Goal: Information Seeking & Learning: Learn about a topic

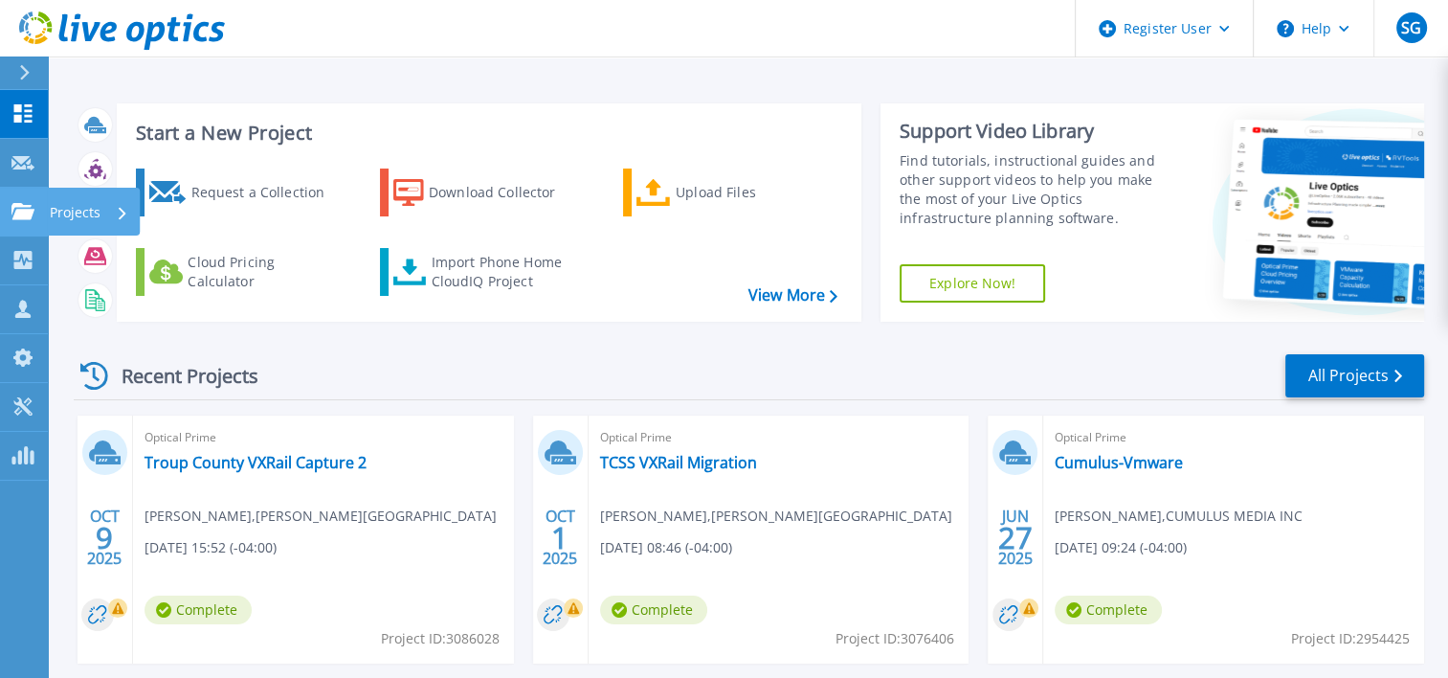
click at [37, 220] on link "Projects Projects" at bounding box center [24, 212] width 48 height 49
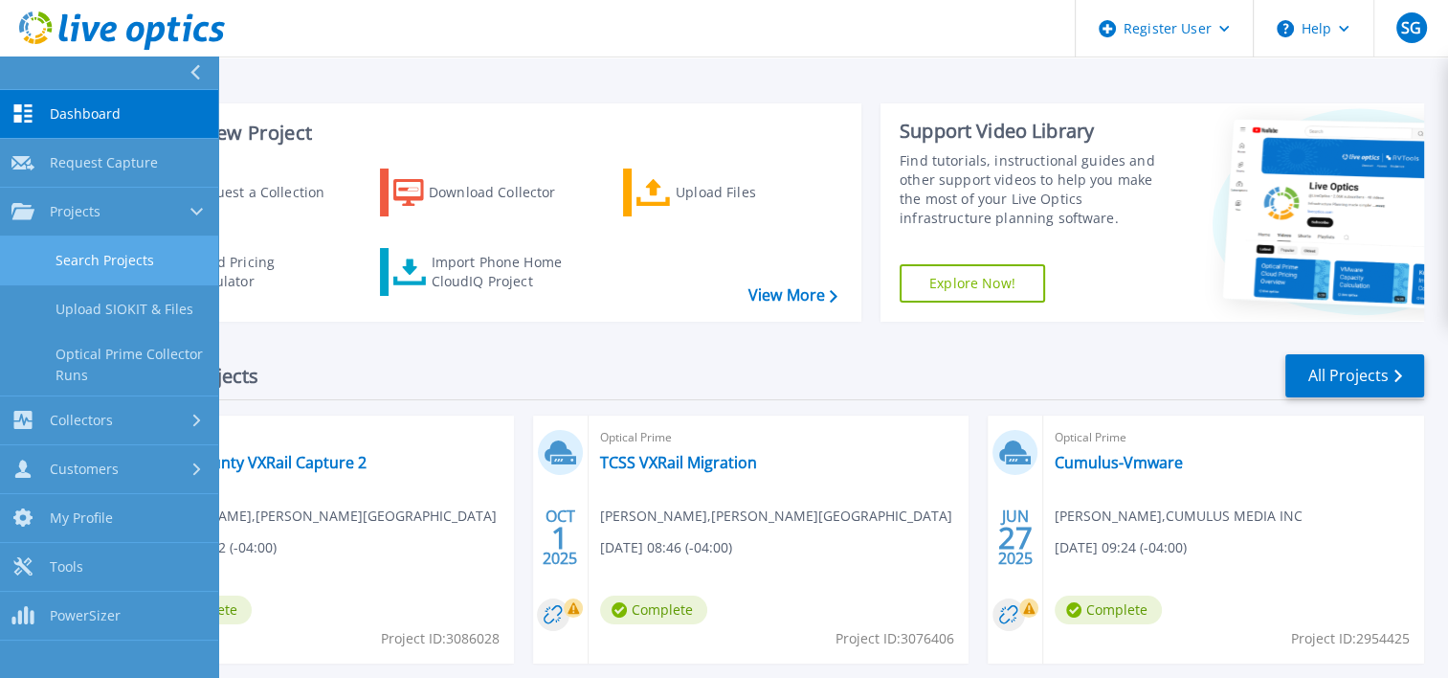
click at [119, 264] on link "Search Projects" at bounding box center [109, 260] width 218 height 49
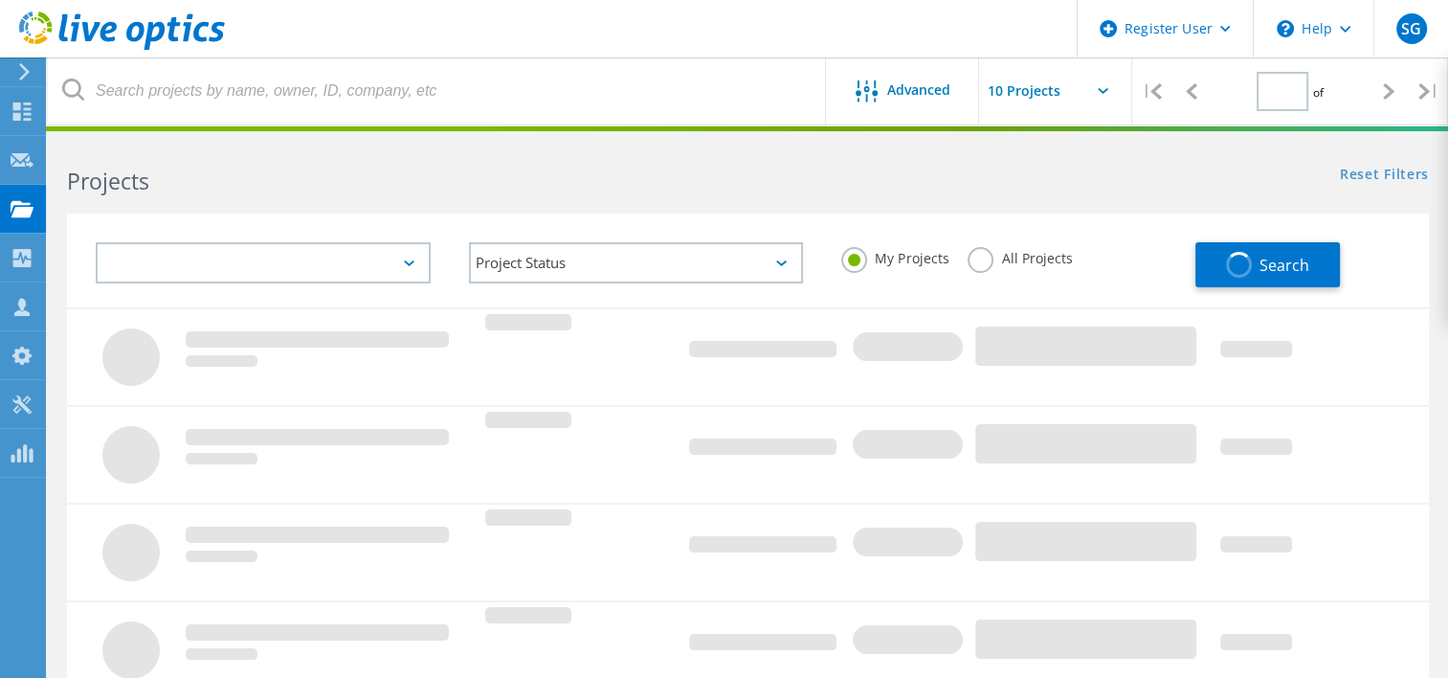
type input "1"
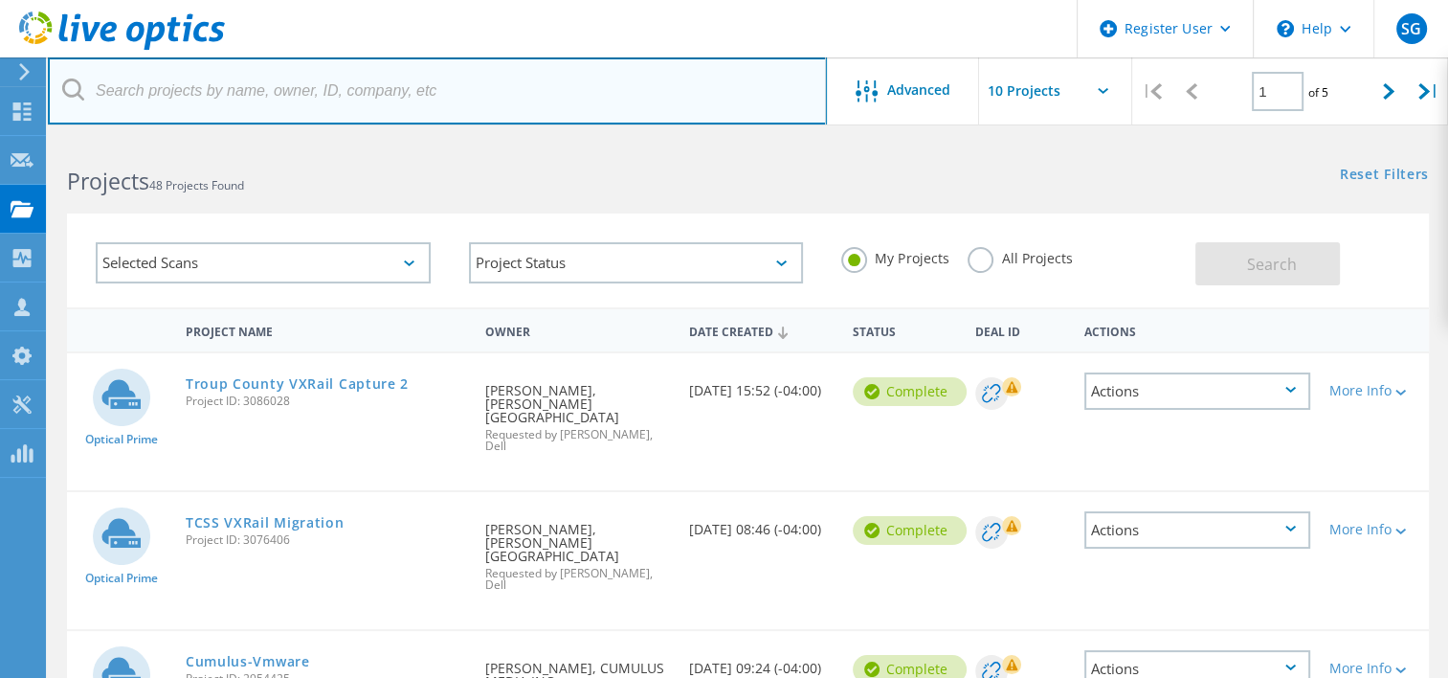
click at [418, 85] on input "text" at bounding box center [437, 90] width 779 height 67
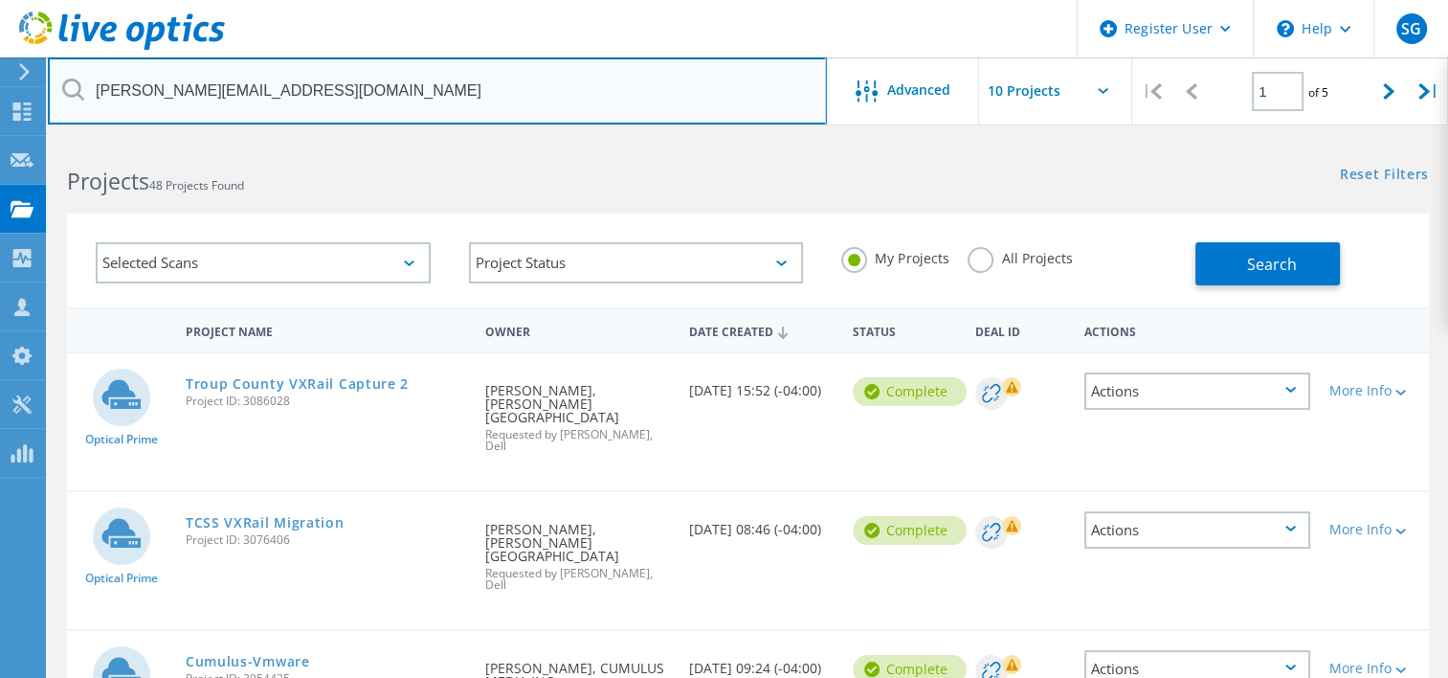
type input "[PERSON_NAME][EMAIL_ADDRESS][DOMAIN_NAME]"
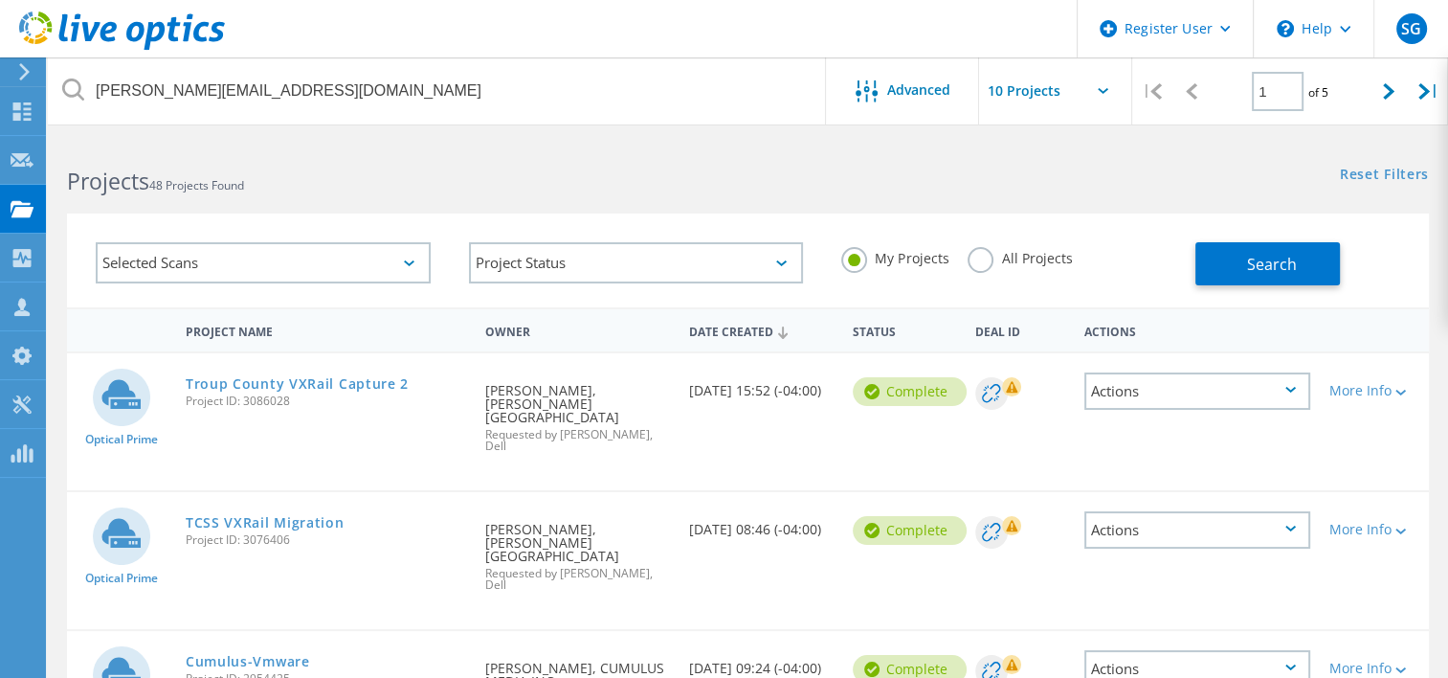
click at [985, 263] on label "All Projects" at bounding box center [1020, 256] width 104 height 18
click at [0, 0] on input "All Projects" at bounding box center [0, 0] width 0 height 0
click at [1272, 270] on span "Search" at bounding box center [1272, 264] width 50 height 21
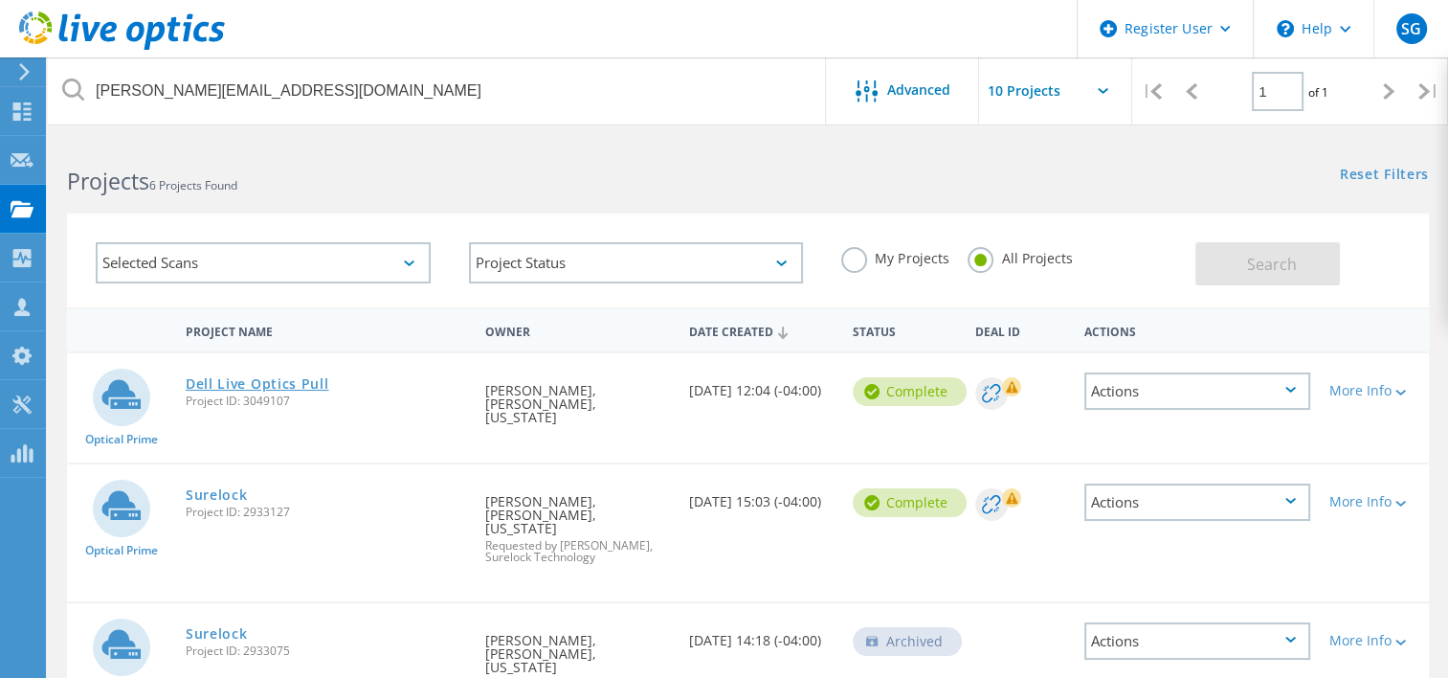
click at [237, 381] on link "Dell Live Optics Pull" at bounding box center [258, 383] width 144 height 13
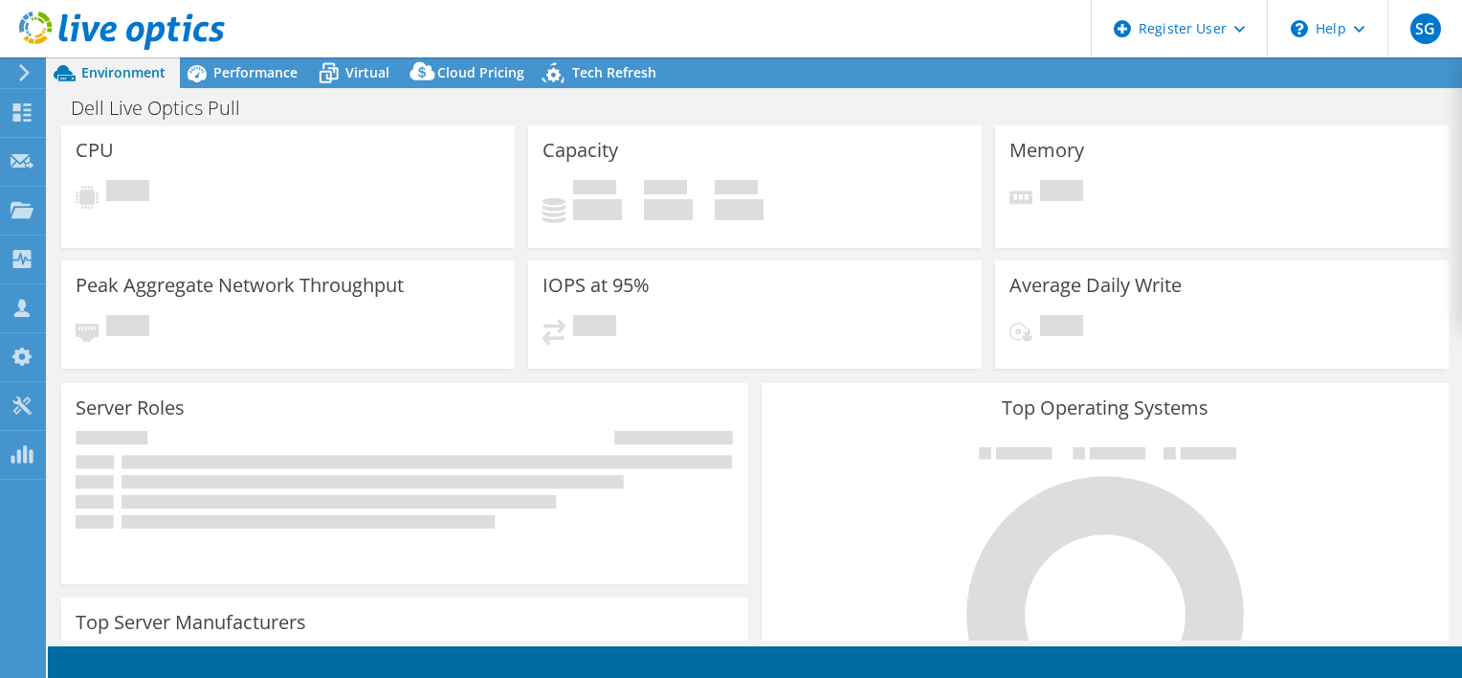
select select "USD"
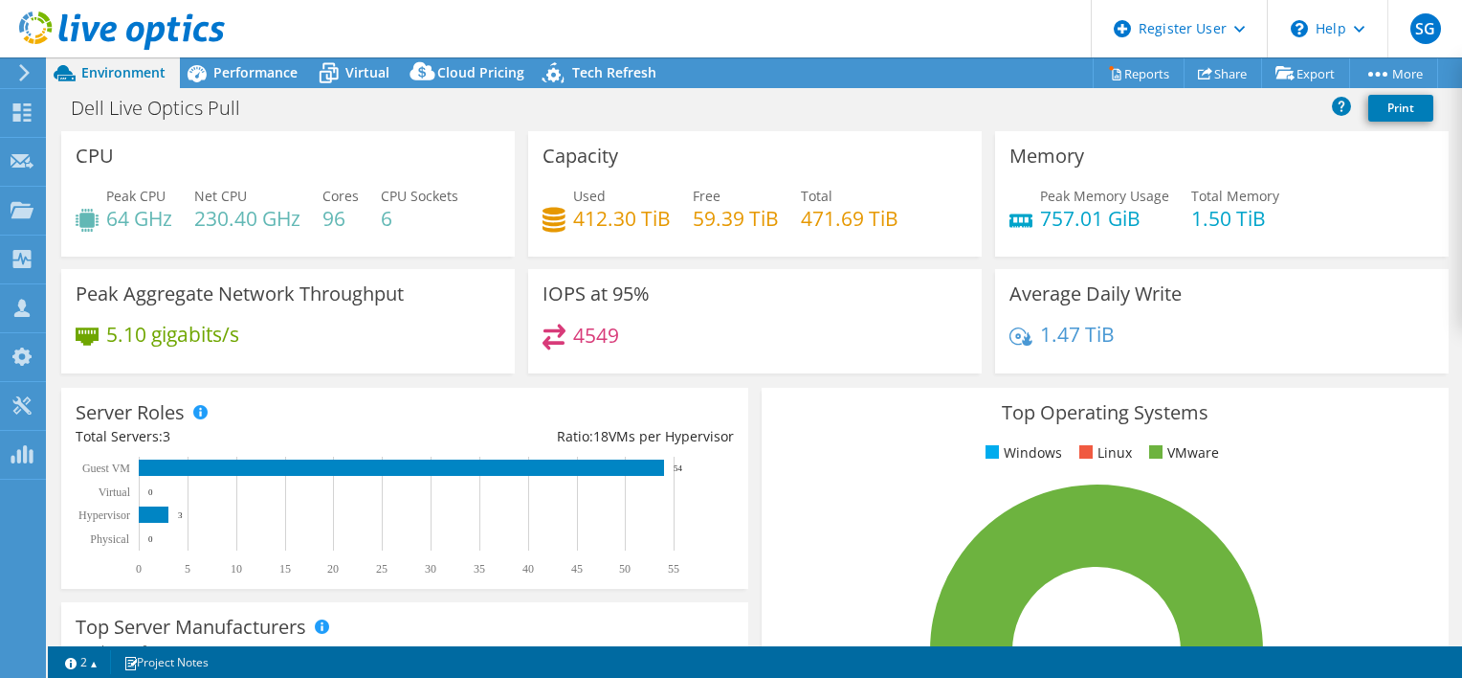
click at [332, 108] on div "Dell Live Optics Pull Print" at bounding box center [755, 107] width 1415 height 35
click at [780, 379] on div "IOPS at 95% 4549" at bounding box center [755, 327] width 467 height 117
click at [221, 69] on span "Performance" at bounding box center [255, 72] width 84 height 18
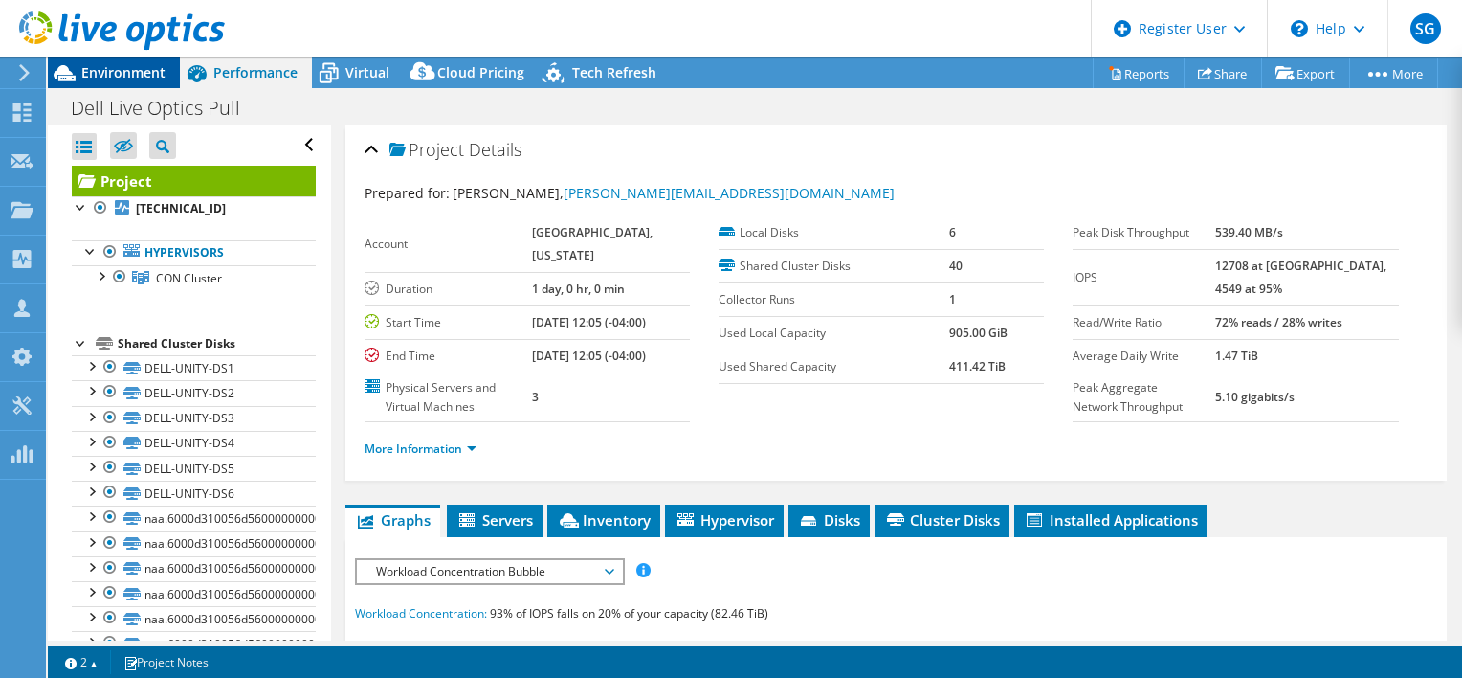
click at [126, 70] on span "Environment" at bounding box center [123, 72] width 84 height 18
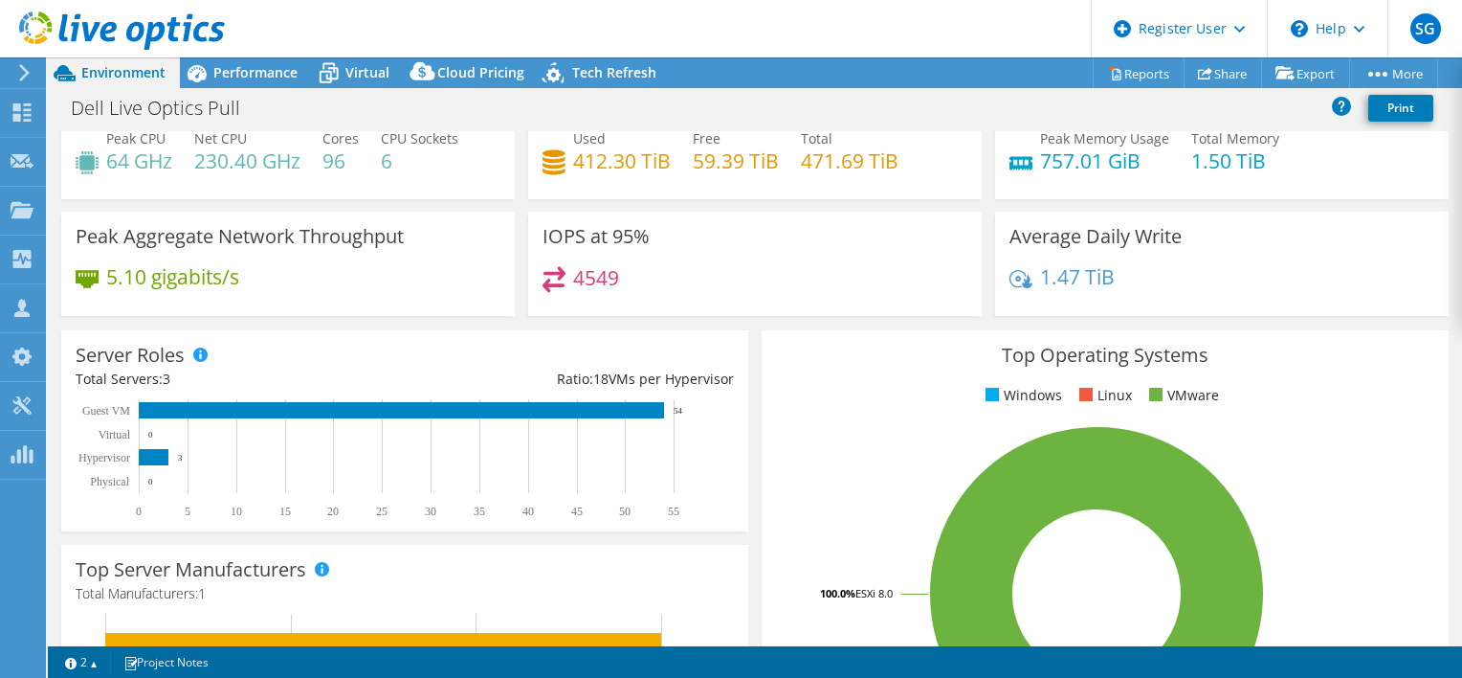
scroll to position [57, 0]
click at [231, 68] on span "Performance" at bounding box center [255, 72] width 84 height 18
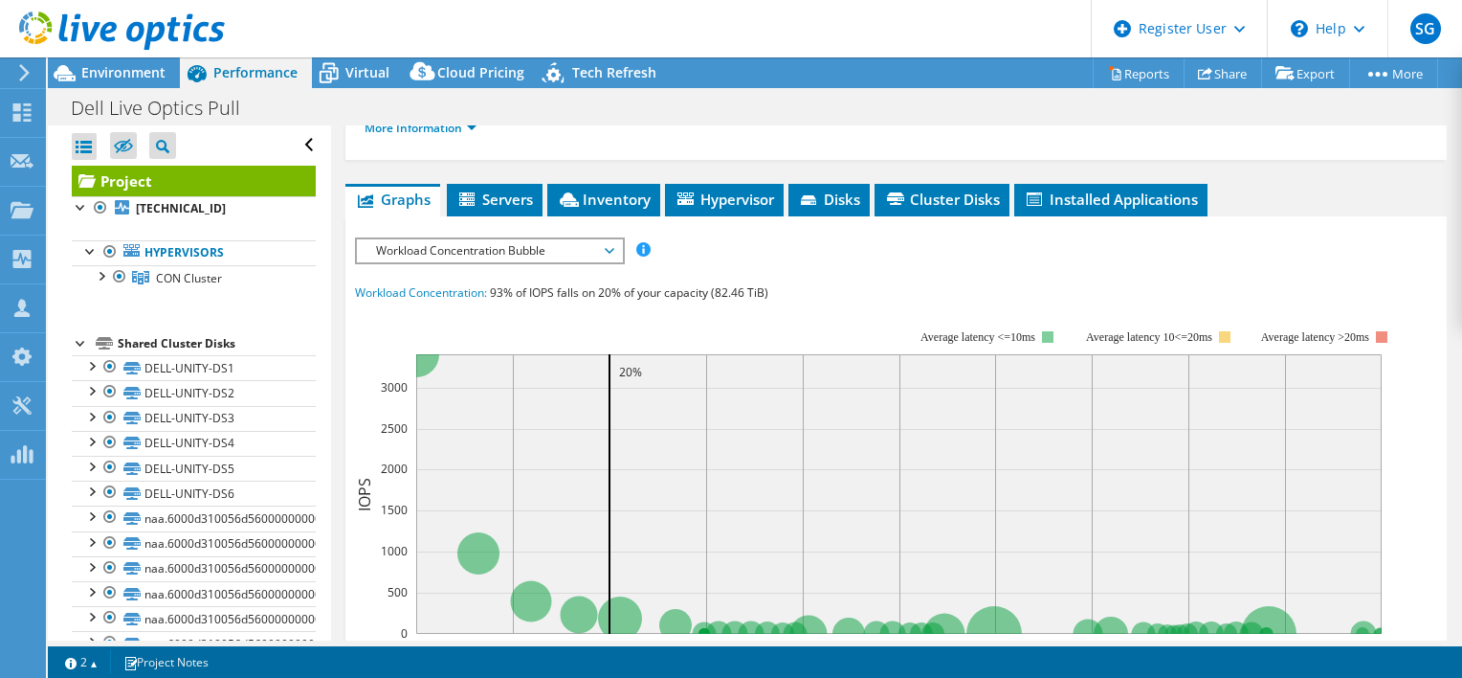
scroll to position [322, 0]
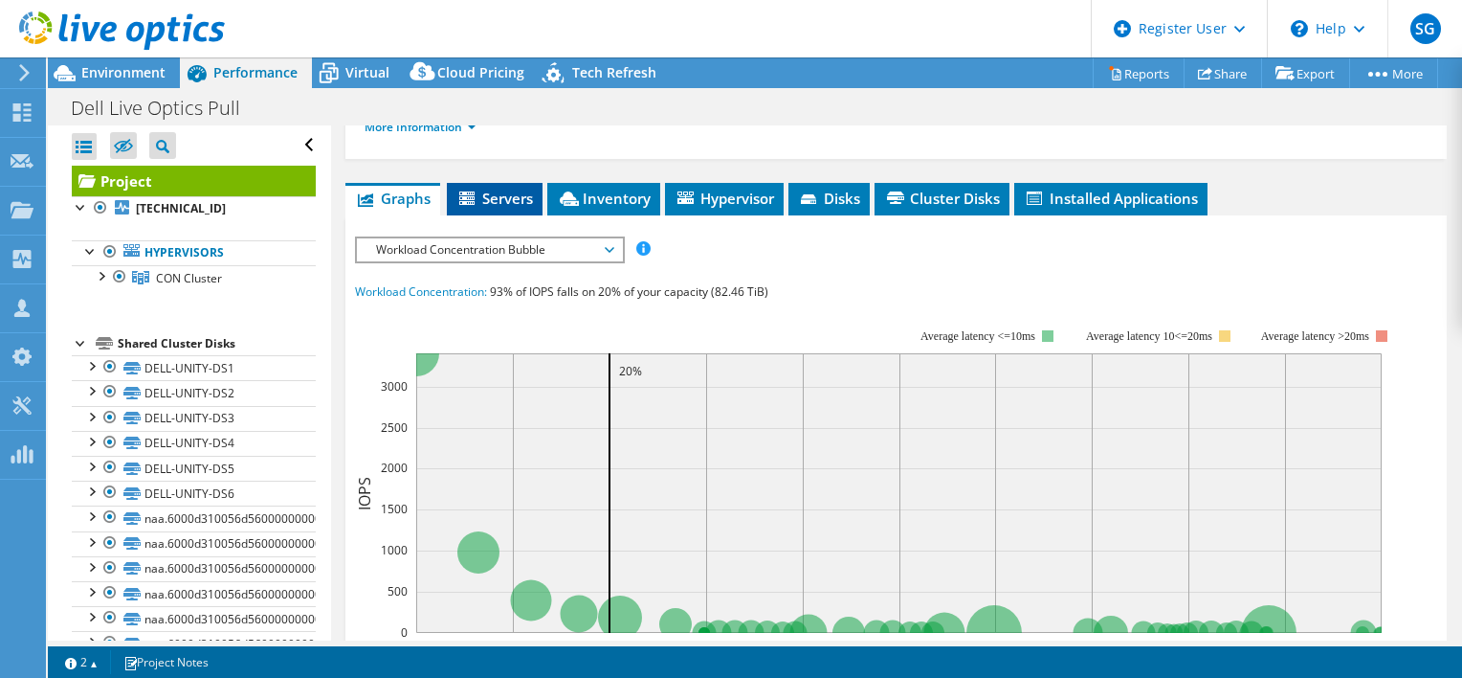
click at [490, 215] on li "Servers" at bounding box center [495, 199] width 96 height 33
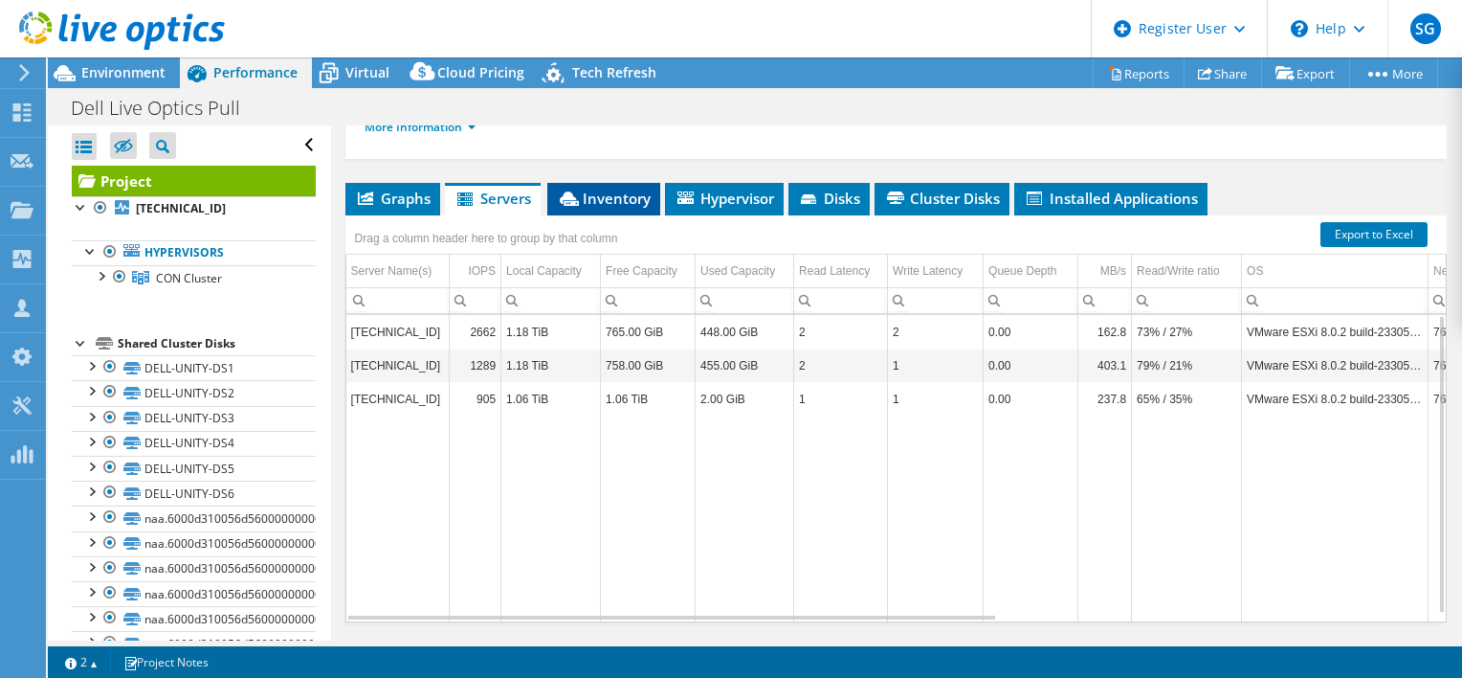
click at [603, 208] on span "Inventory" at bounding box center [604, 198] width 94 height 19
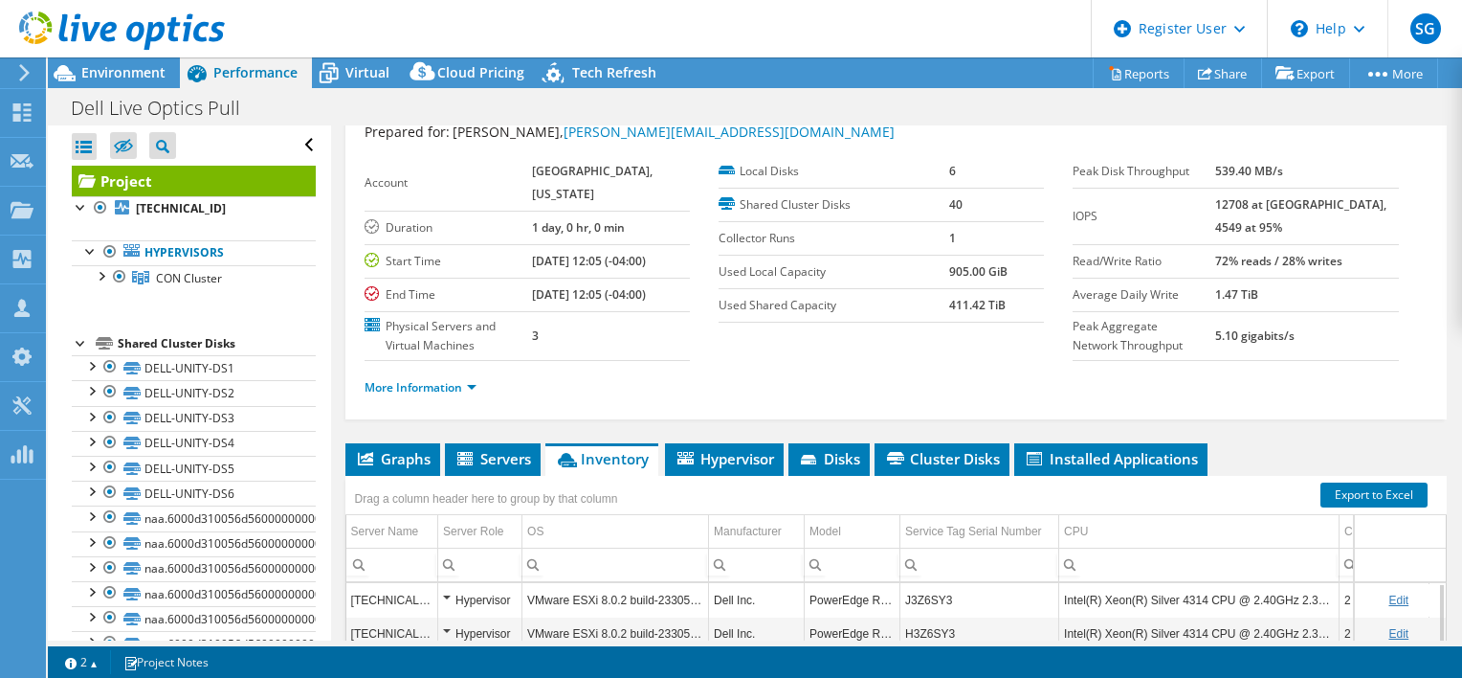
scroll to position [23, 0]
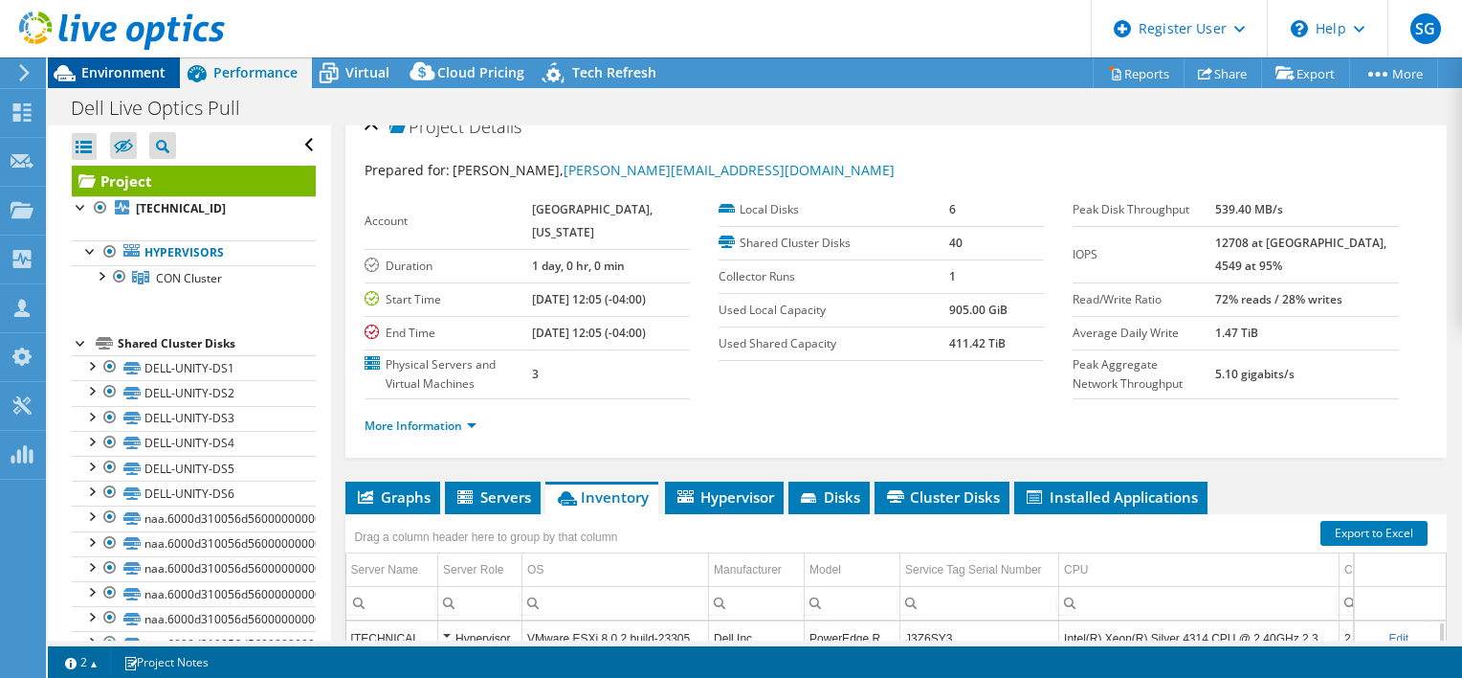
click at [129, 73] on span "Environment" at bounding box center [123, 72] width 84 height 18
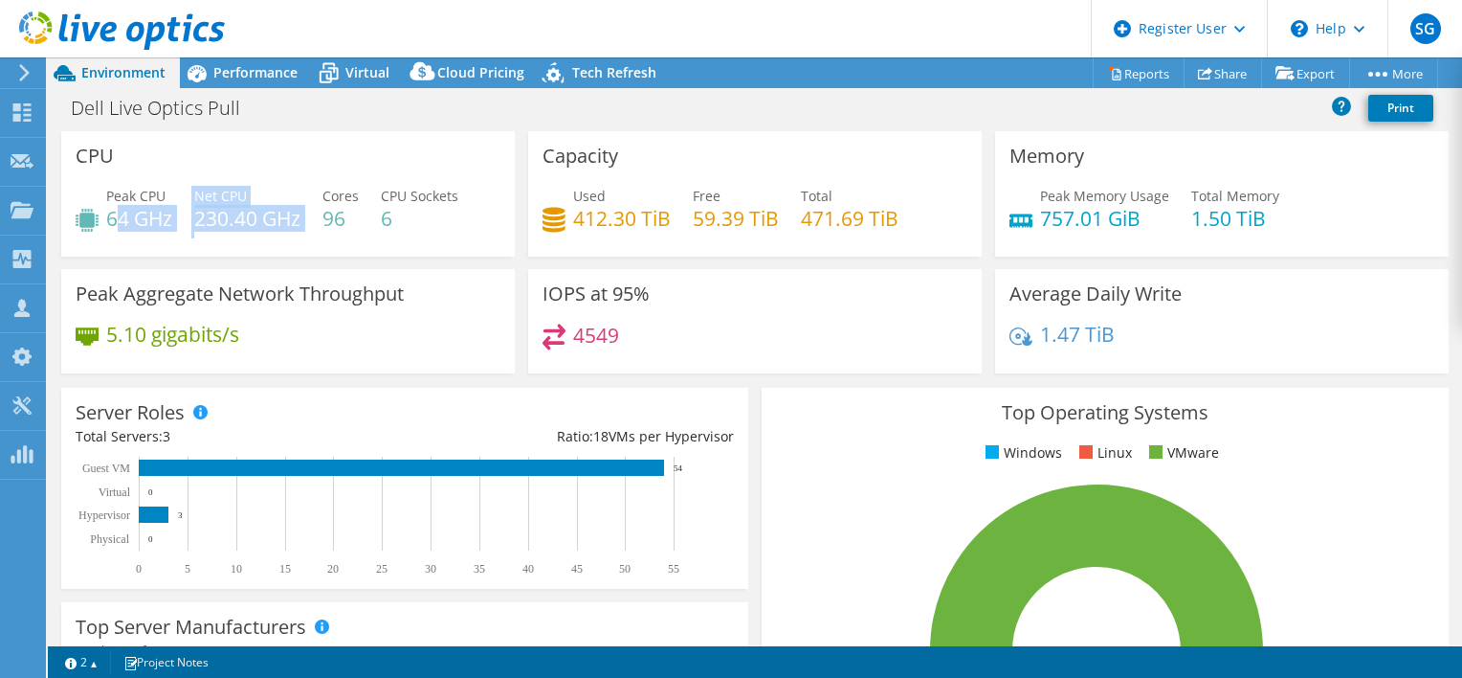
drag, startPoint x: 115, startPoint y: 222, endPoint x: 268, endPoint y: 237, distance: 153.9
click at [268, 237] on div "Peak CPU 64 GHz Net CPU 230.40 GHz Cores 96 CPU Sockets 6" at bounding box center [288, 217] width 425 height 62
drag, startPoint x: 268, startPoint y: 237, endPoint x: 365, endPoint y: 230, distance: 97.0
click at [365, 230] on div "Peak CPU 64 GHz Net CPU 230.40 GHz Cores 96 CPU Sockets 6" at bounding box center [288, 217] width 425 height 62
click at [229, 90] on div "Dell Live Optics Pull Print" at bounding box center [755, 107] width 1415 height 35
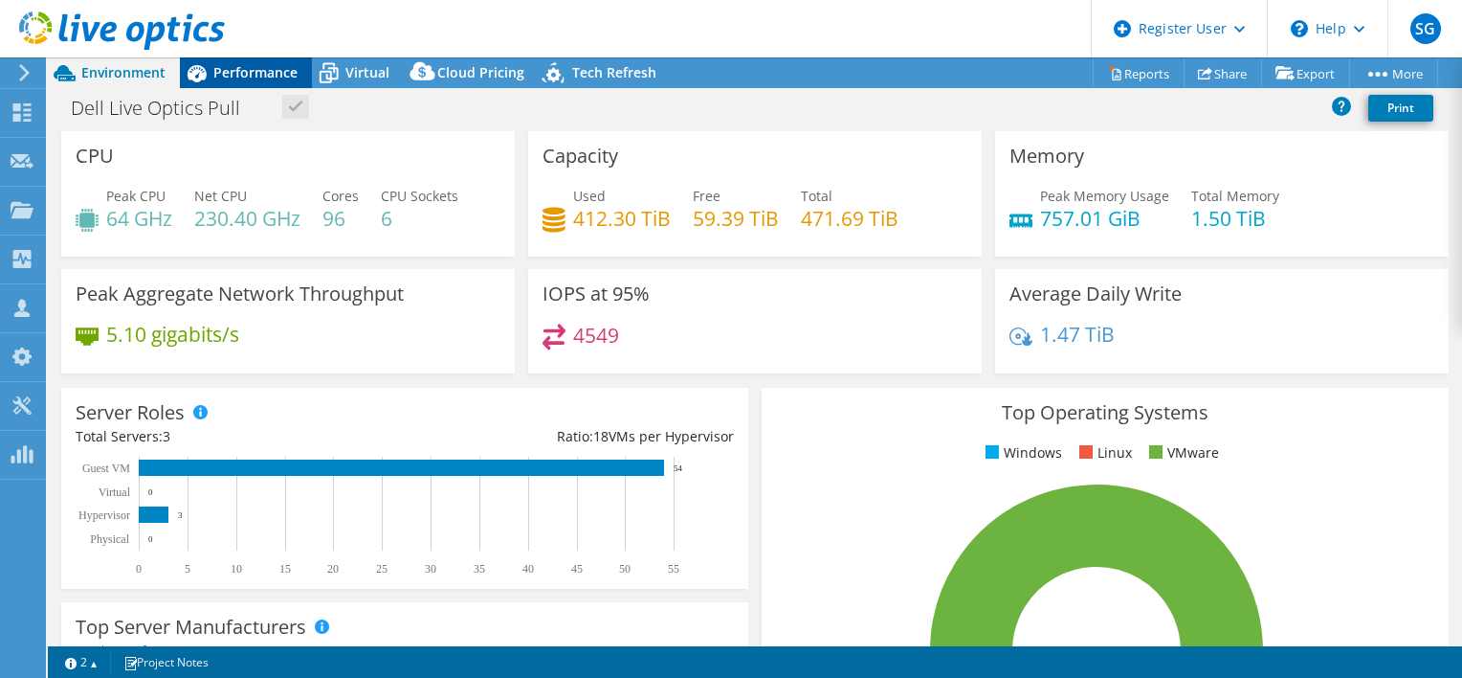
click at [227, 77] on span "Performance" at bounding box center [255, 72] width 84 height 18
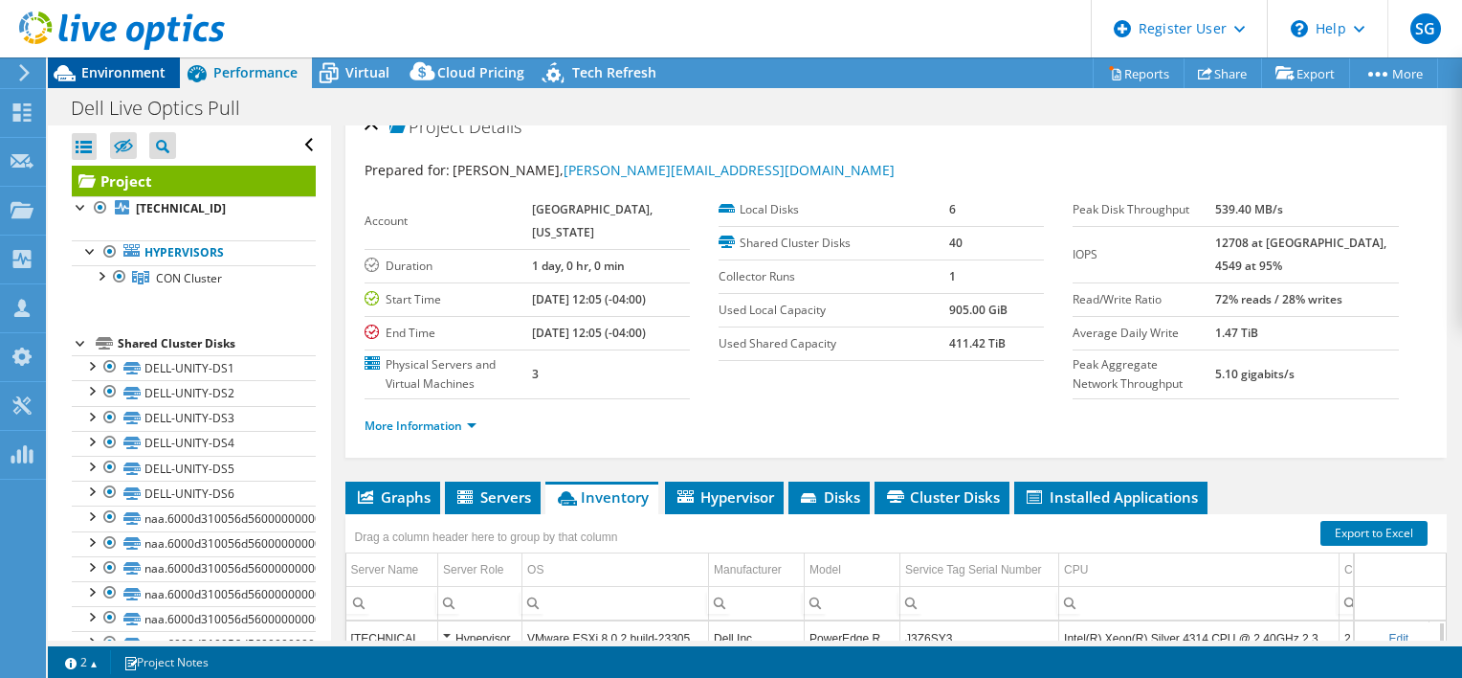
click at [149, 84] on div "Environment" at bounding box center [114, 72] width 132 height 31
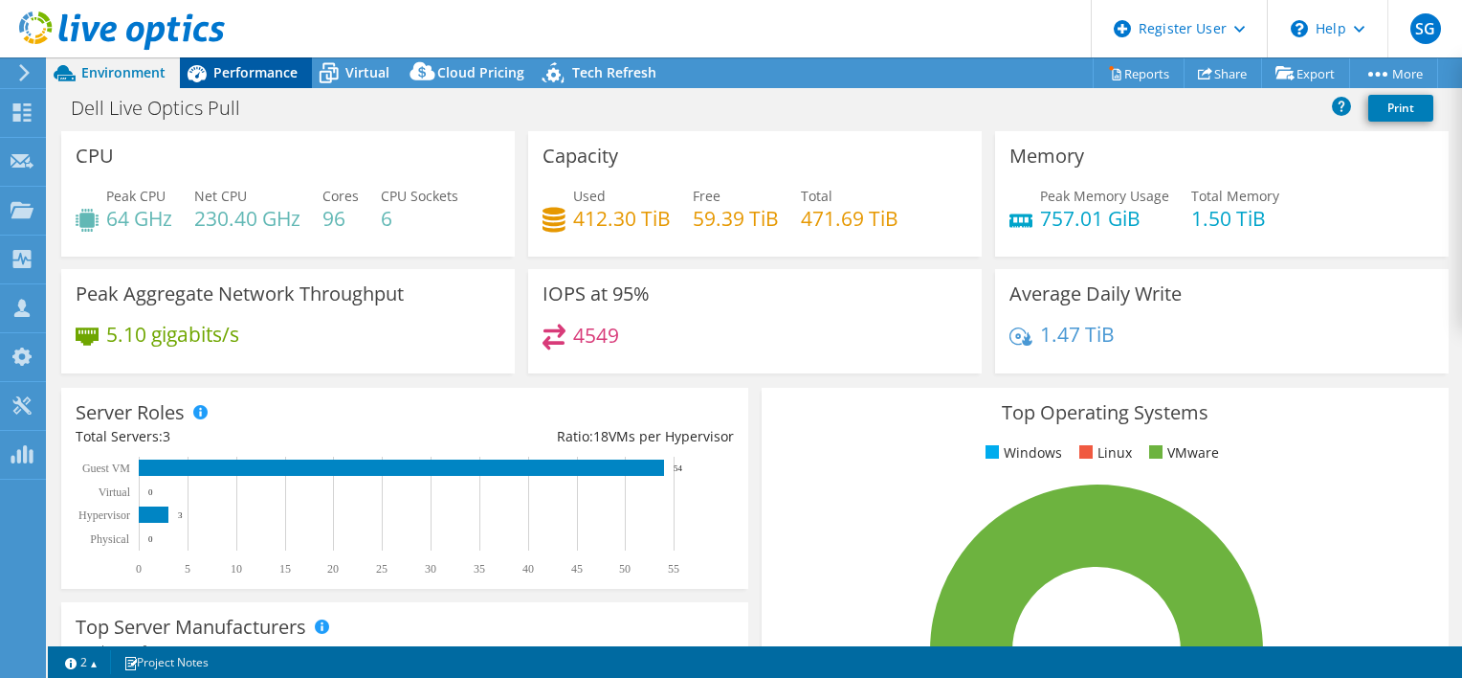
click at [269, 80] on span "Performance" at bounding box center [255, 72] width 84 height 18
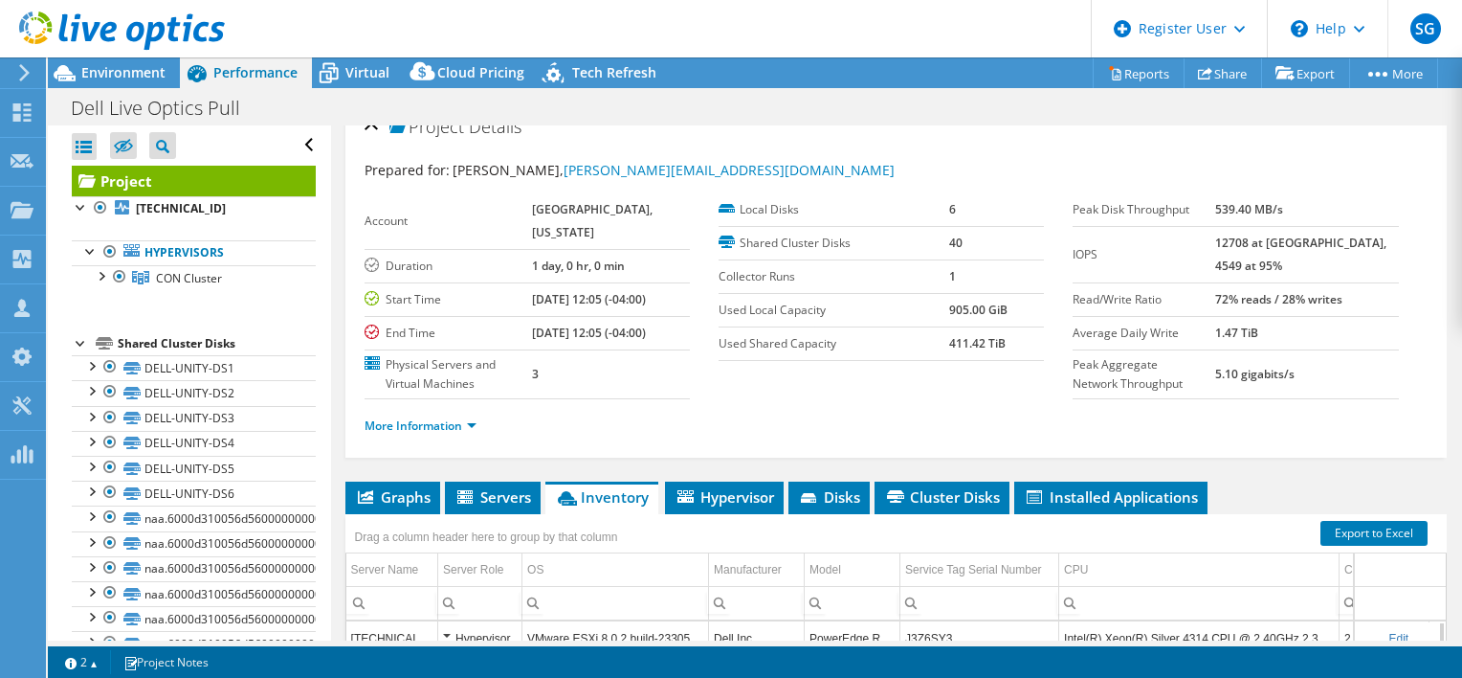
scroll to position [252, 0]
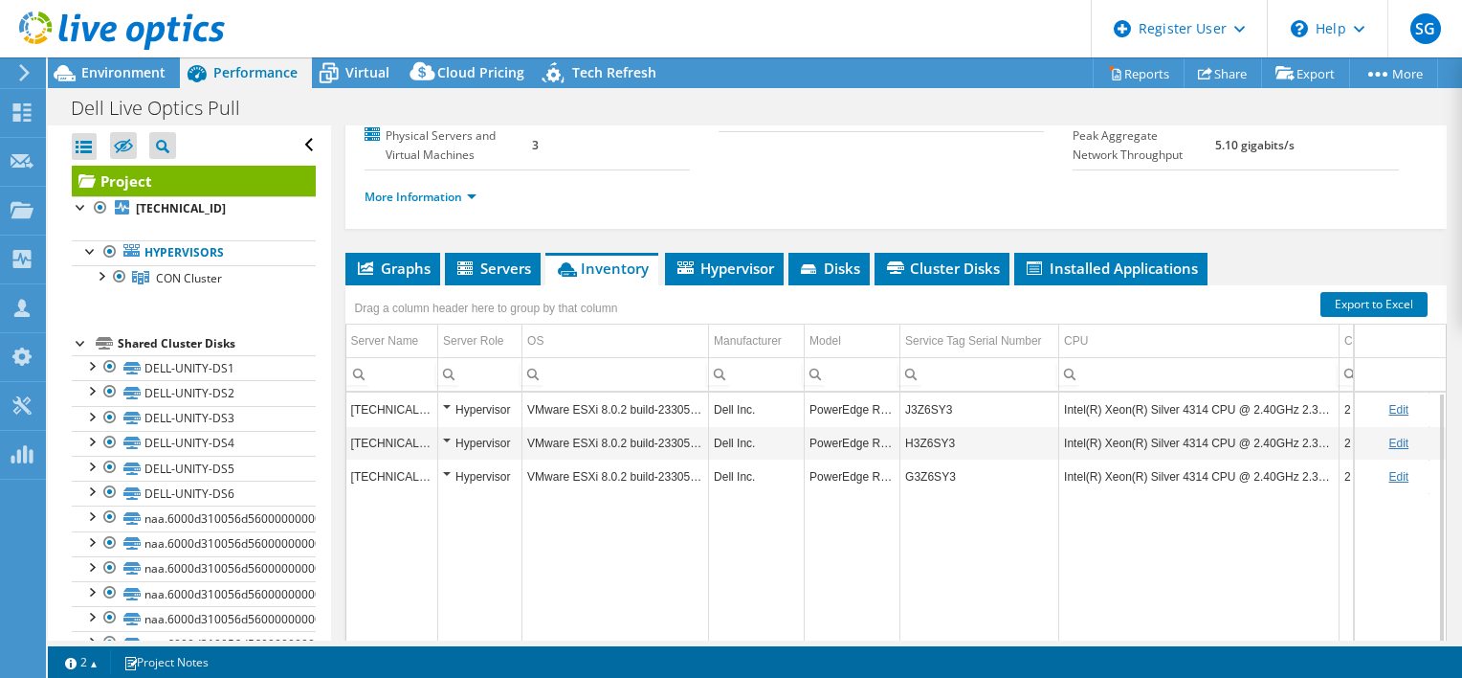
click at [448, 421] on div "Hypervisor" at bounding box center [480, 409] width 74 height 23
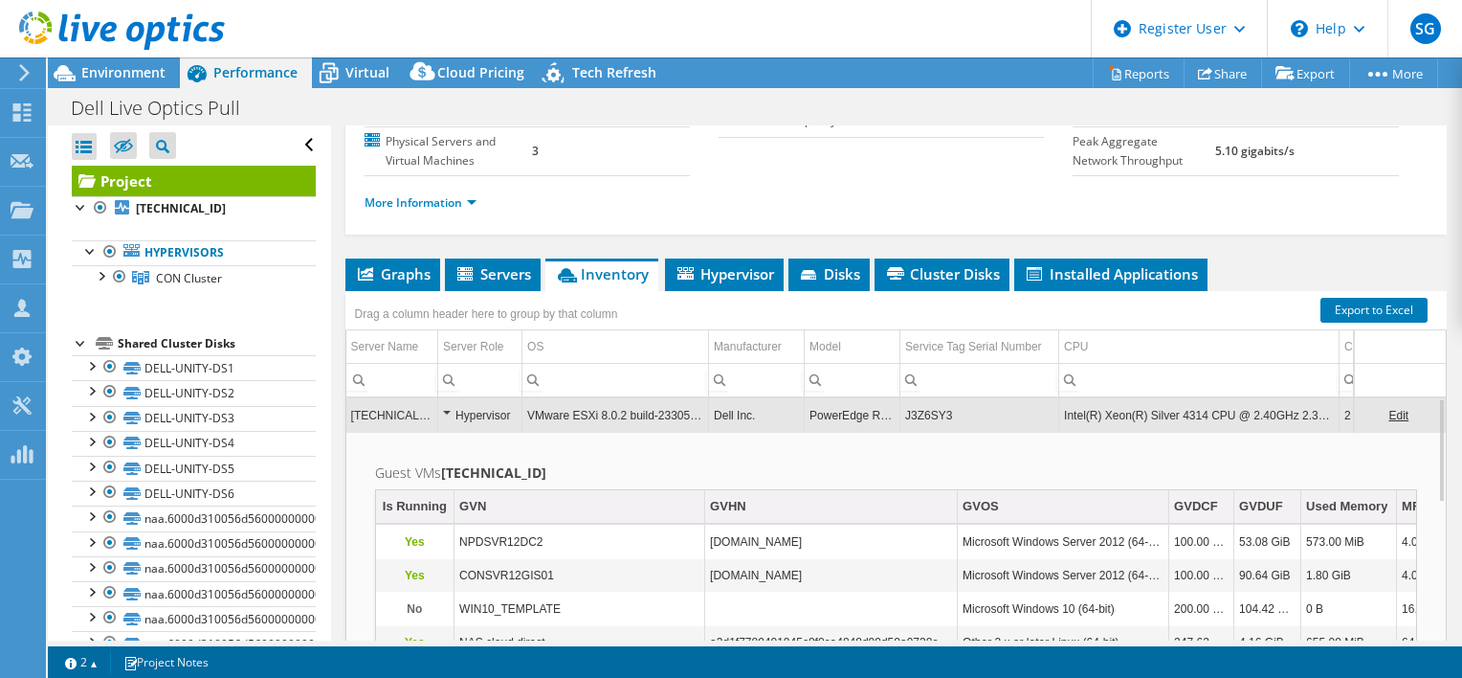
scroll to position [245, 0]
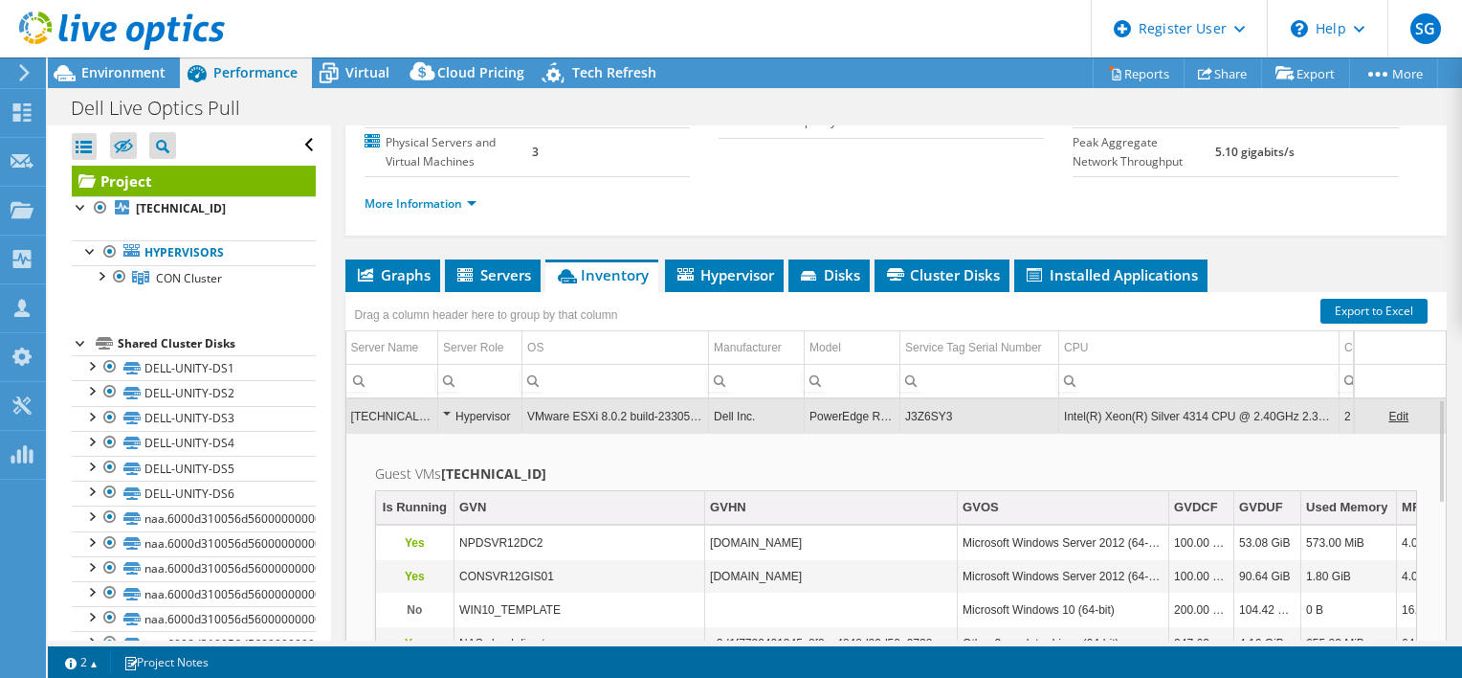
click at [446, 428] on div "Hypervisor" at bounding box center [480, 416] width 74 height 23
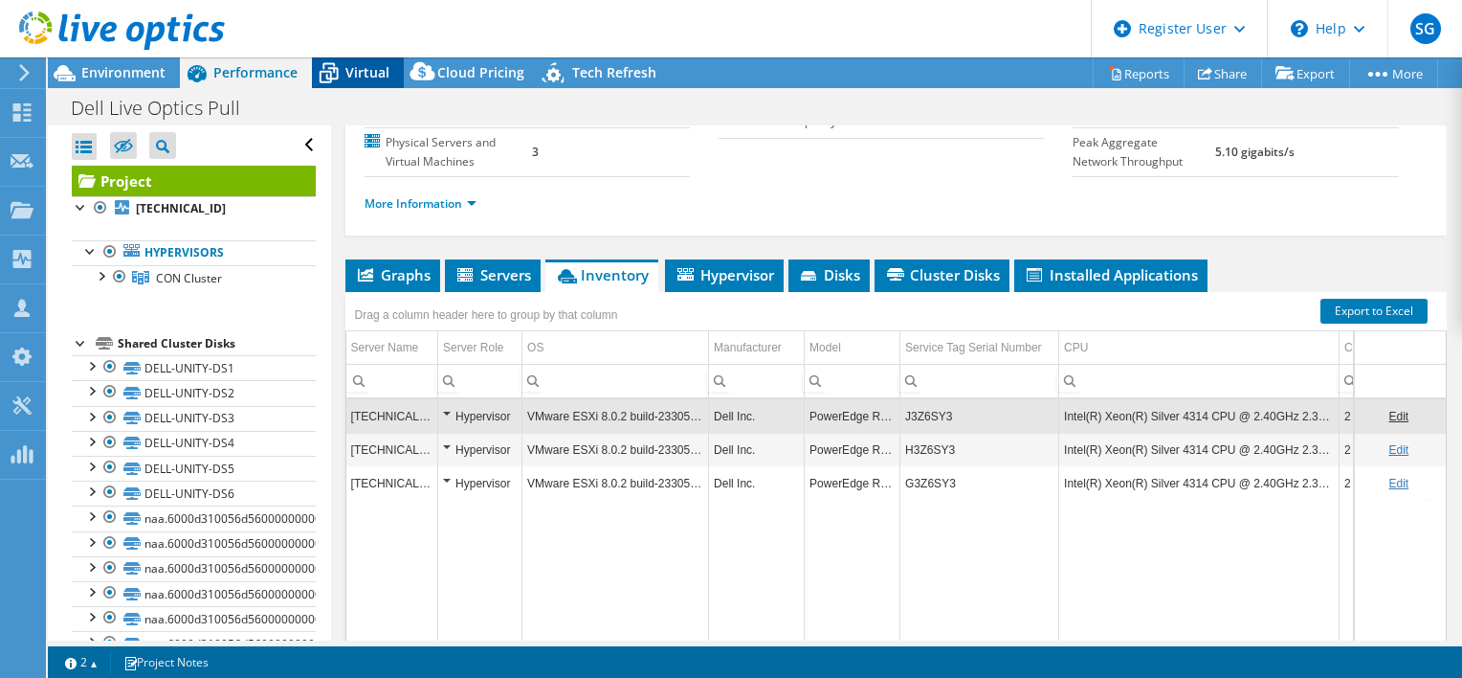
click at [387, 67] on span "Virtual" at bounding box center [368, 72] width 44 height 18
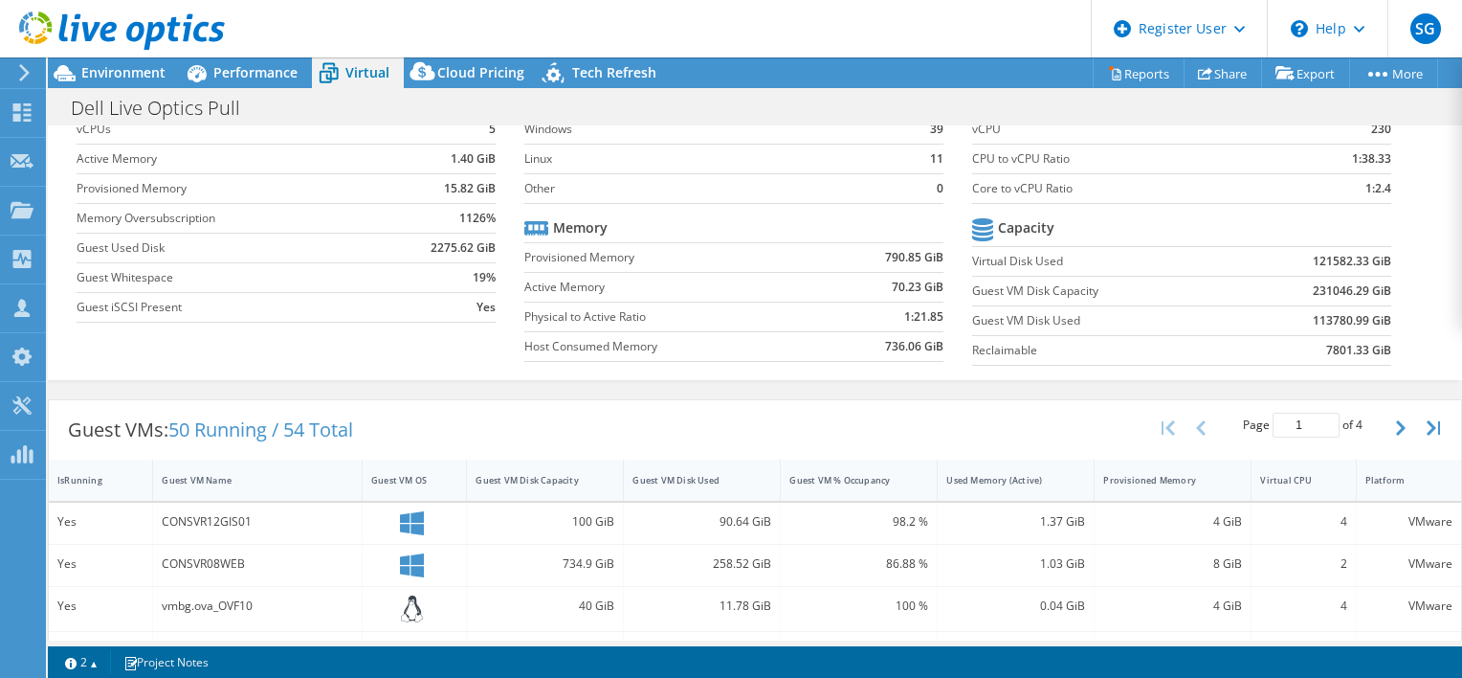
scroll to position [103, 0]
click at [245, 83] on div "Performance" at bounding box center [246, 72] width 132 height 31
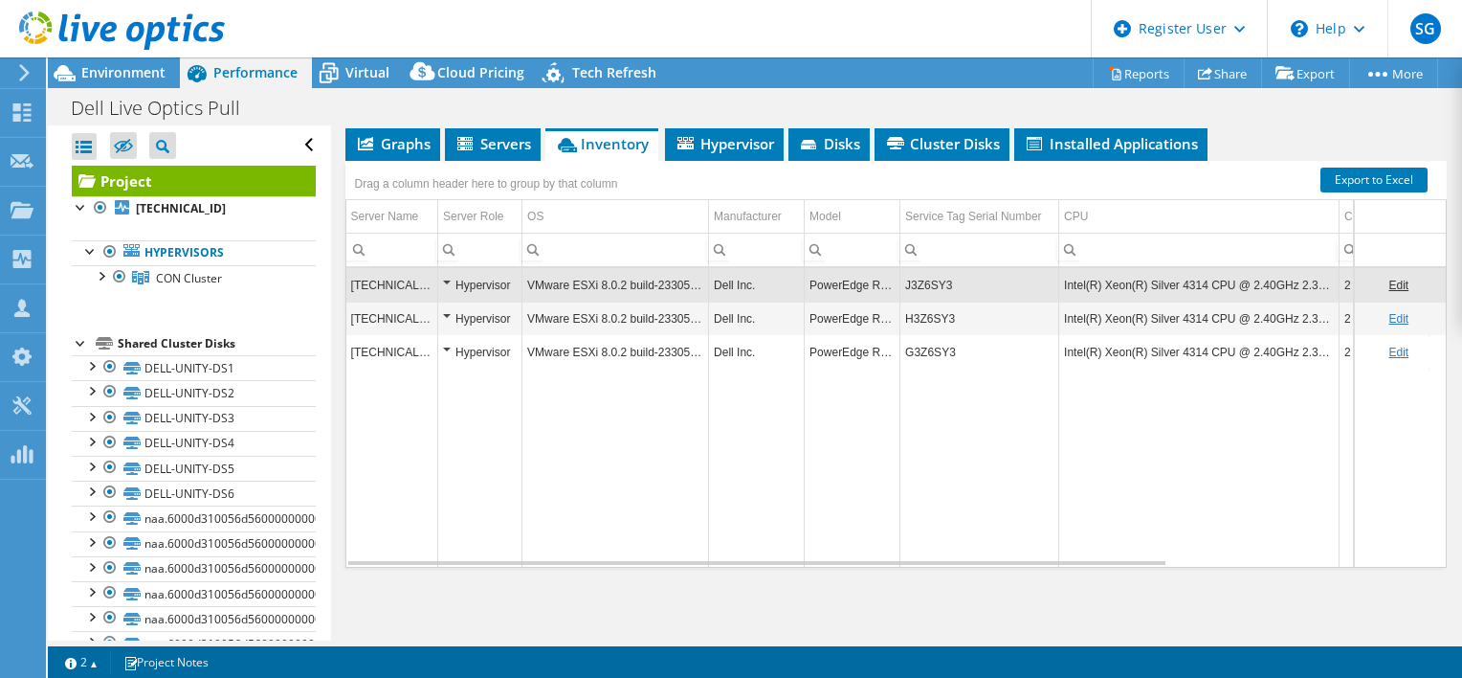
click at [444, 347] on div "Hypervisor" at bounding box center [480, 352] width 74 height 23
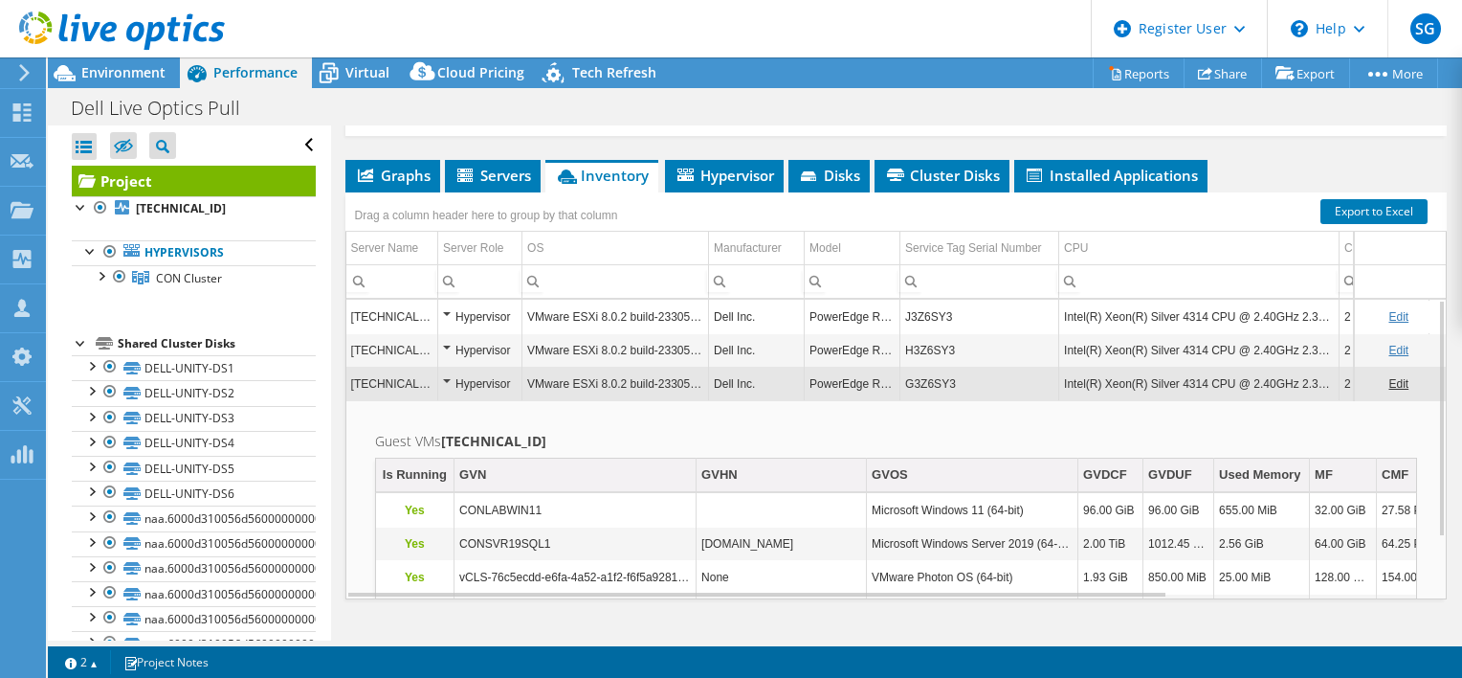
click at [443, 362] on div "Hypervisor" at bounding box center [480, 350] width 74 height 23
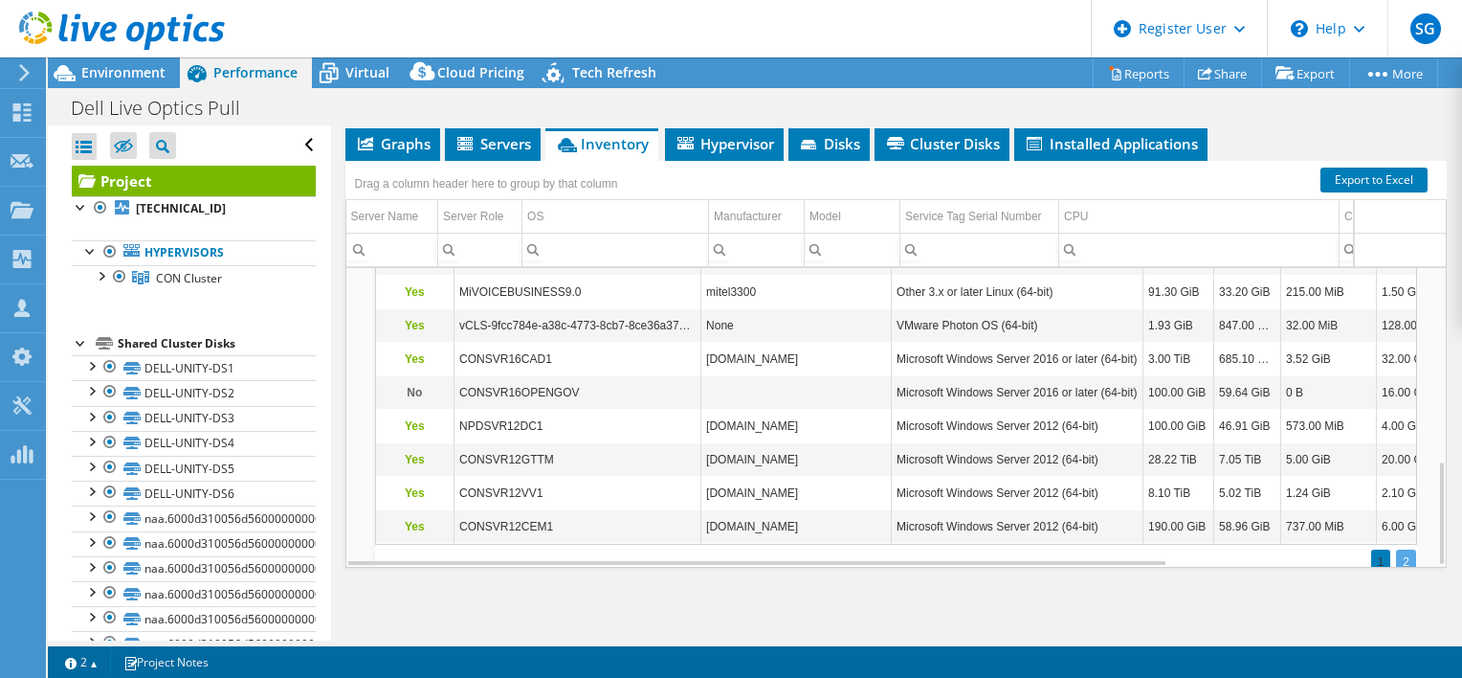
click at [1396, 551] on div "2" at bounding box center [1406, 562] width 20 height 26
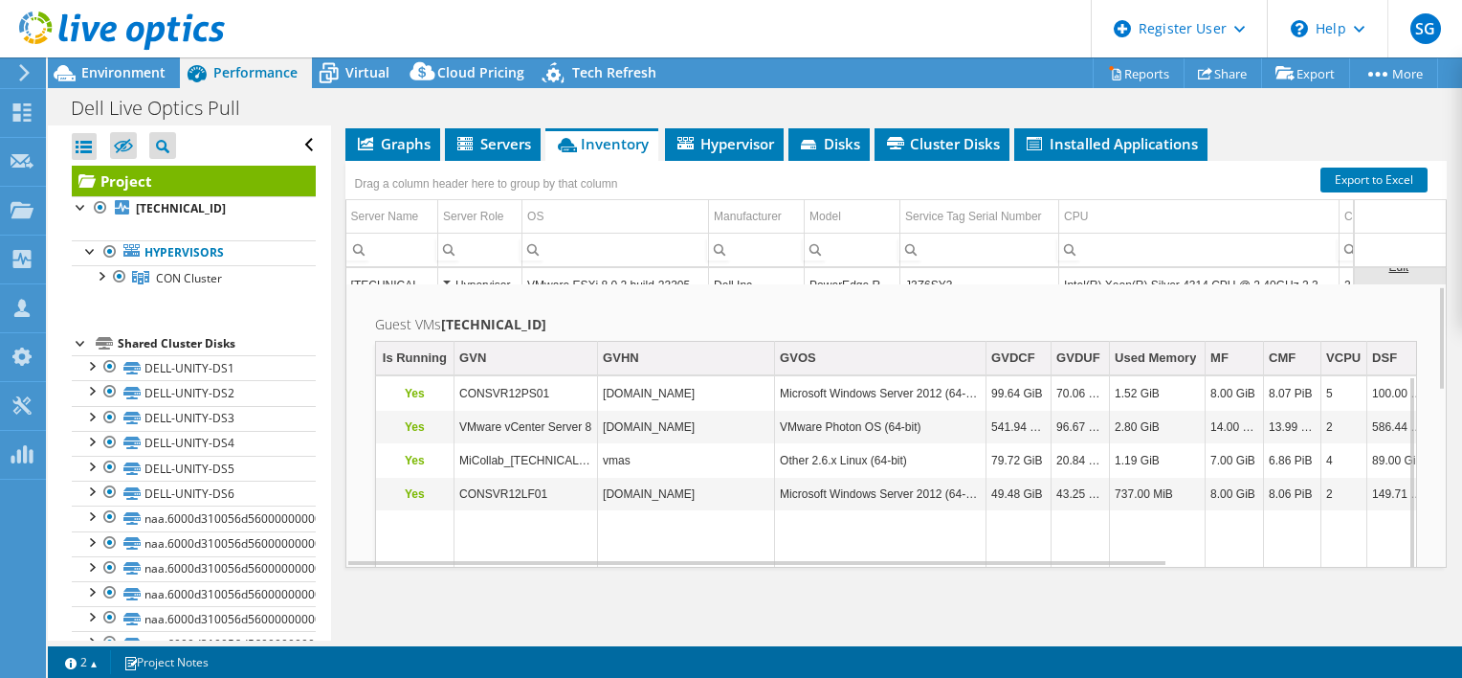
scroll to position [352, 0]
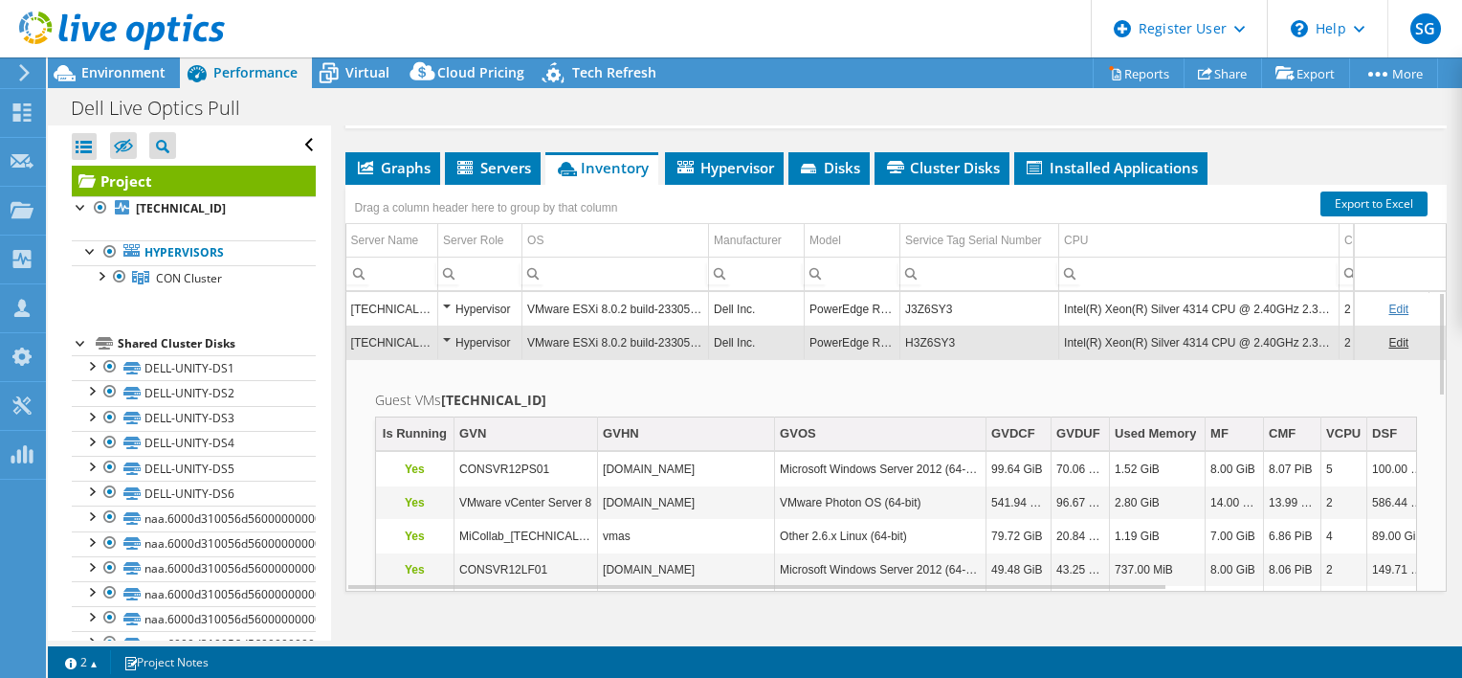
click at [446, 321] on div "Hypervisor" at bounding box center [480, 309] width 74 height 23
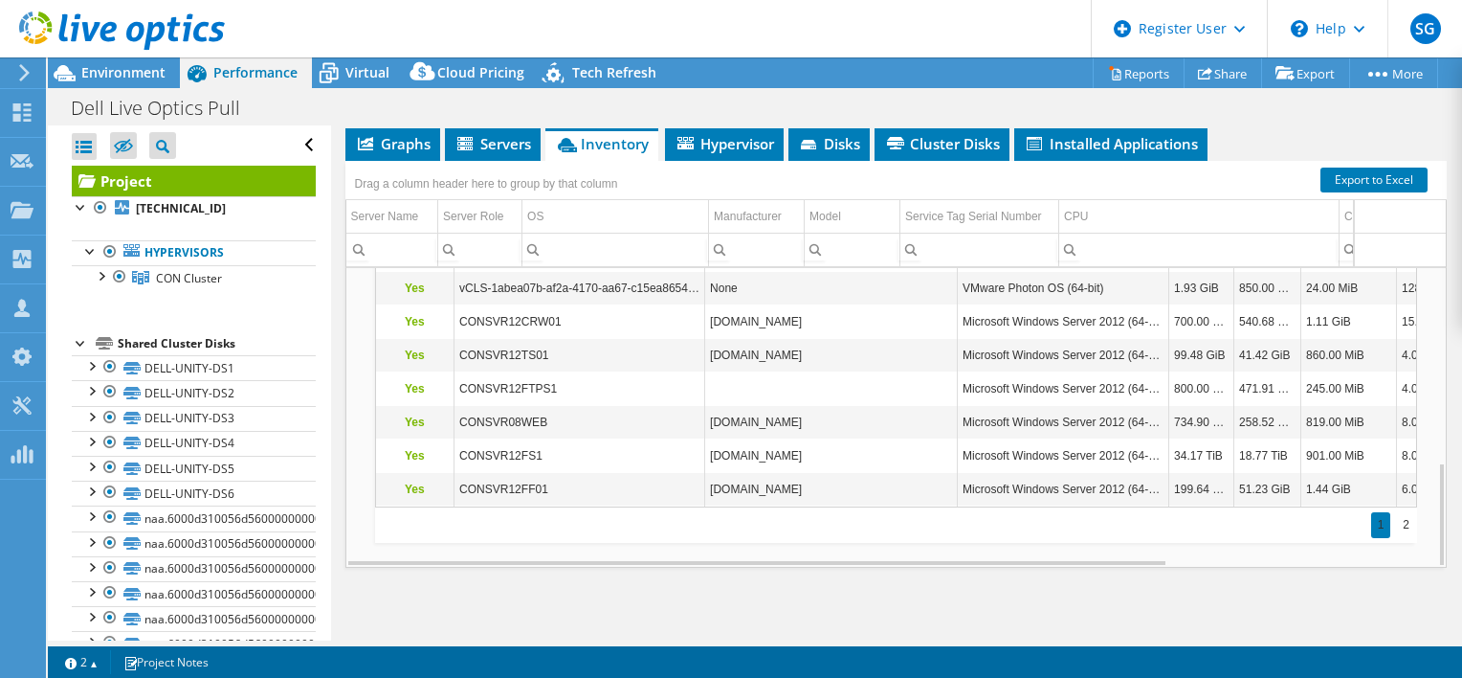
scroll to position [395, 0]
click at [1400, 521] on div "2" at bounding box center [1406, 525] width 20 height 26
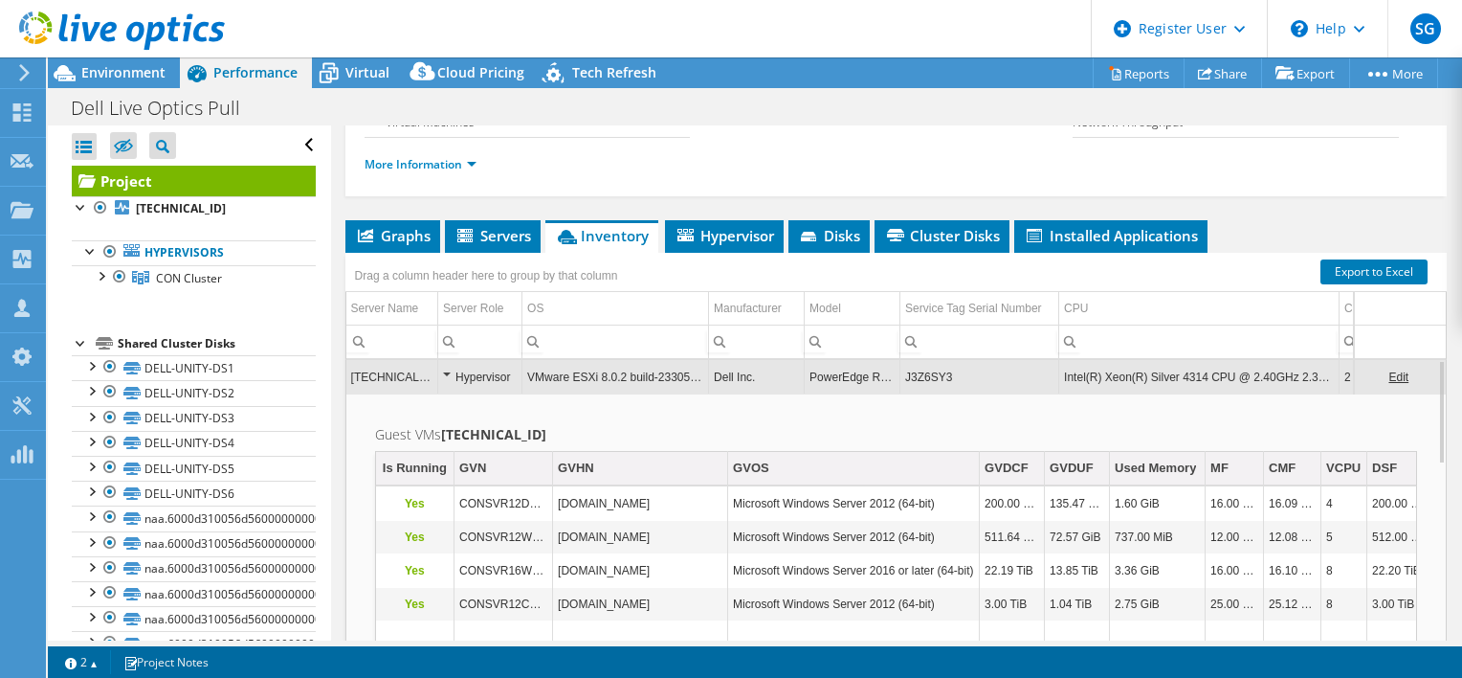
scroll to position [232, 0]
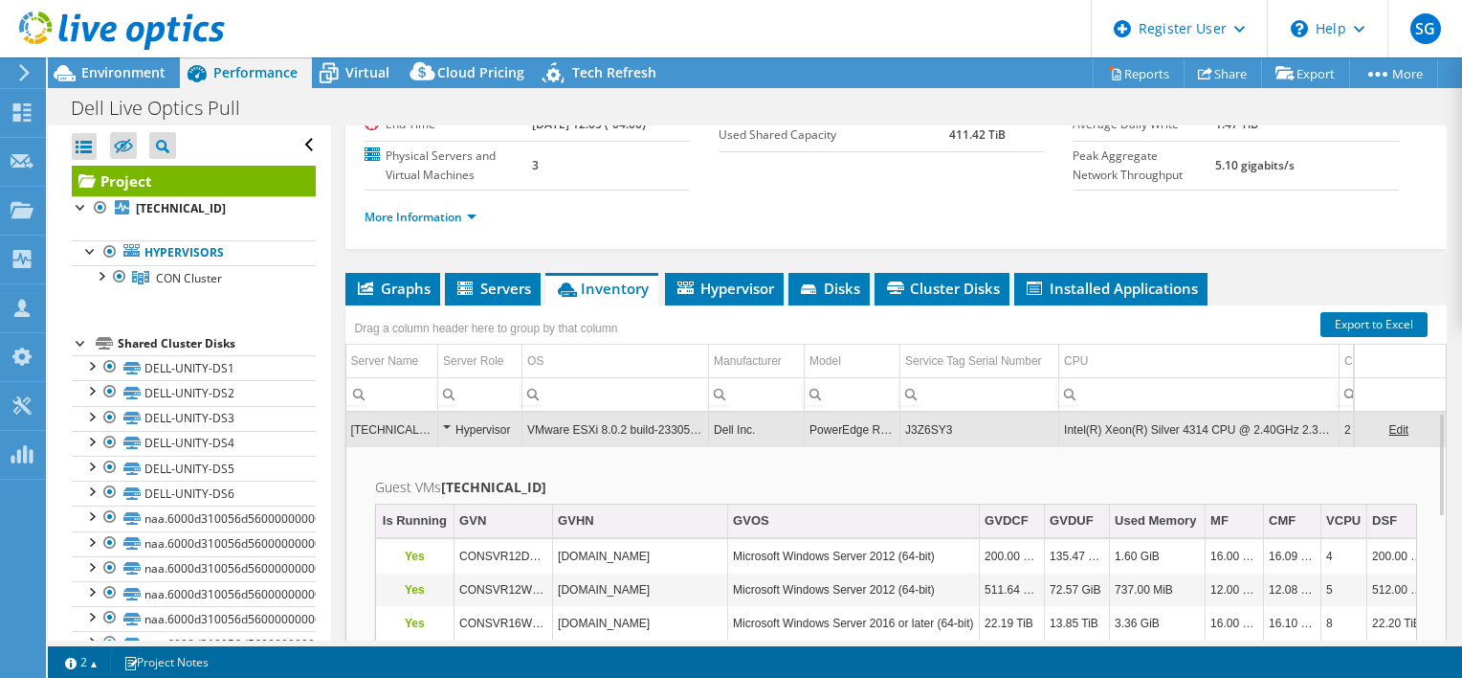
click at [443, 441] on div "Hypervisor" at bounding box center [480, 429] width 74 height 23
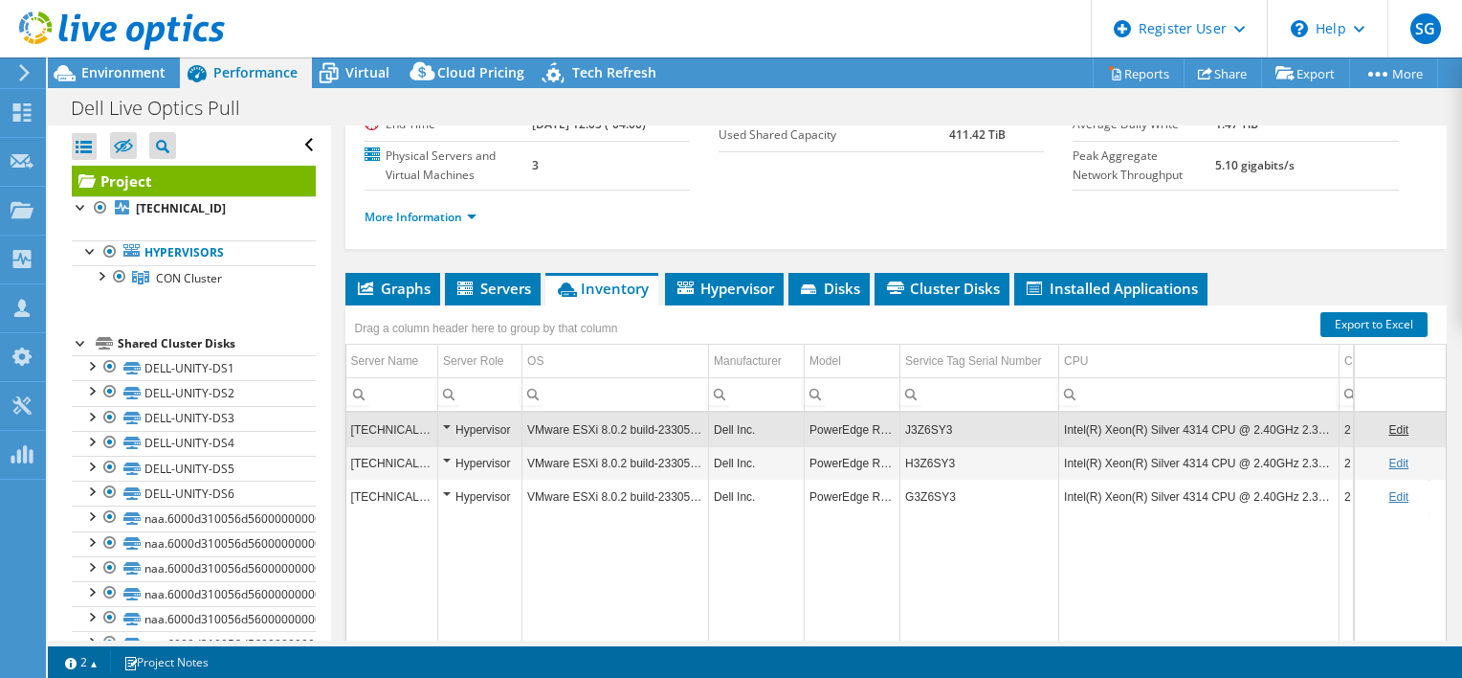
click at [1279, 244] on div "More Information" at bounding box center [896, 217] width 1063 height 54
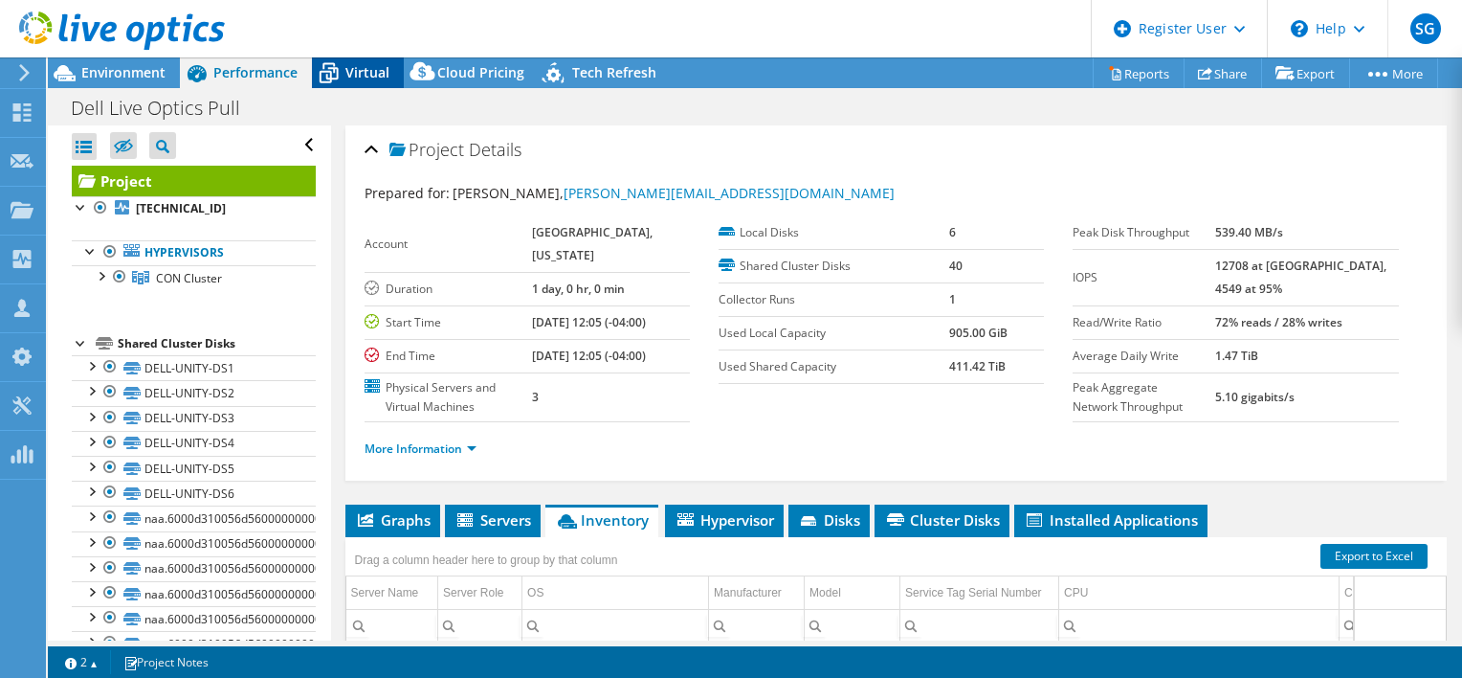
click at [355, 75] on span "Virtual" at bounding box center [368, 72] width 44 height 18
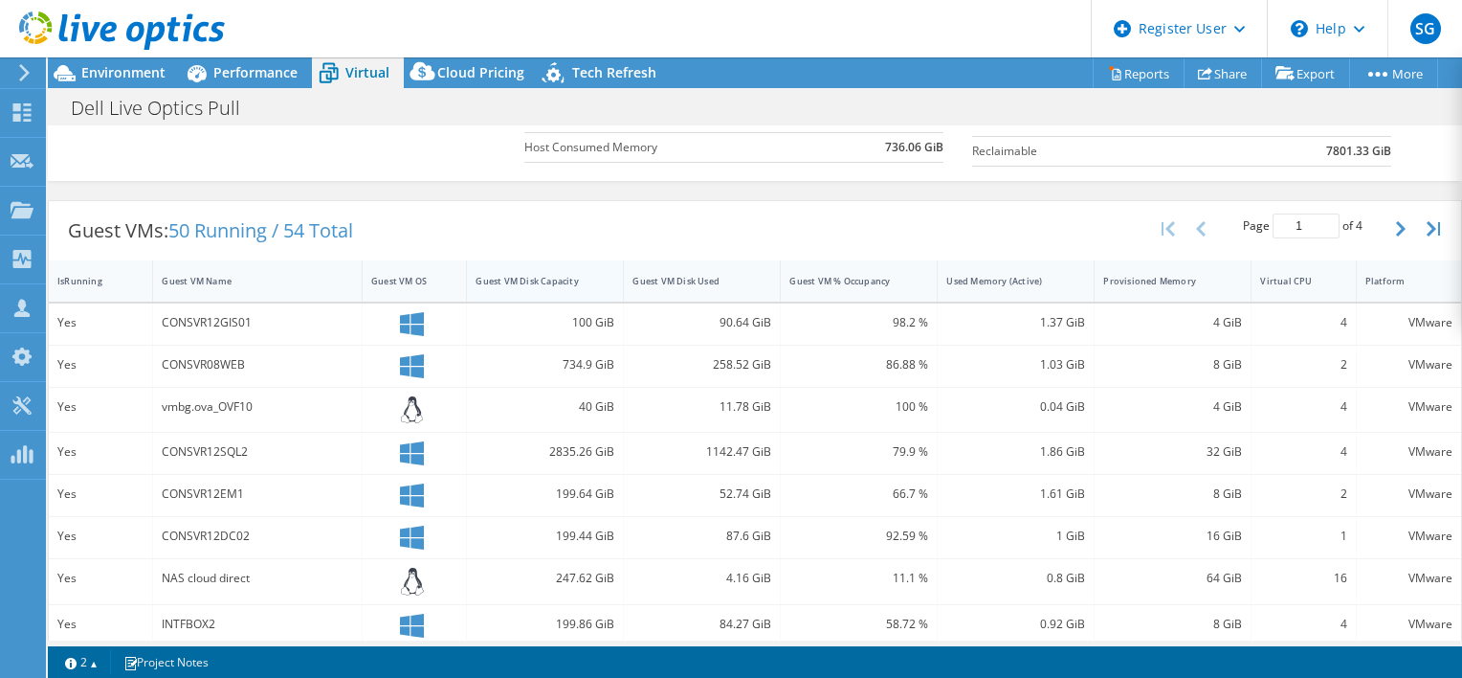
scroll to position [308, 0]
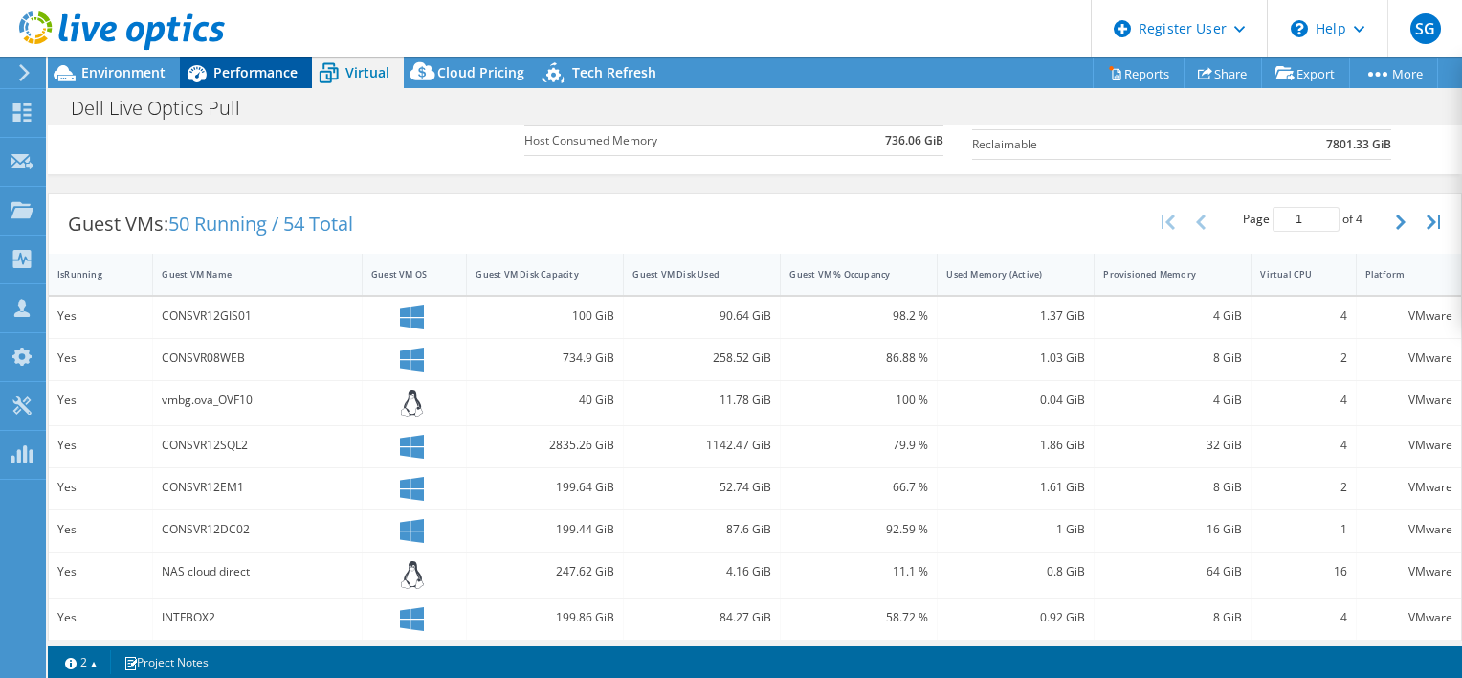
click at [261, 71] on span "Performance" at bounding box center [255, 72] width 84 height 18
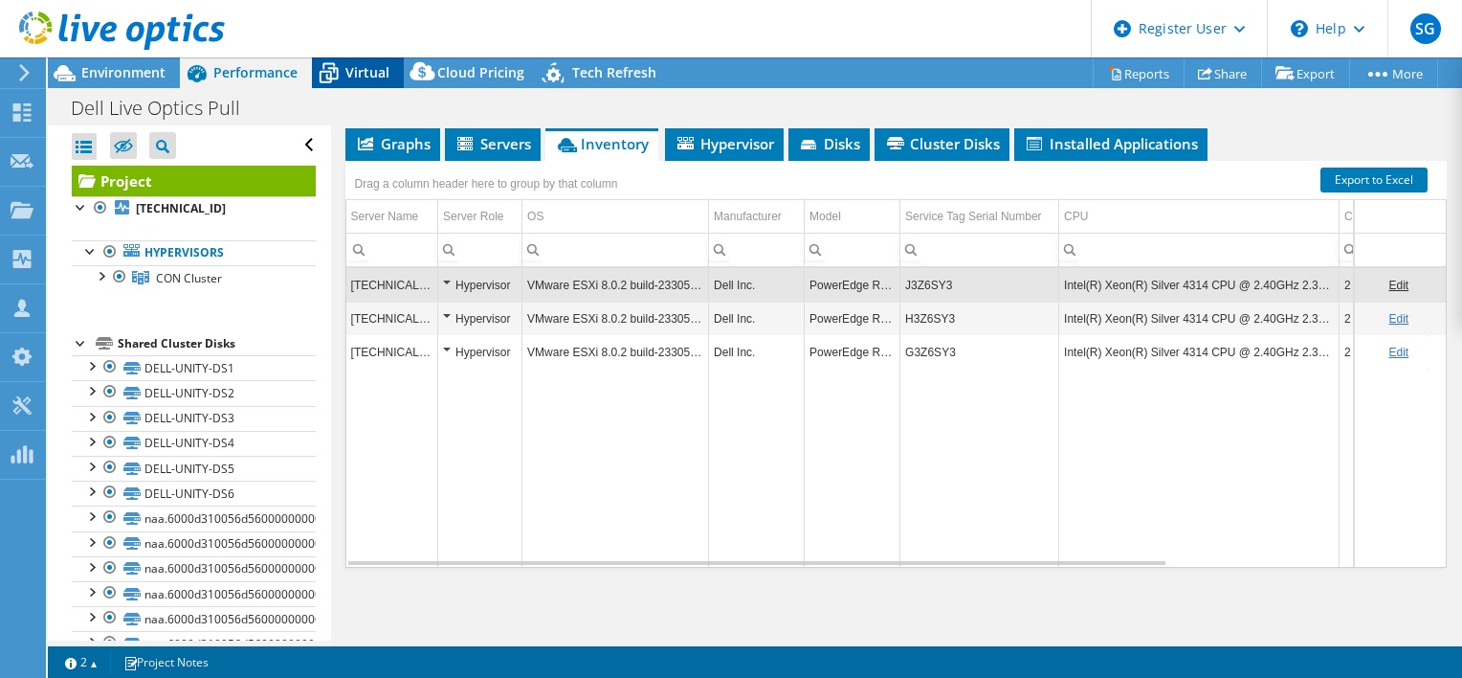
click at [360, 65] on span "Virtual" at bounding box center [368, 72] width 44 height 18
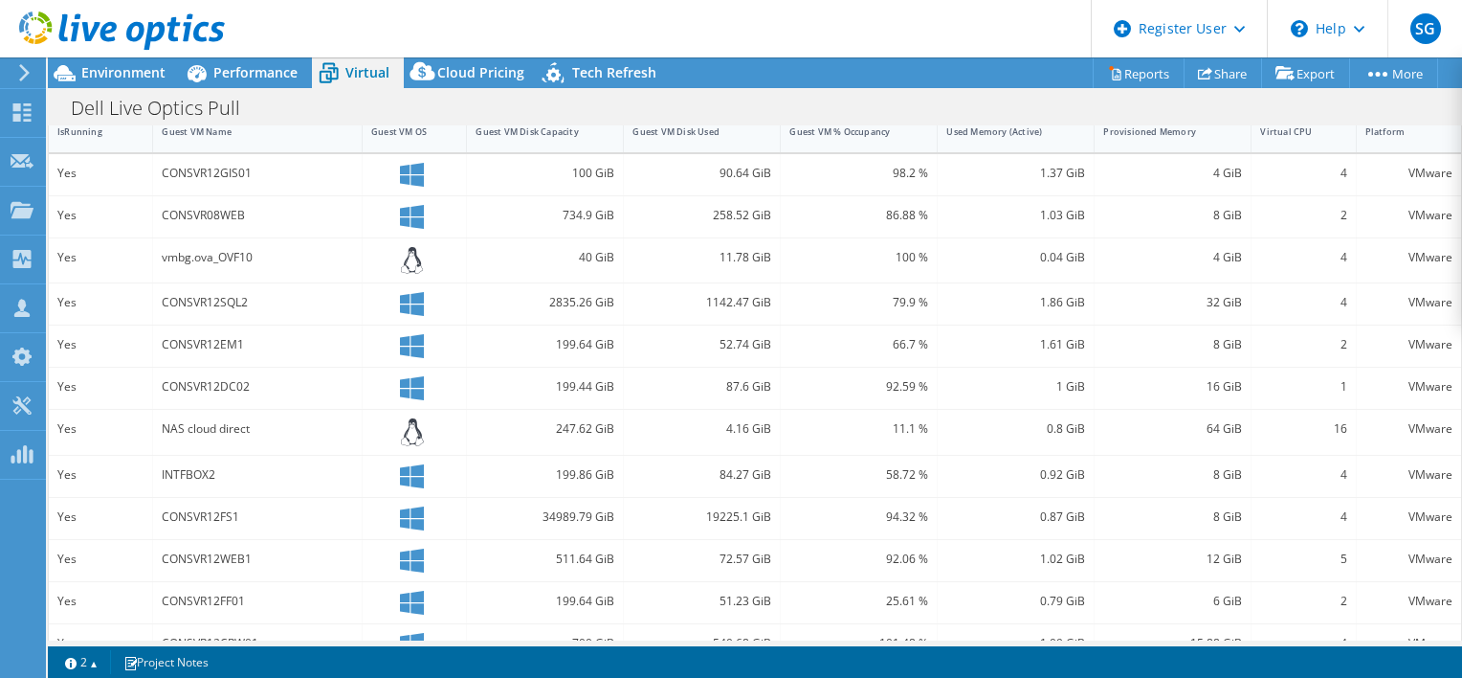
scroll to position [605, 0]
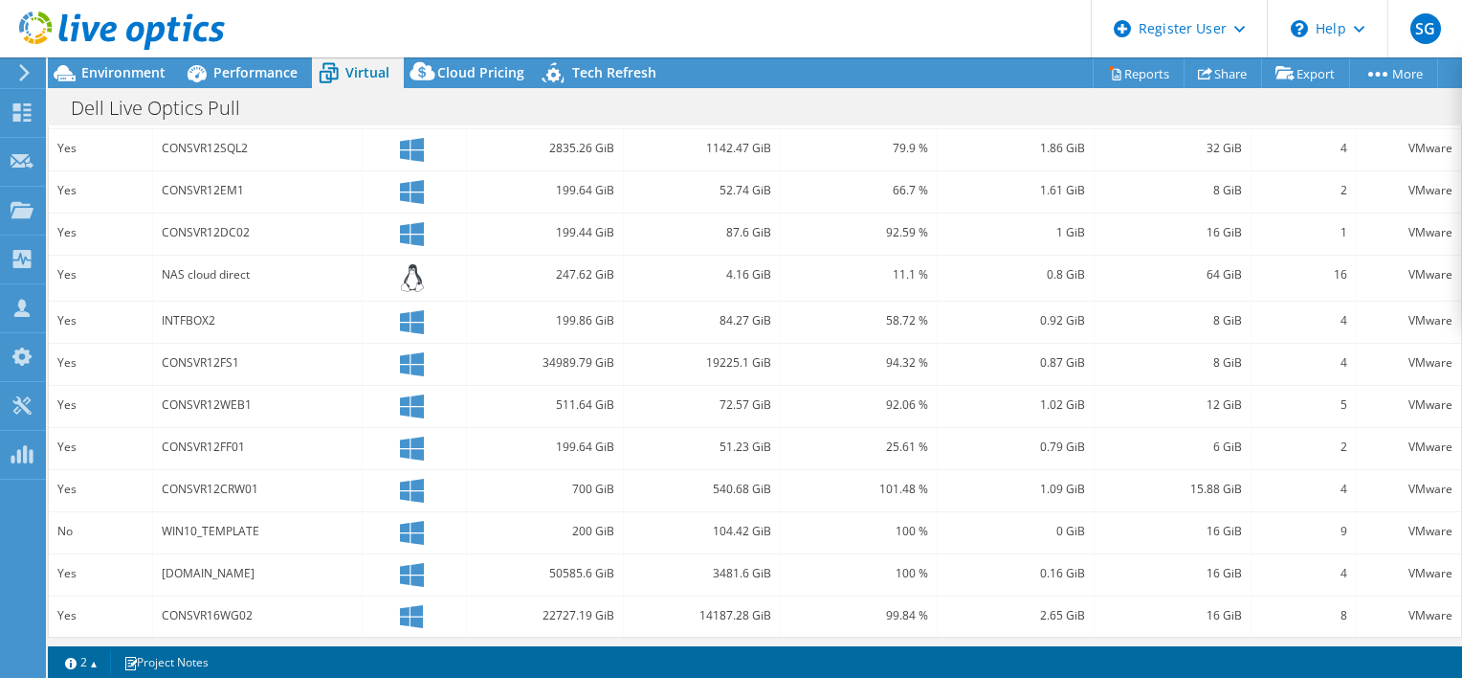
click at [212, 63] on div at bounding box center [112, 32] width 225 height 64
click at [236, 77] on span "Performance" at bounding box center [255, 72] width 84 height 18
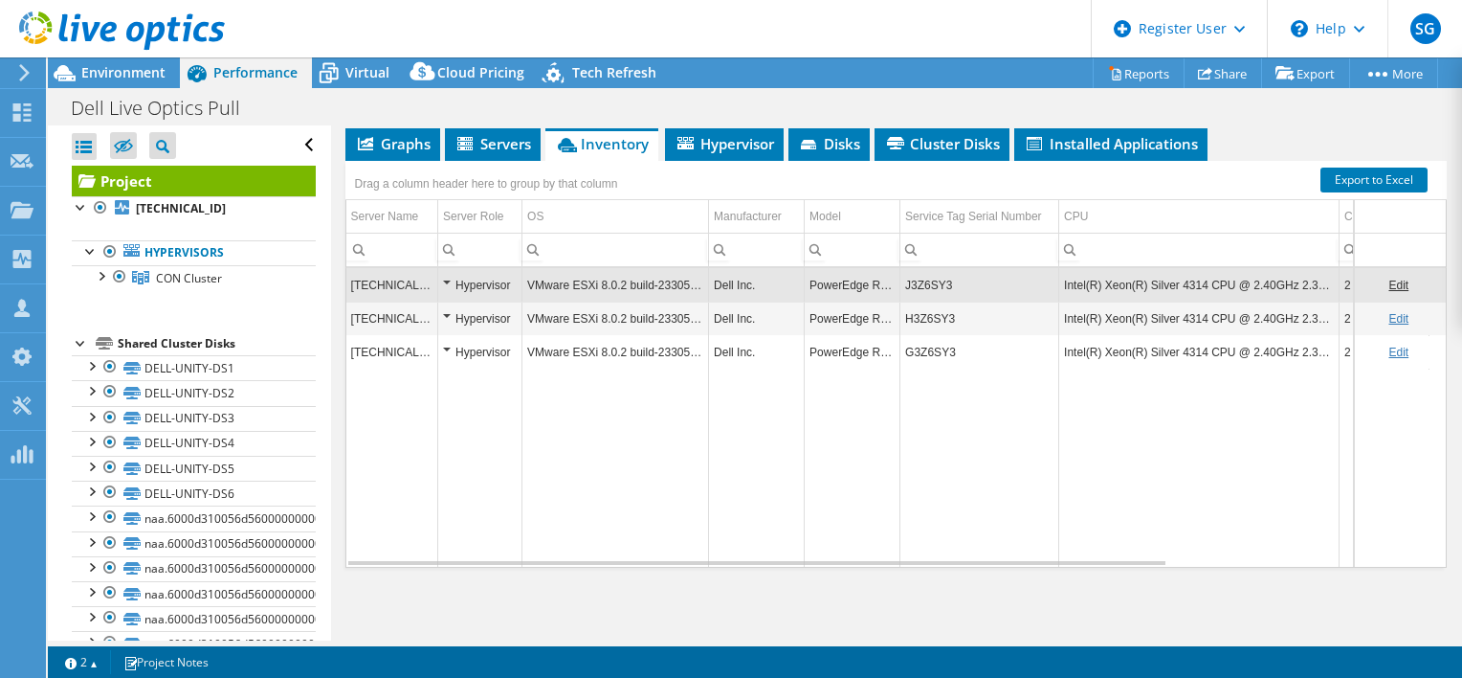
scroll to position [0, 0]
click at [446, 313] on div "Hypervisor" at bounding box center [480, 318] width 74 height 23
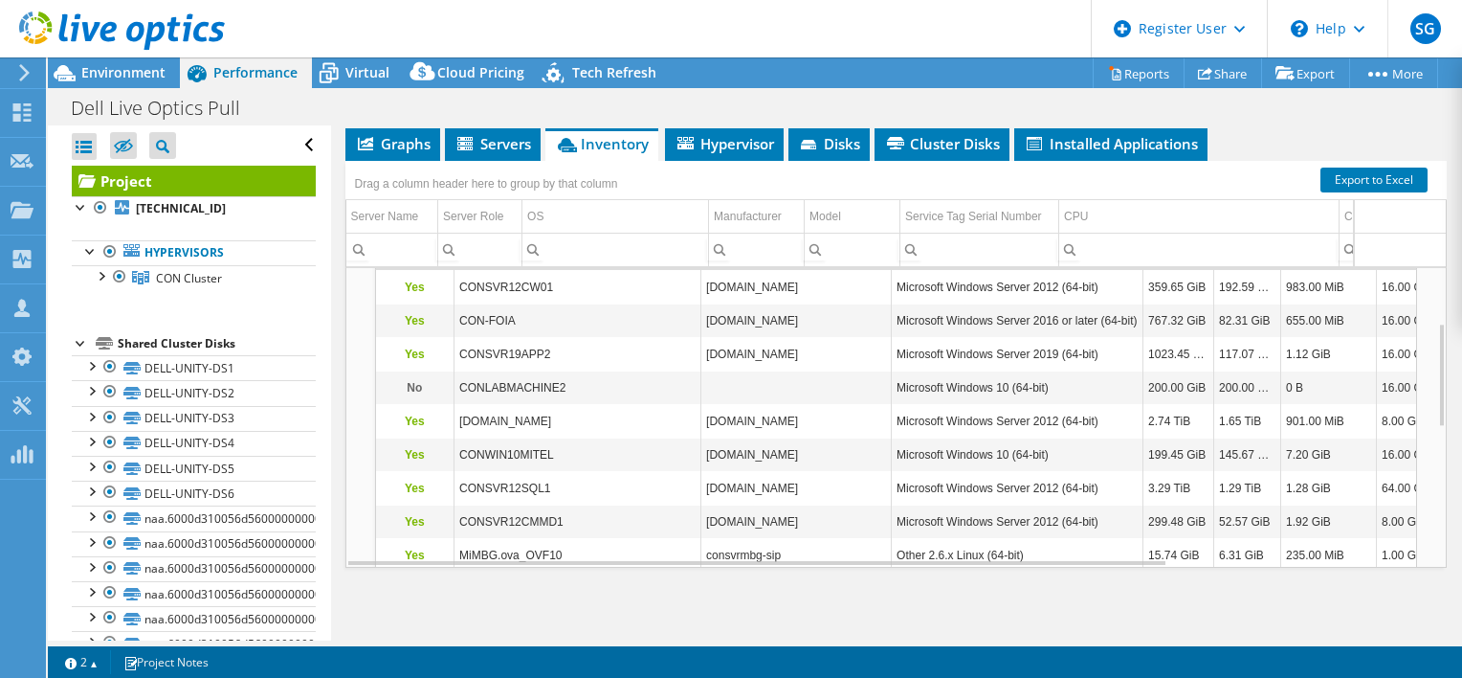
scroll to position [157, 0]
click at [745, 27] on header "SG Dell User Sachin Ganeshbabu Sachin.Ganeshbabu@Dell.com Dell My Profile Log O…" at bounding box center [731, 28] width 1462 height 57
click at [704, 96] on div "Dell Live Optics Pull Print" at bounding box center [755, 107] width 1415 height 35
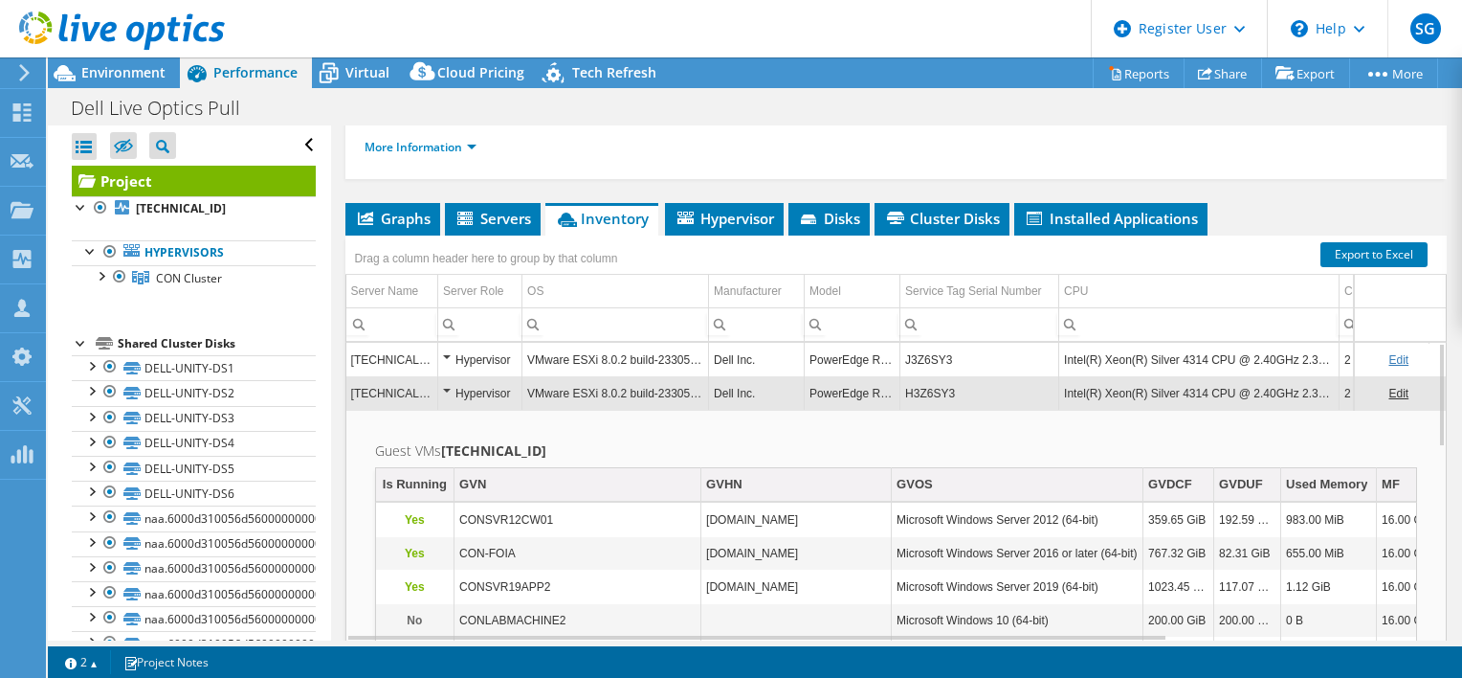
scroll to position [301, 0]
click at [446, 403] on div "Hypervisor" at bounding box center [480, 394] width 74 height 23
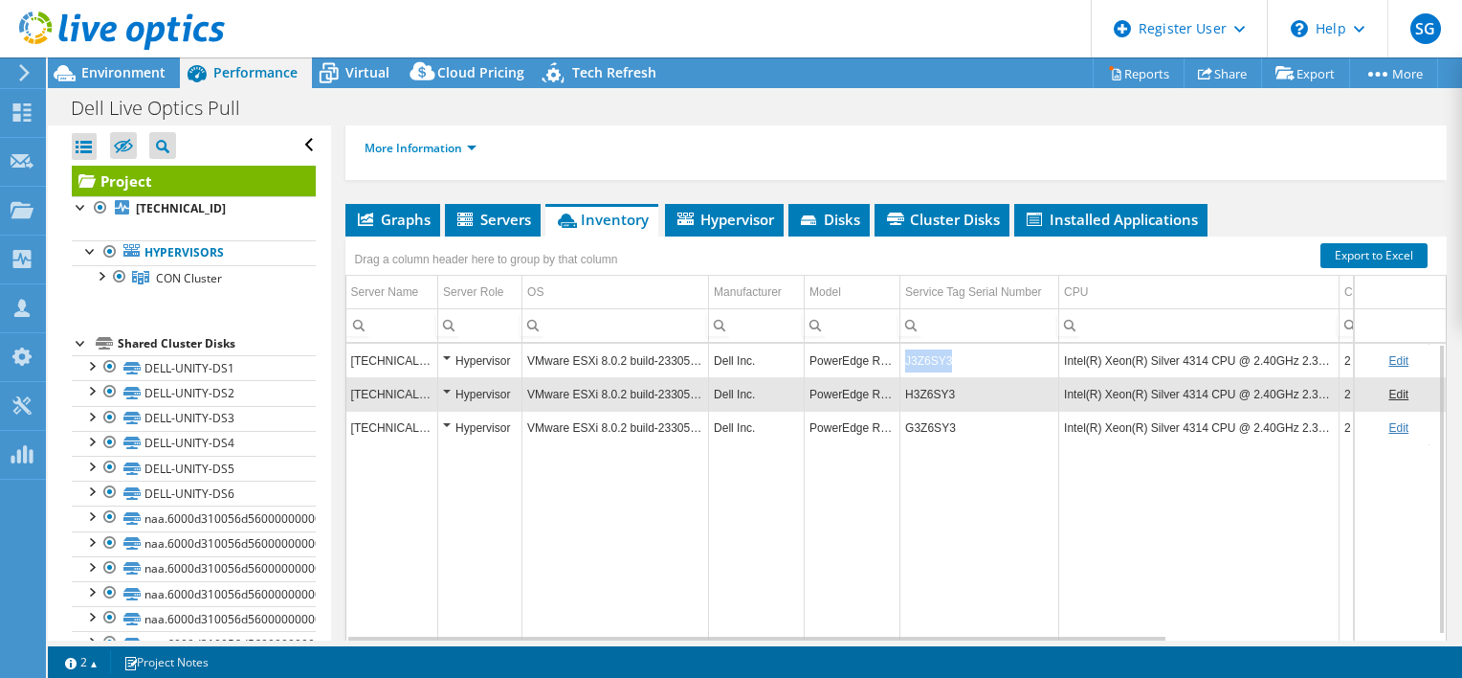
drag, startPoint x: 904, startPoint y: 379, endPoint x: 948, endPoint y: 384, distance: 44.3
click at [948, 377] on td "J3Z6SY3" at bounding box center [980, 360] width 159 height 33
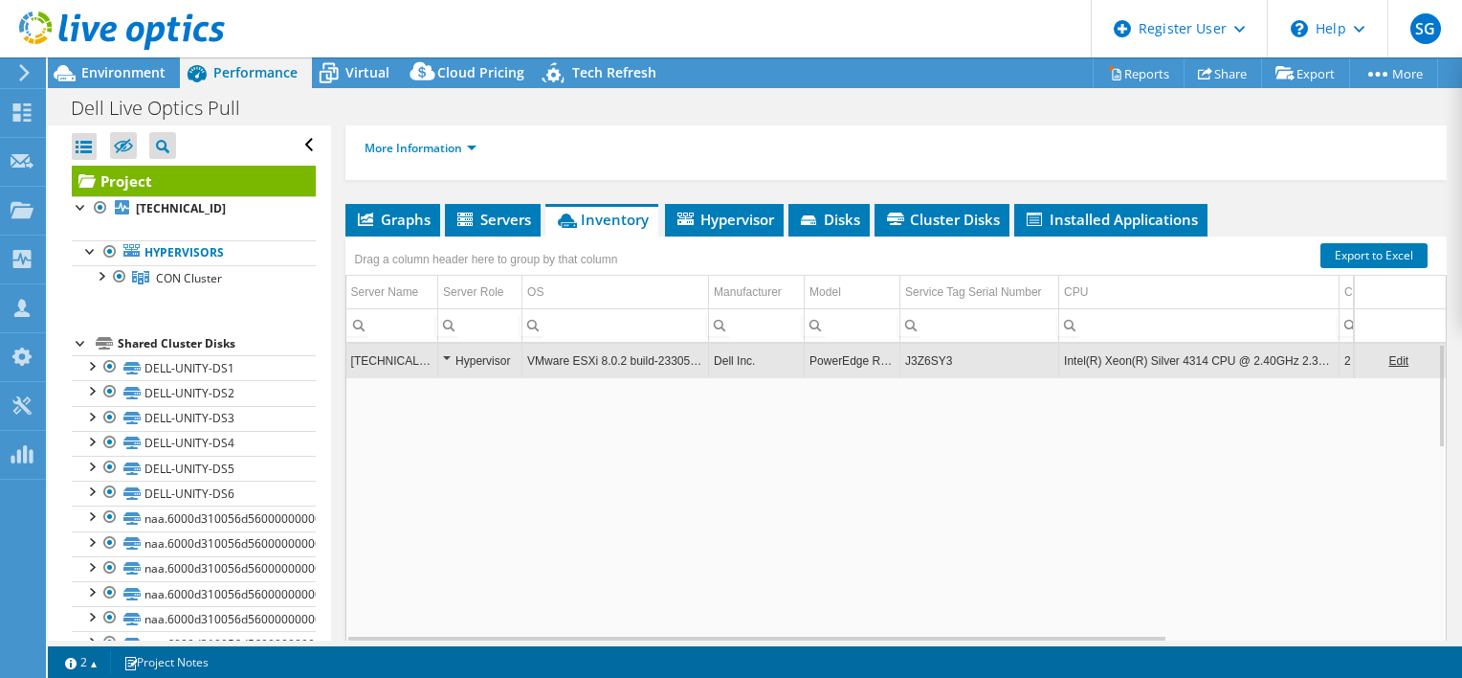
click at [938, 377] on td "J3Z6SY3" at bounding box center [980, 360] width 159 height 33
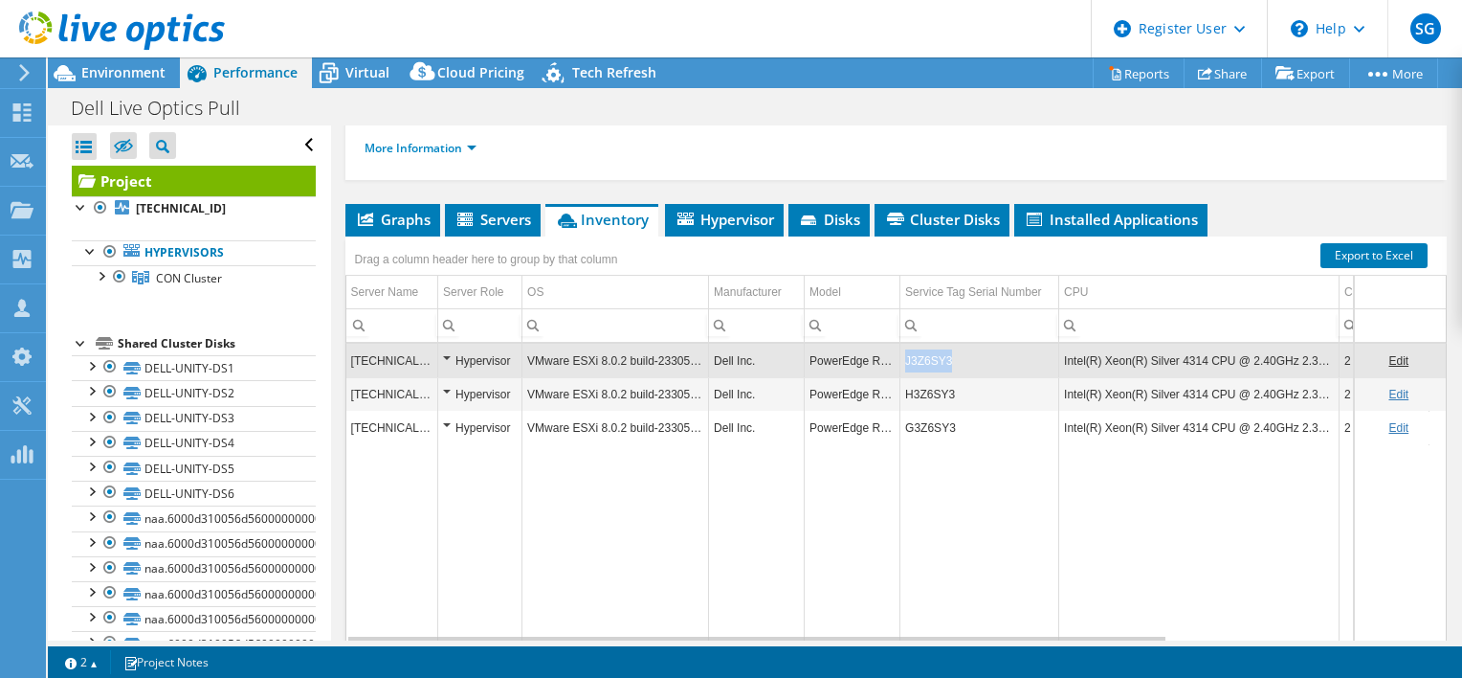
click at [938, 377] on td "J3Z6SY3" at bounding box center [980, 360] width 159 height 33
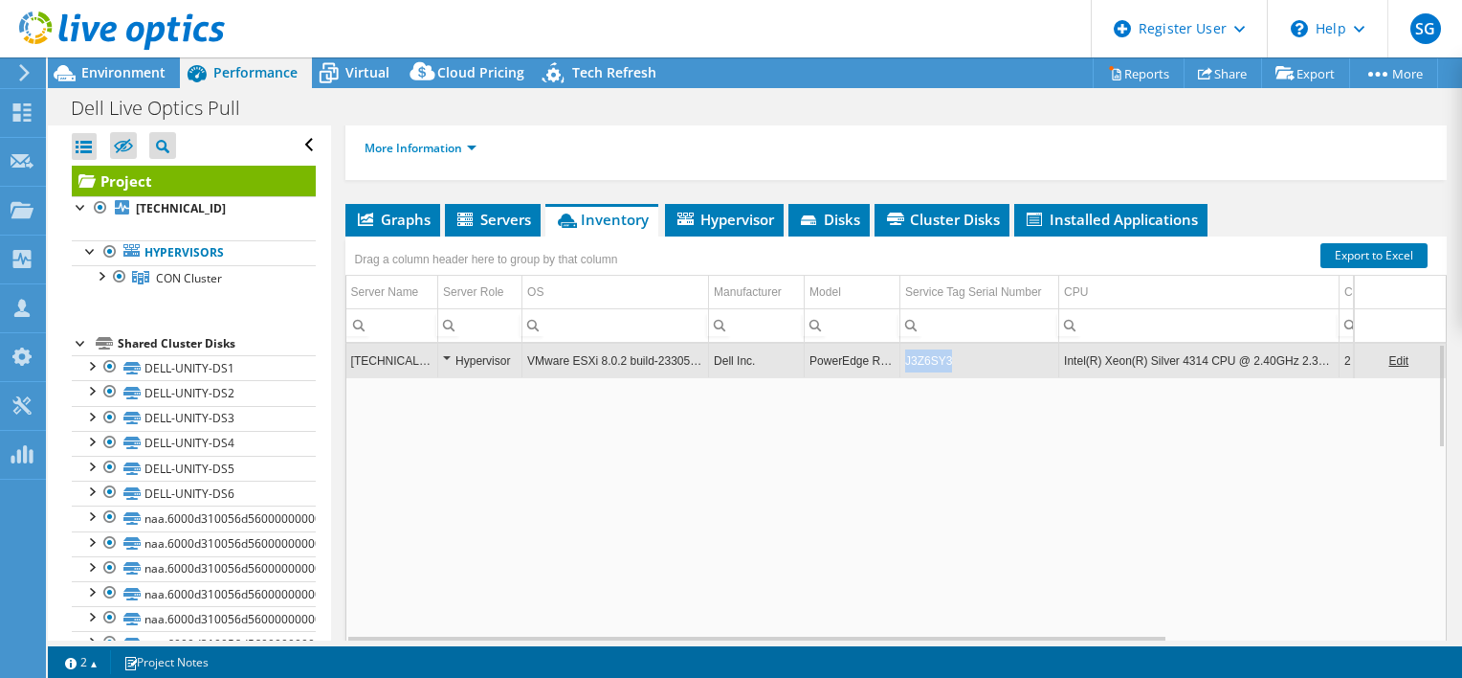
click at [938, 377] on td "J3Z6SY3" at bounding box center [980, 360] width 159 height 33
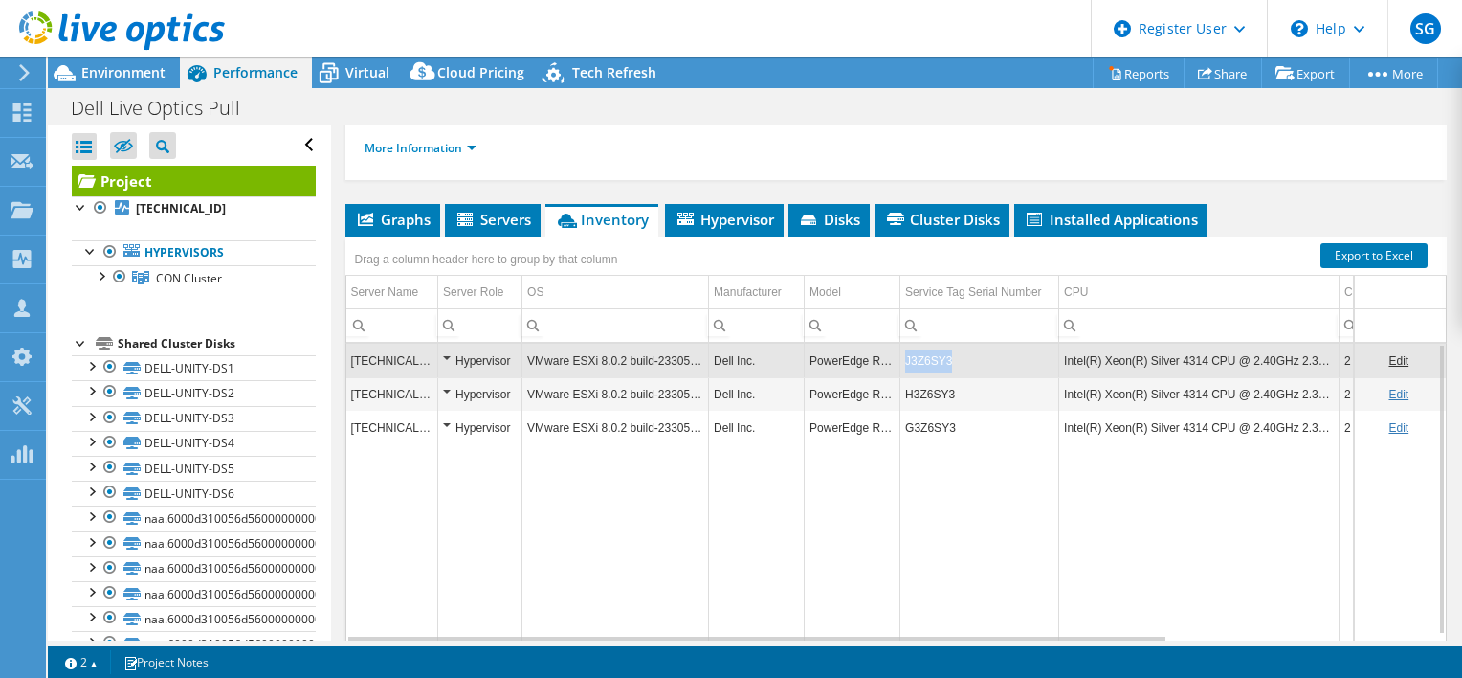
click at [938, 377] on td "J3Z6SY3" at bounding box center [980, 360] width 159 height 33
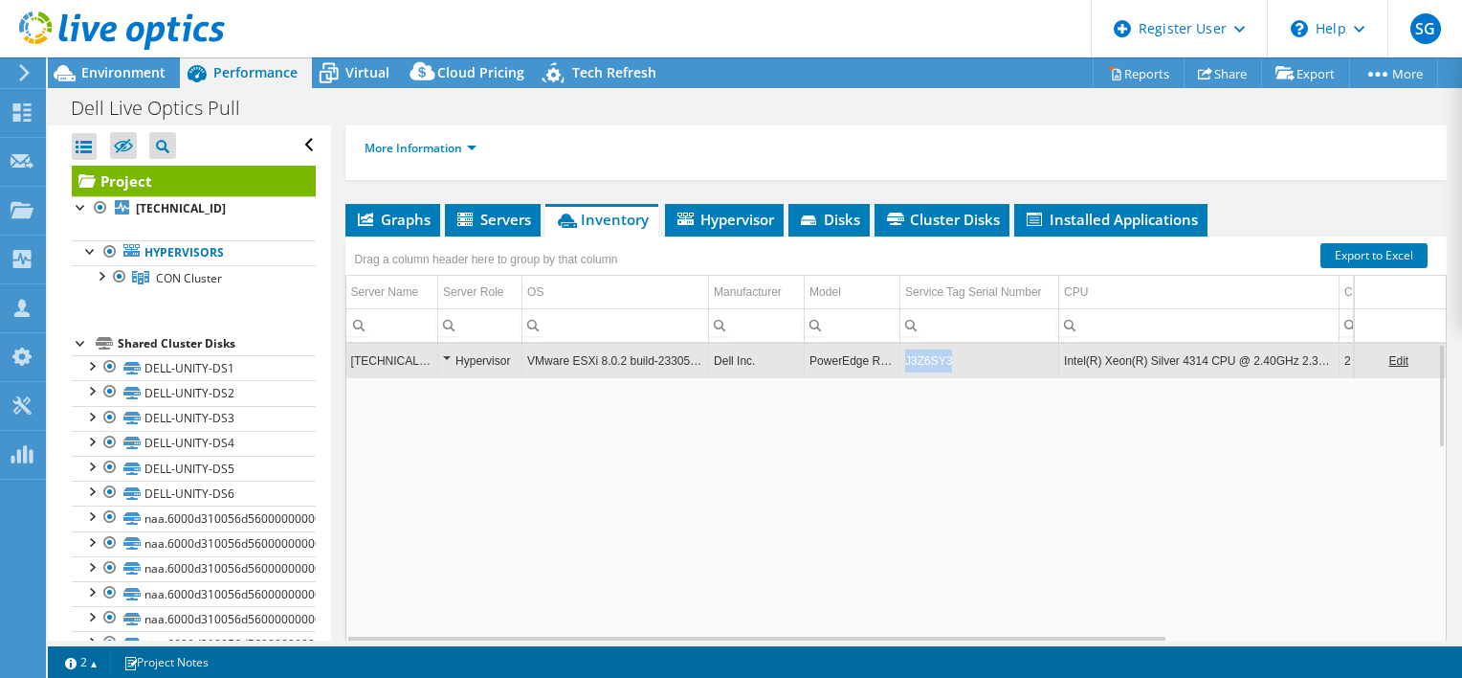
click at [938, 377] on td "J3Z6SY3" at bounding box center [980, 360] width 159 height 33
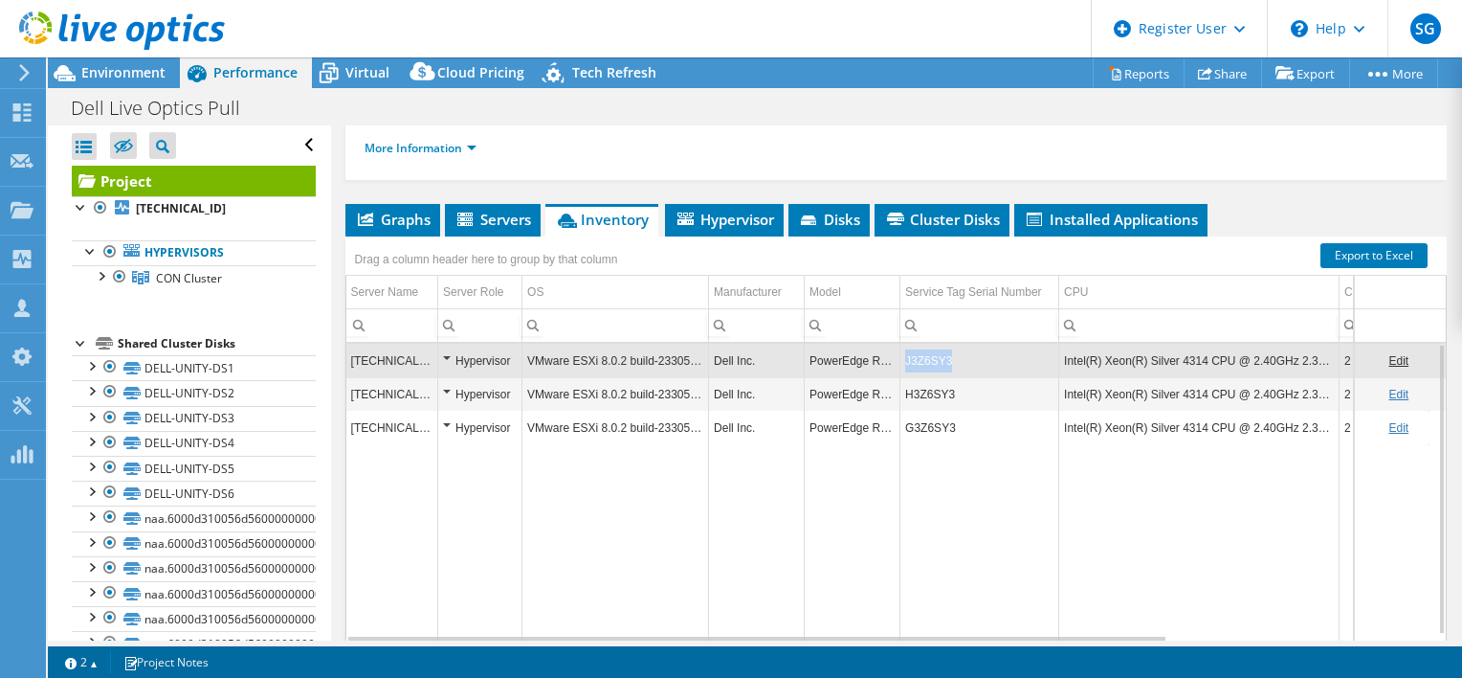
click at [935, 377] on td "J3Z6SY3" at bounding box center [980, 360] width 159 height 33
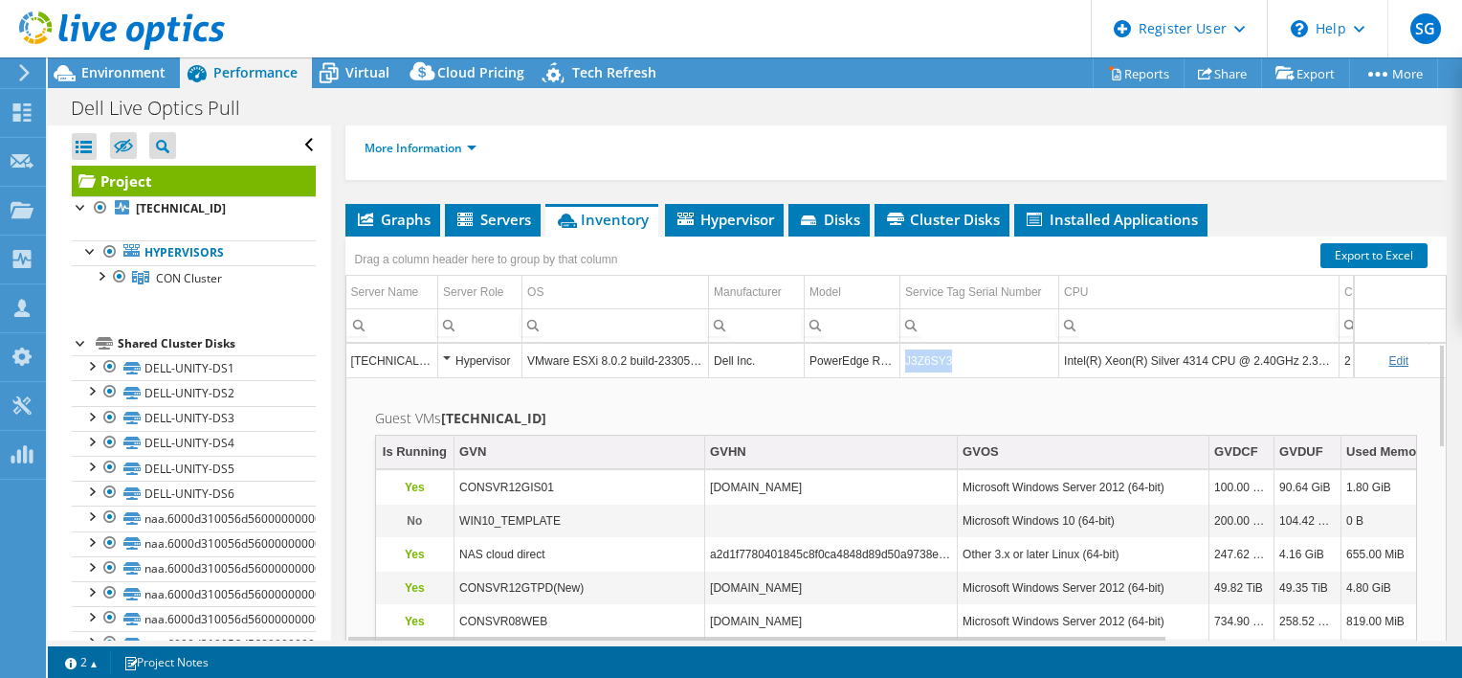
drag, startPoint x: 906, startPoint y: 376, endPoint x: 946, endPoint y: 379, distance: 39.3
click at [946, 377] on td "J3Z6SY3" at bounding box center [980, 360] width 159 height 33
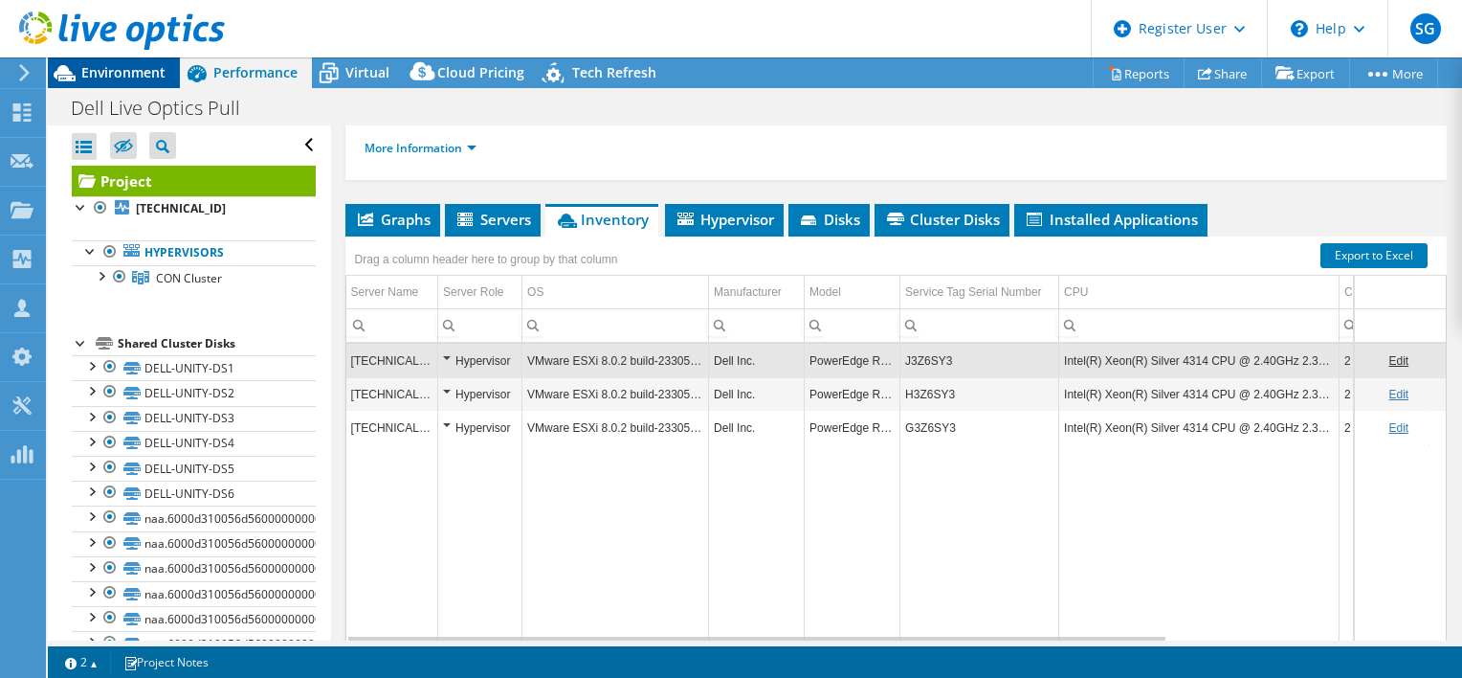
click at [165, 73] on div "Environment" at bounding box center [114, 72] width 132 height 31
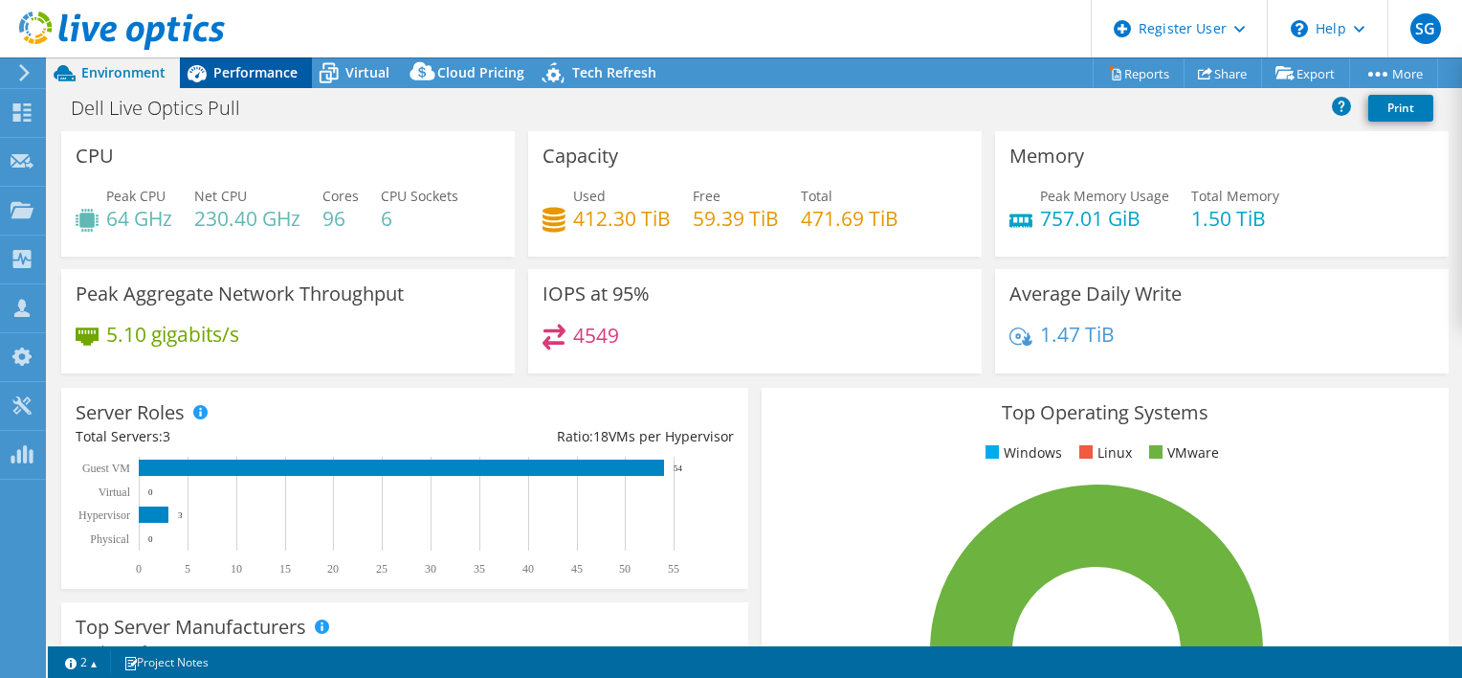
click at [260, 61] on div "Performance" at bounding box center [246, 72] width 132 height 31
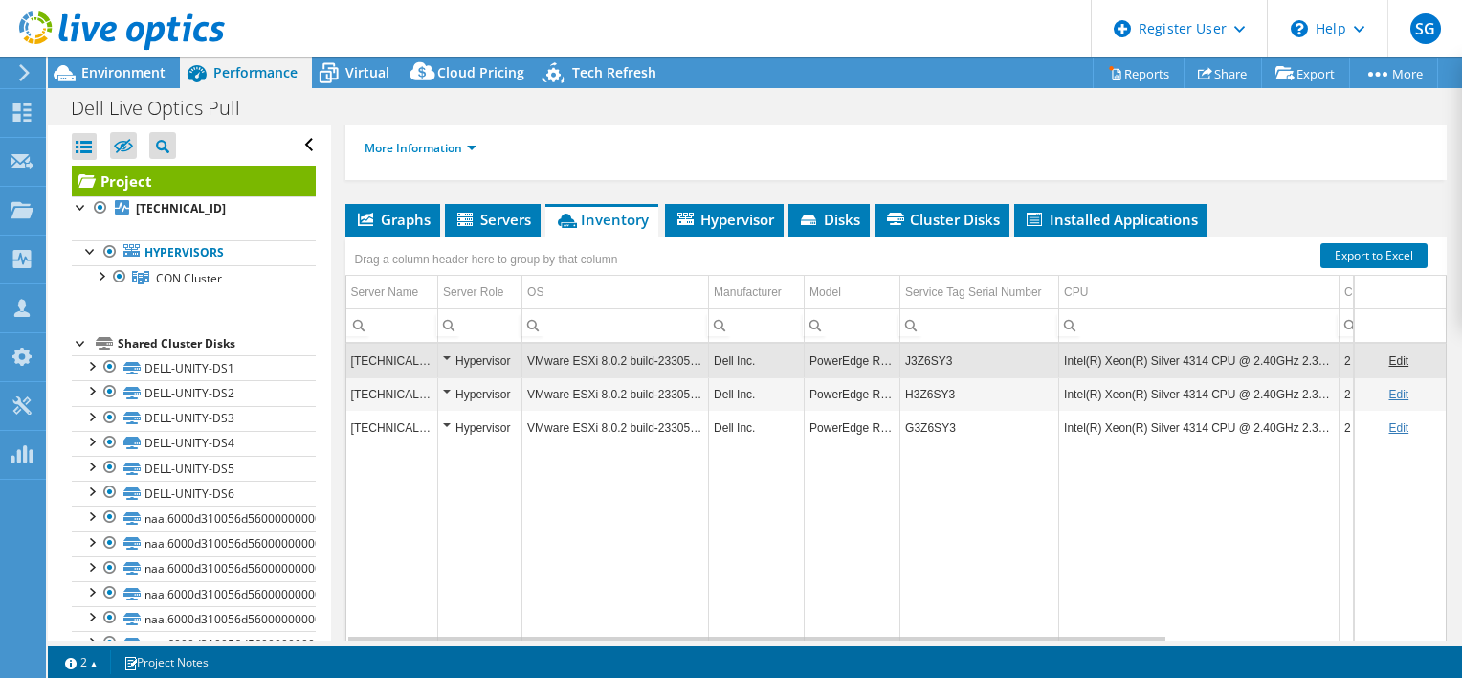
scroll to position [0, 0]
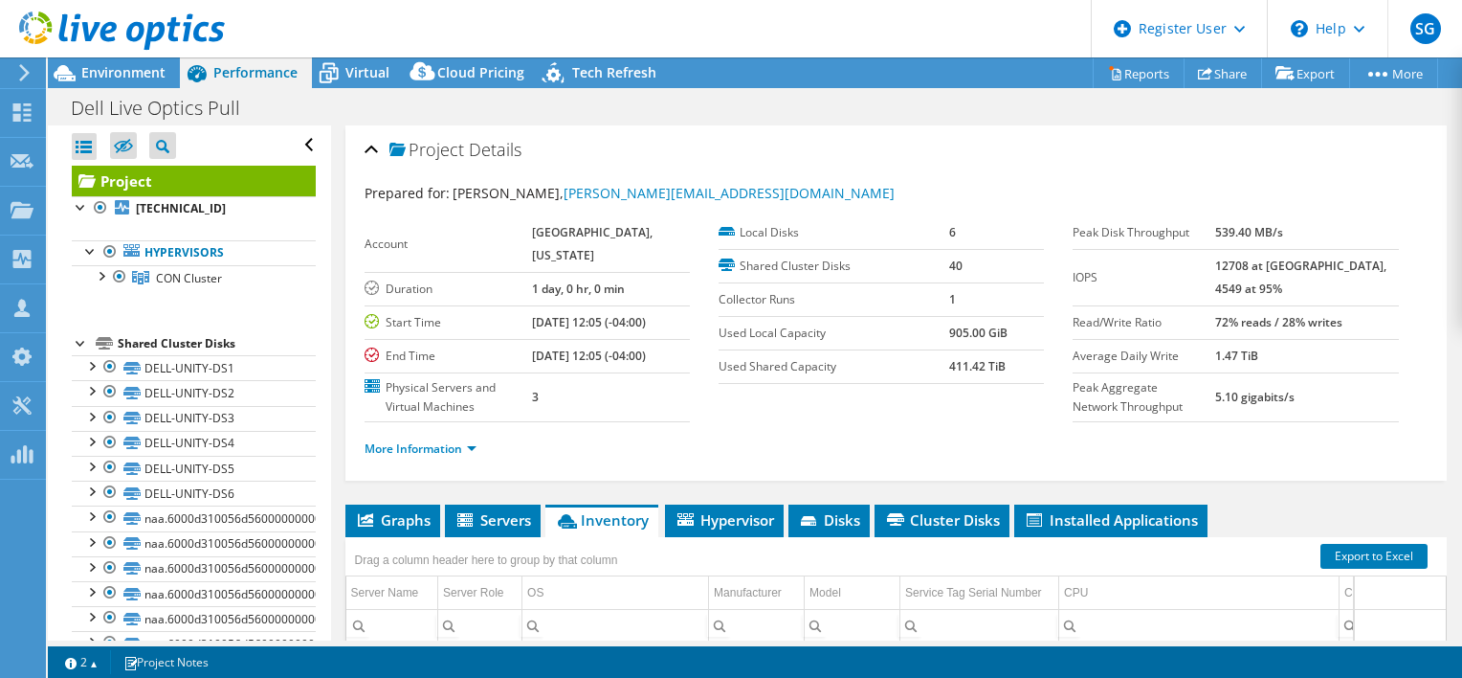
click at [134, 63] on div at bounding box center [112, 32] width 225 height 64
click at [134, 70] on span "Environment" at bounding box center [123, 72] width 84 height 18
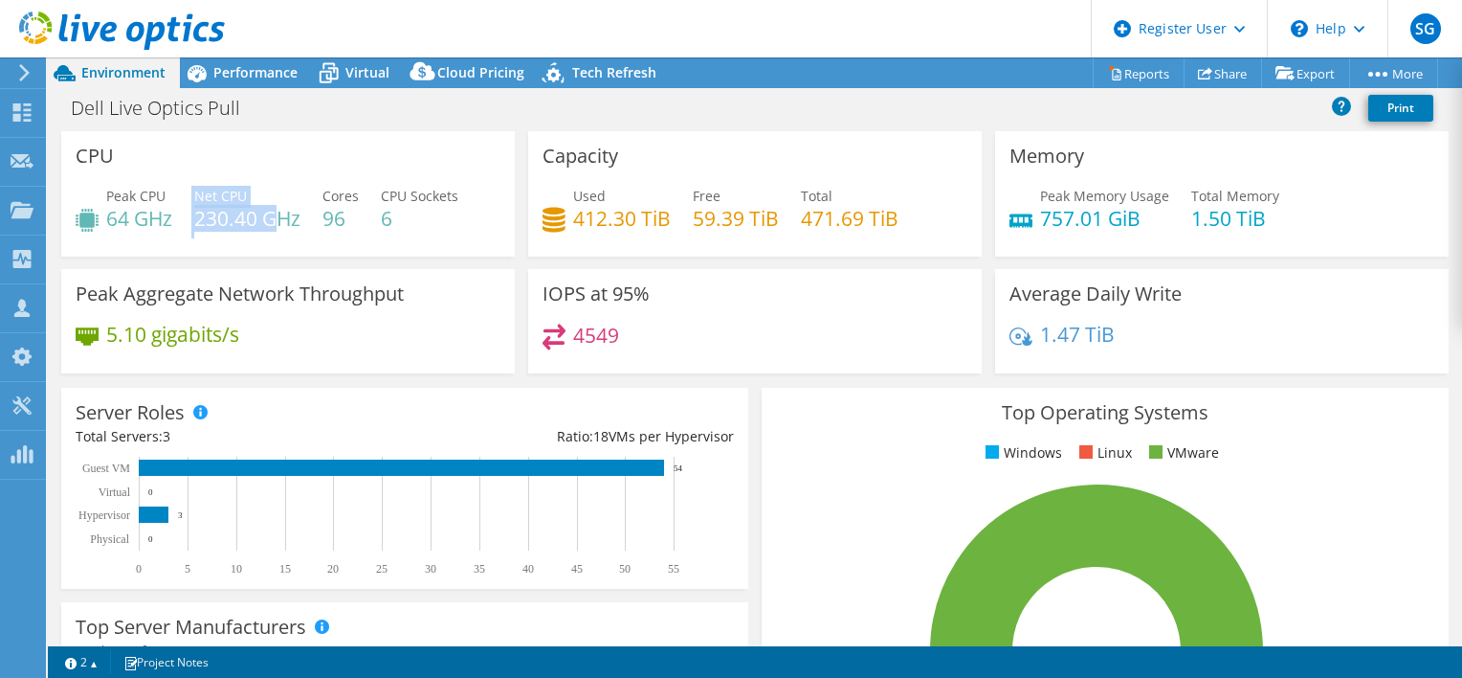
drag, startPoint x: 186, startPoint y: 215, endPoint x: 280, endPoint y: 224, distance: 95.1
click at [280, 224] on div "Peak CPU 64 GHz Net CPU 230.40 GHz Cores 96 CPU Sockets 6" at bounding box center [288, 217] width 425 height 62
drag, startPoint x: 280, startPoint y: 224, endPoint x: 303, endPoint y: 225, distance: 23.0
click at [303, 225] on div "Peak CPU 64 GHz Net CPU 230.40 GHz Cores 96 CPU Sockets 6" at bounding box center [288, 217] width 425 height 62
click at [237, 79] on span "Performance" at bounding box center [255, 72] width 84 height 18
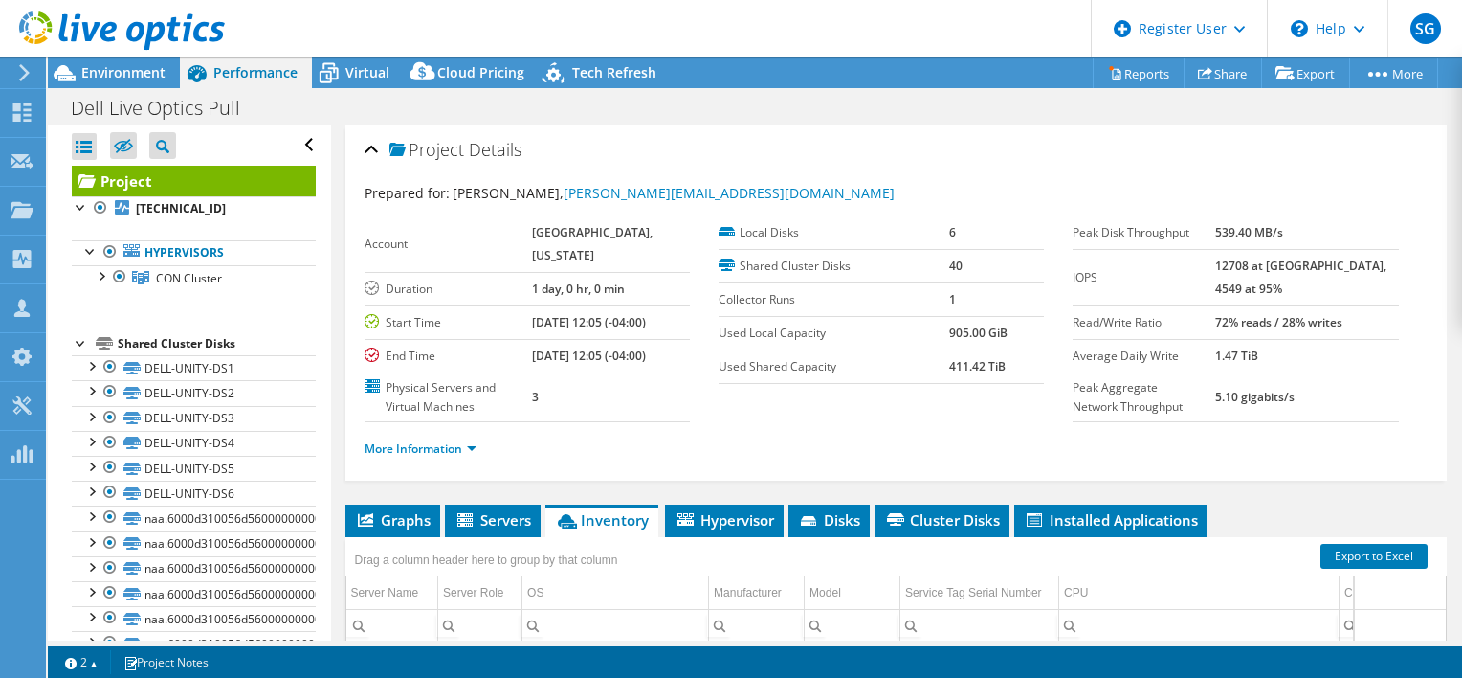
scroll to position [205, 0]
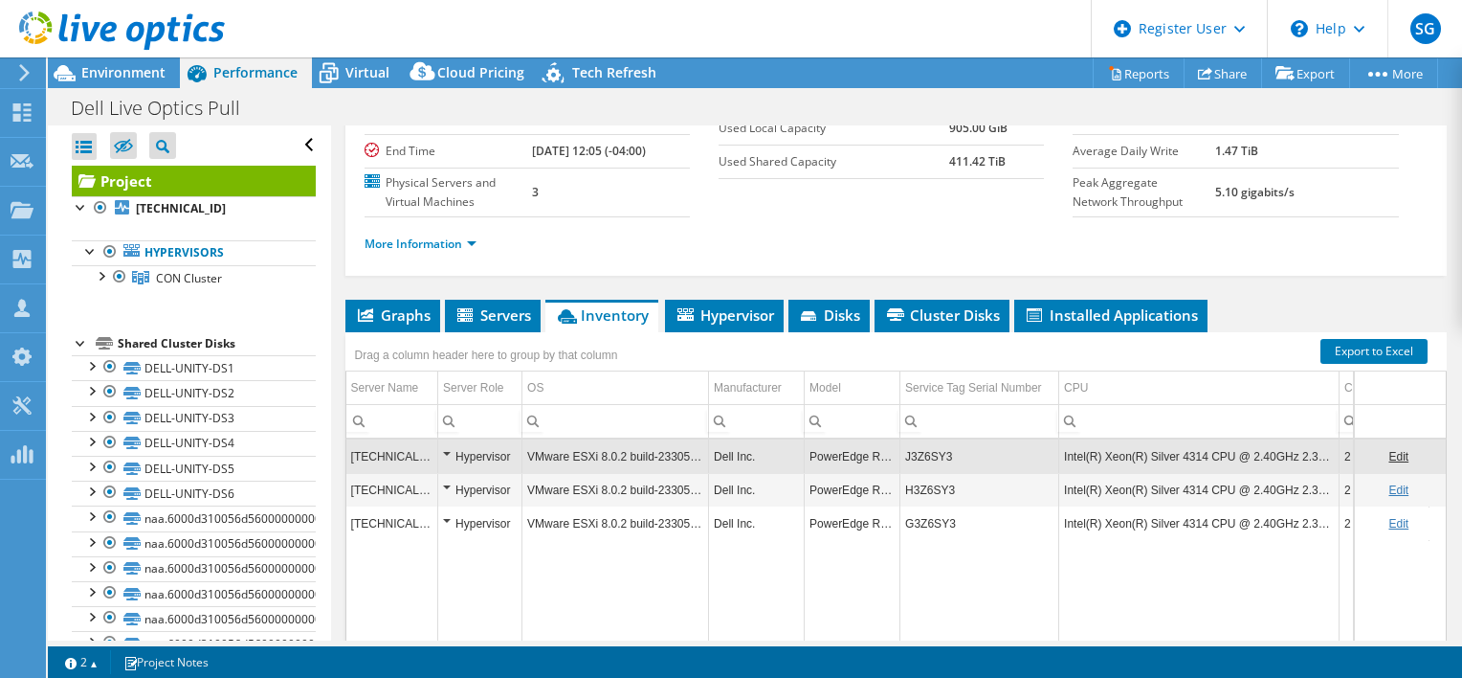
click at [930, 318] on li "Cluster Disks" at bounding box center [942, 316] width 135 height 33
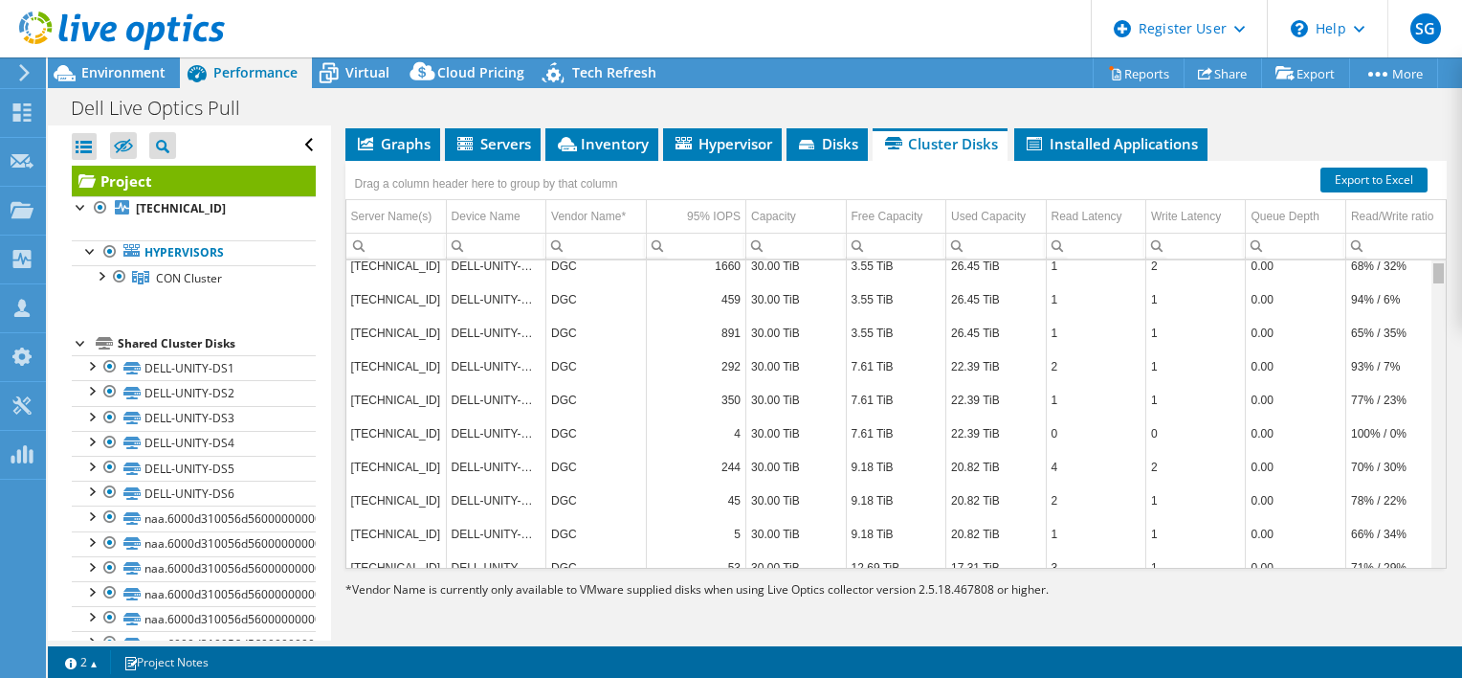
scroll to position [0, 0]
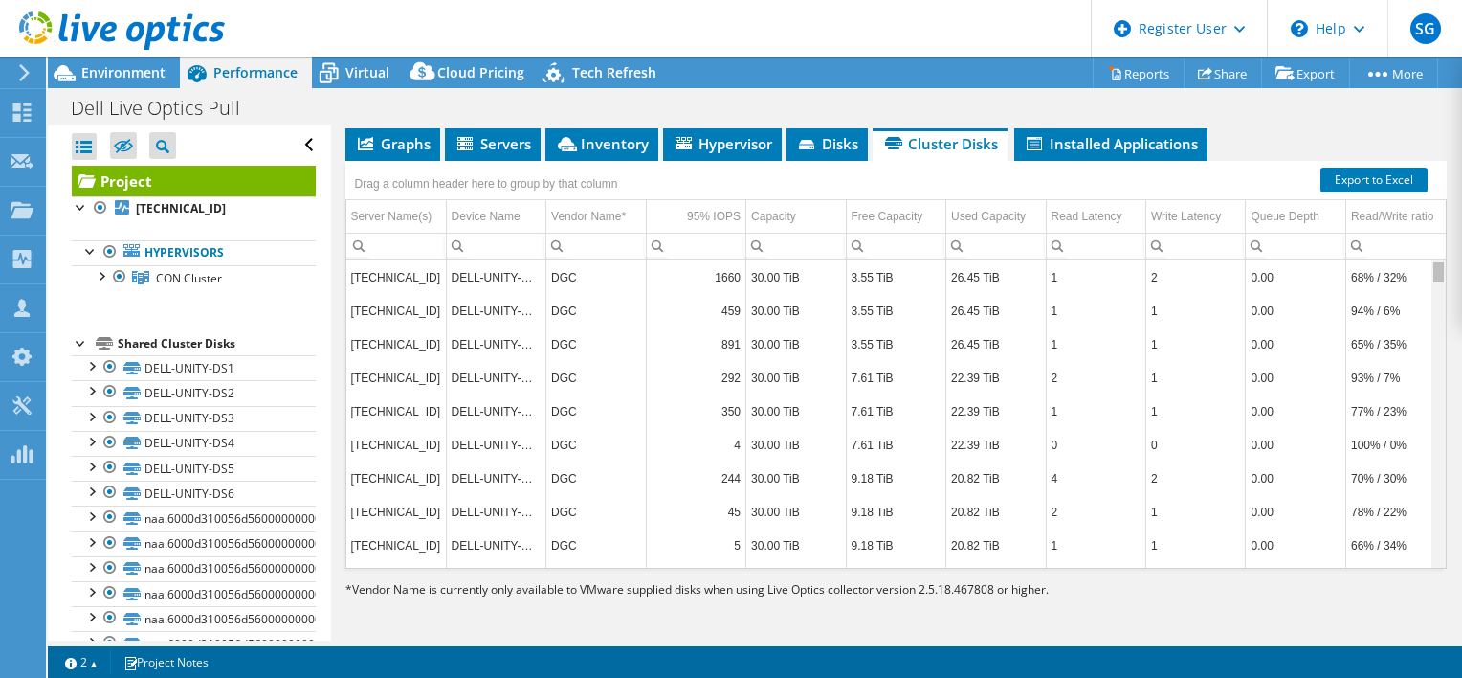
drag, startPoint x: 1428, startPoint y: 333, endPoint x: 1428, endPoint y: 246, distance: 87.1
click at [1428, 246] on body "SG Dell User Sachin Ganeshbabu Sachin.Ganeshbabu@Dell.com Dell My Profile Log O…" at bounding box center [731, 339] width 1462 height 678
click at [112, 72] on span "Environment" at bounding box center [123, 72] width 84 height 18
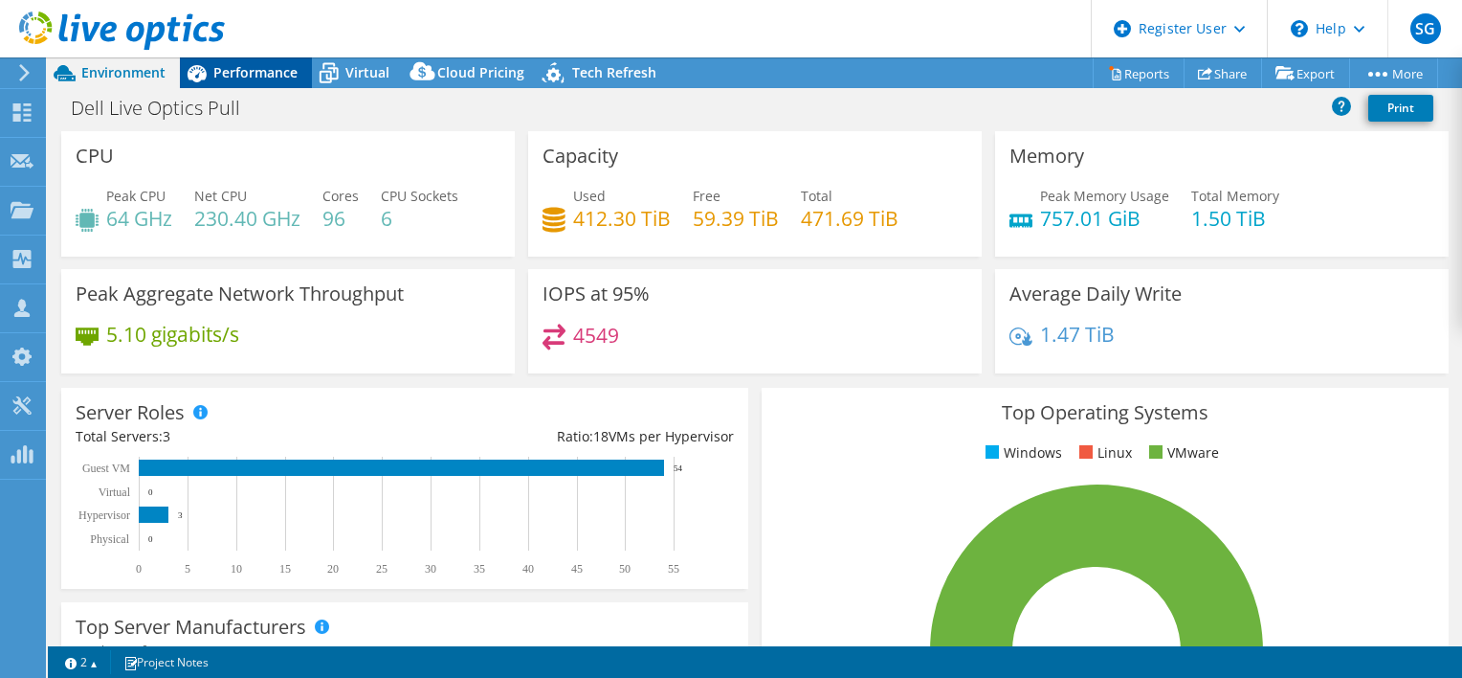
click at [282, 76] on span "Performance" at bounding box center [255, 72] width 84 height 18
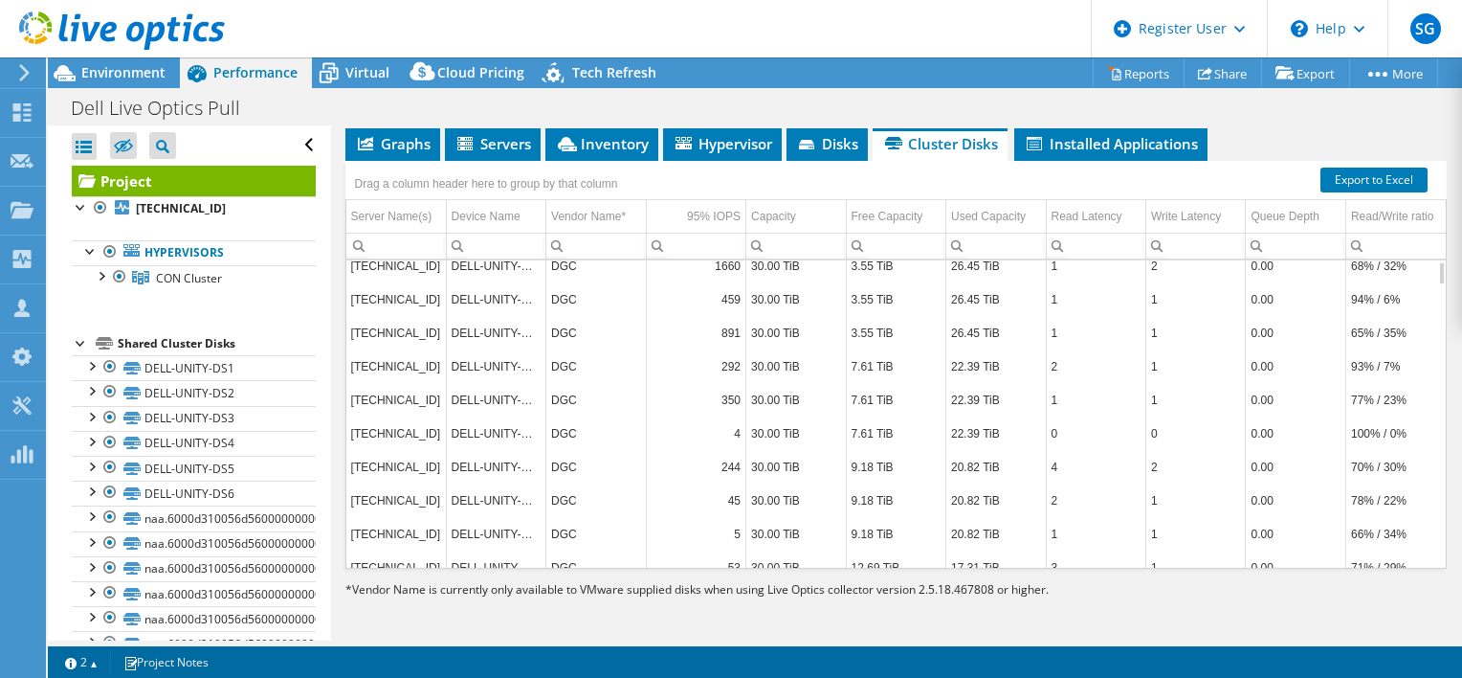
scroll to position [11, 0]
click at [573, 155] on li "Inventory" at bounding box center [602, 144] width 113 height 33
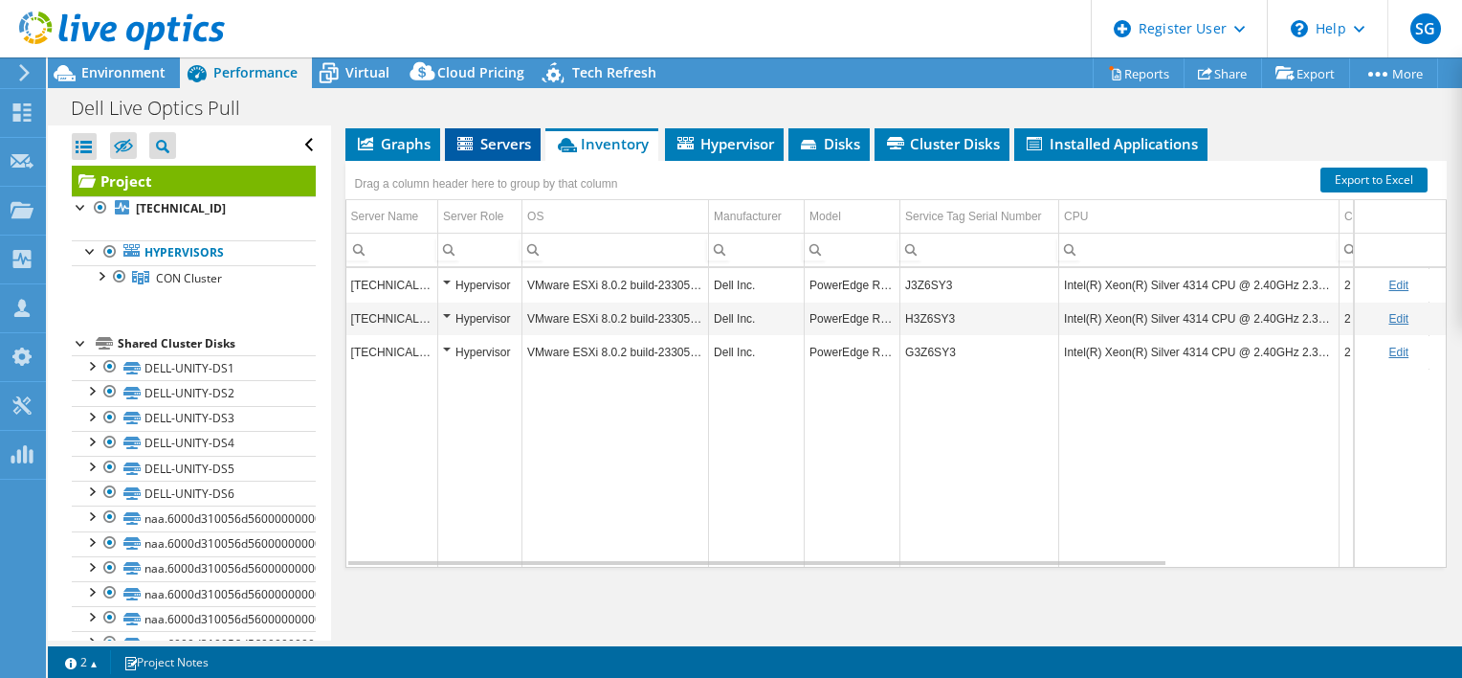
click at [505, 153] on li "Servers" at bounding box center [493, 144] width 96 height 33
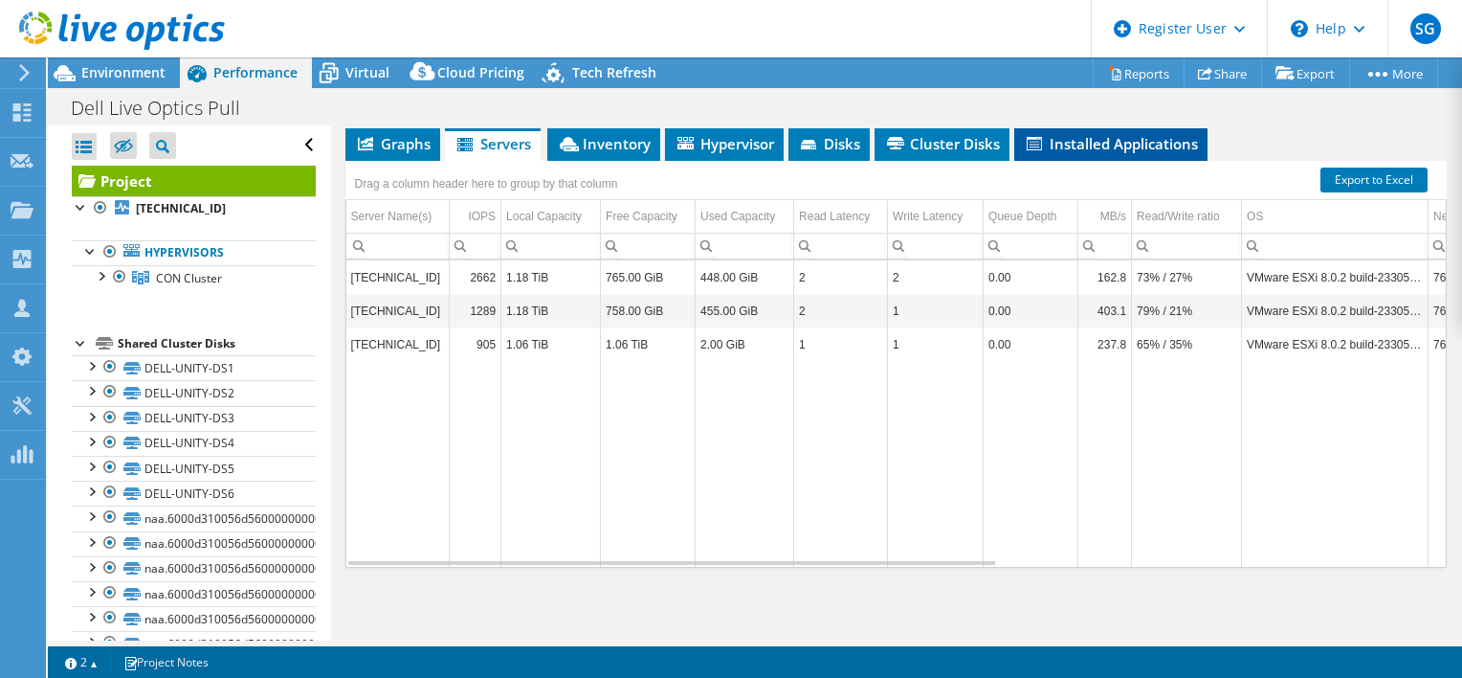
click at [1061, 146] on span "Installed Applications" at bounding box center [1111, 143] width 174 height 19
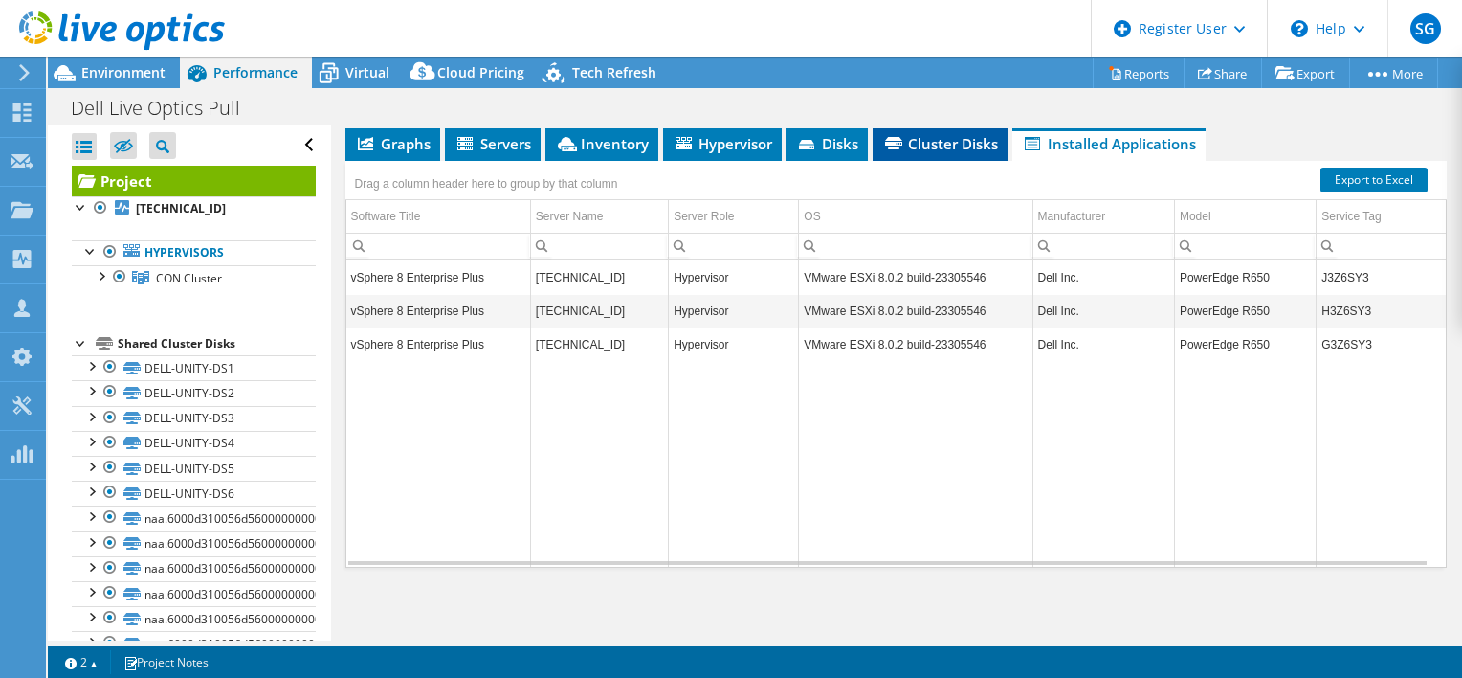
click at [913, 153] on span "Cluster Disks" at bounding box center [940, 143] width 116 height 19
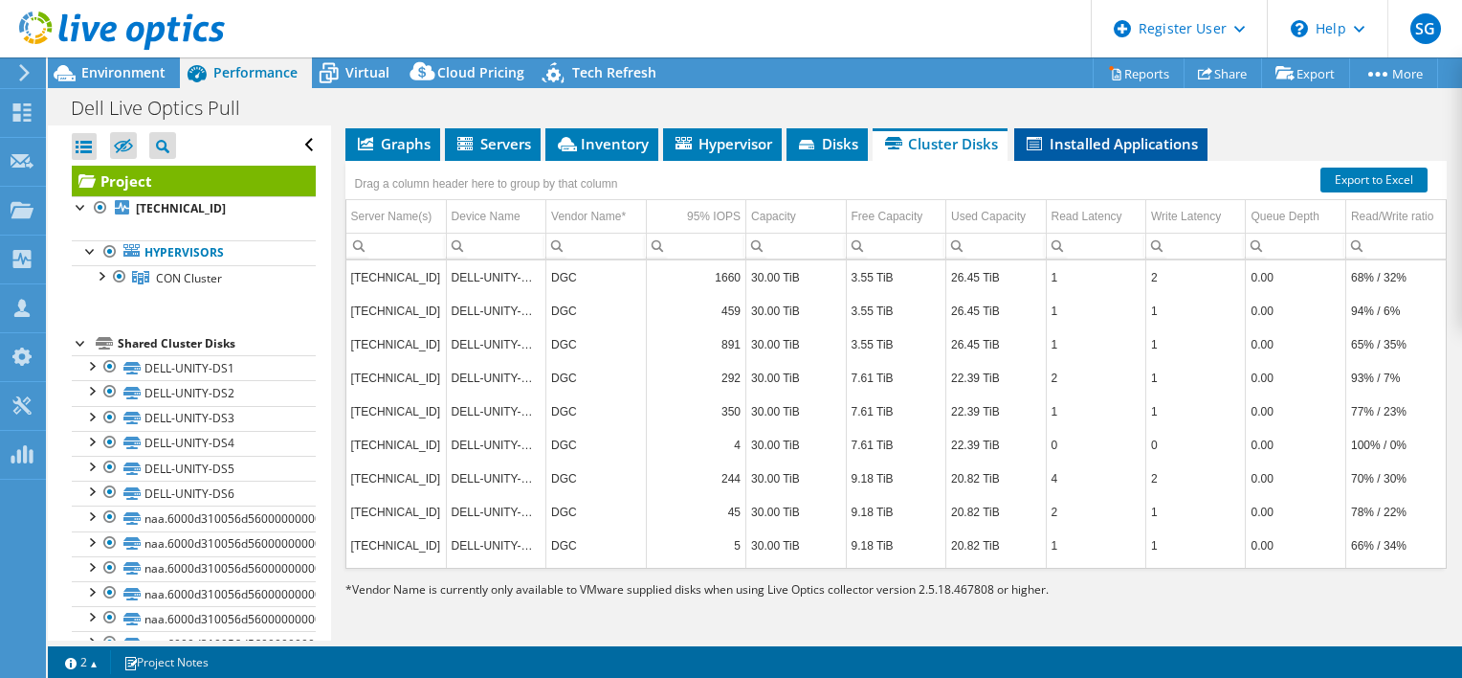
click at [1075, 157] on li "Installed Applications" at bounding box center [1111, 144] width 193 height 33
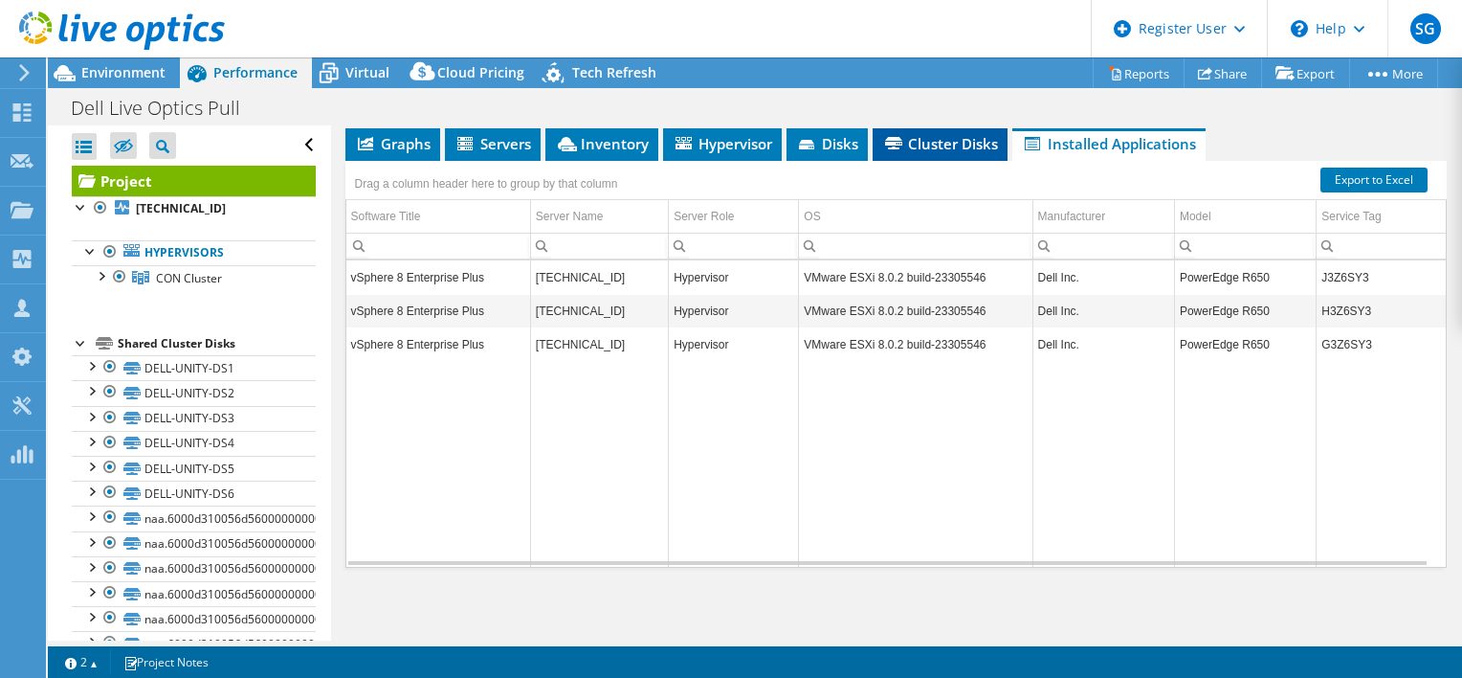
click at [975, 158] on li "Cluster Disks" at bounding box center [940, 144] width 135 height 33
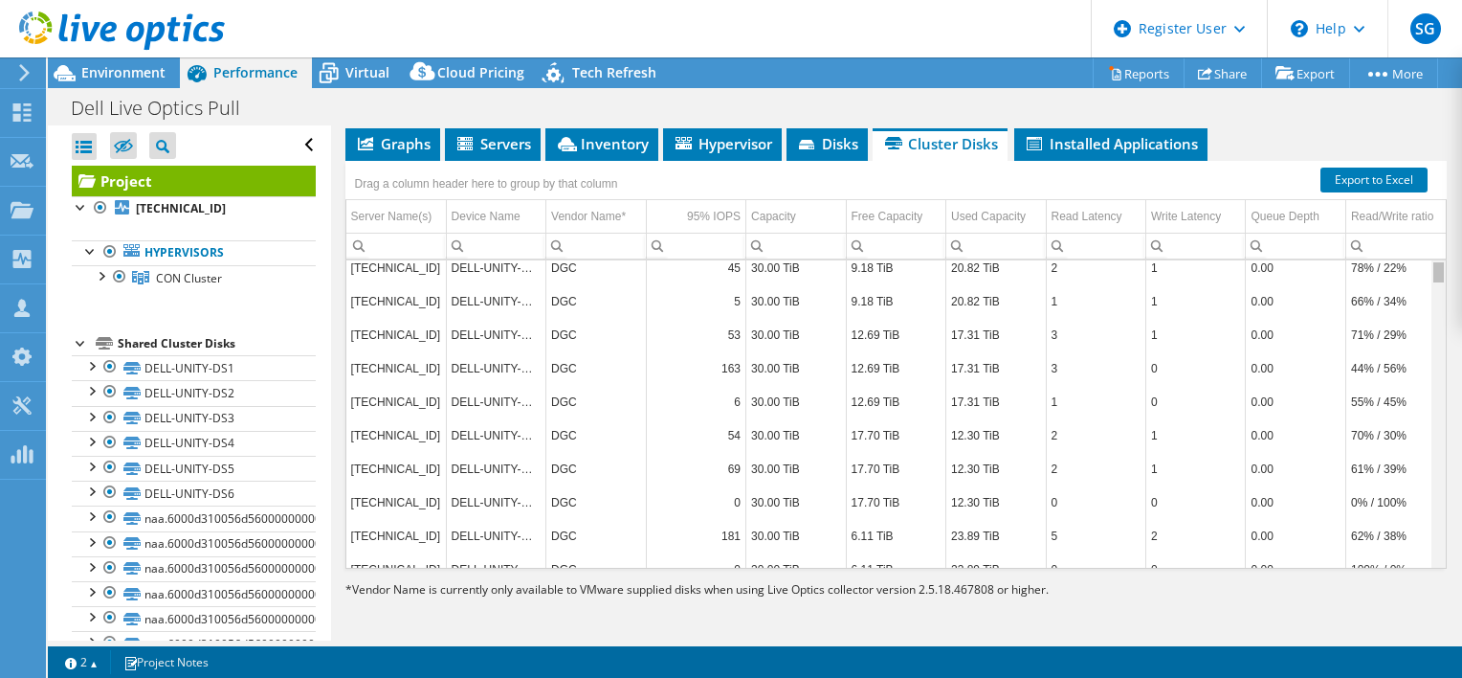
scroll to position [0, 0]
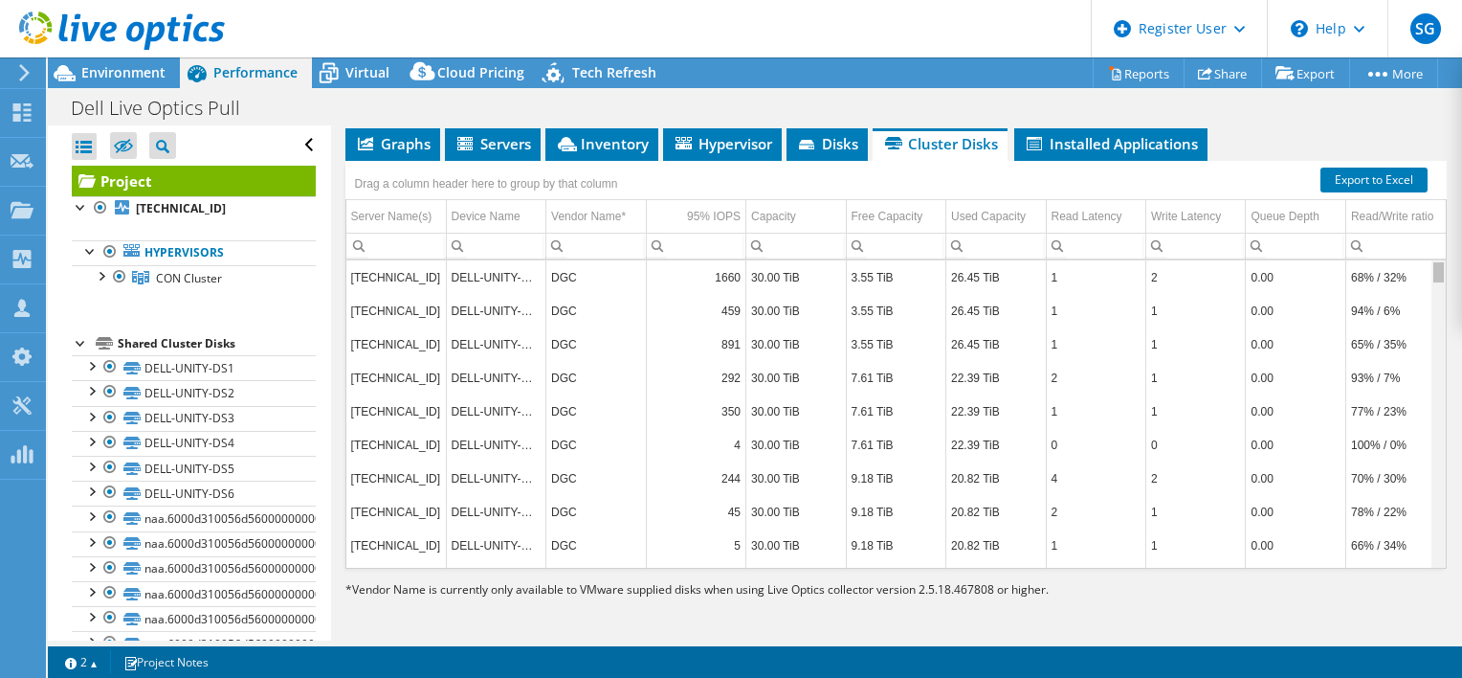
drag, startPoint x: 1427, startPoint y: 375, endPoint x: 1413, endPoint y: 233, distance: 143.3
click at [1413, 233] on body "SG Dell User Sachin Ganeshbabu Sachin.Ganeshbabu@Dell.com Dell My Profile Log O…" at bounding box center [731, 339] width 1462 height 678
click at [838, 148] on span "Disks" at bounding box center [827, 143] width 62 height 19
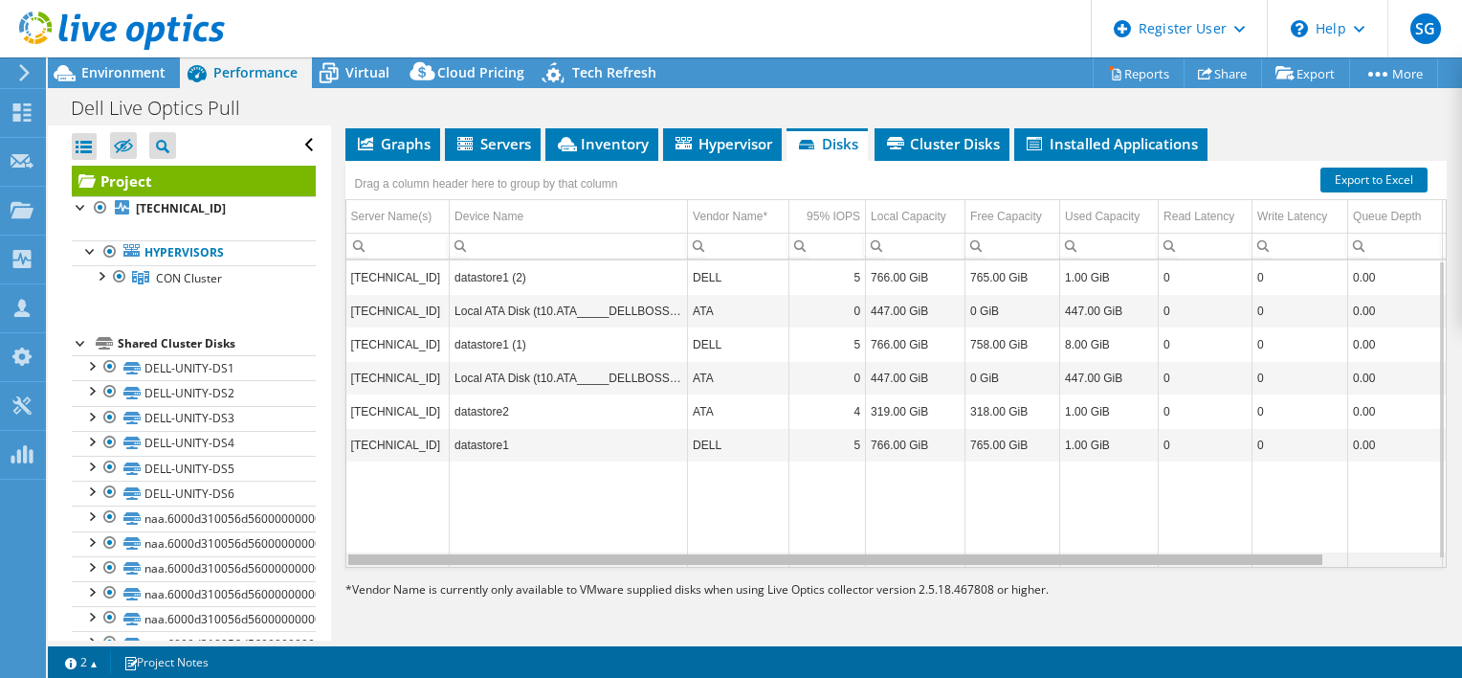
scroll to position [0, 11]
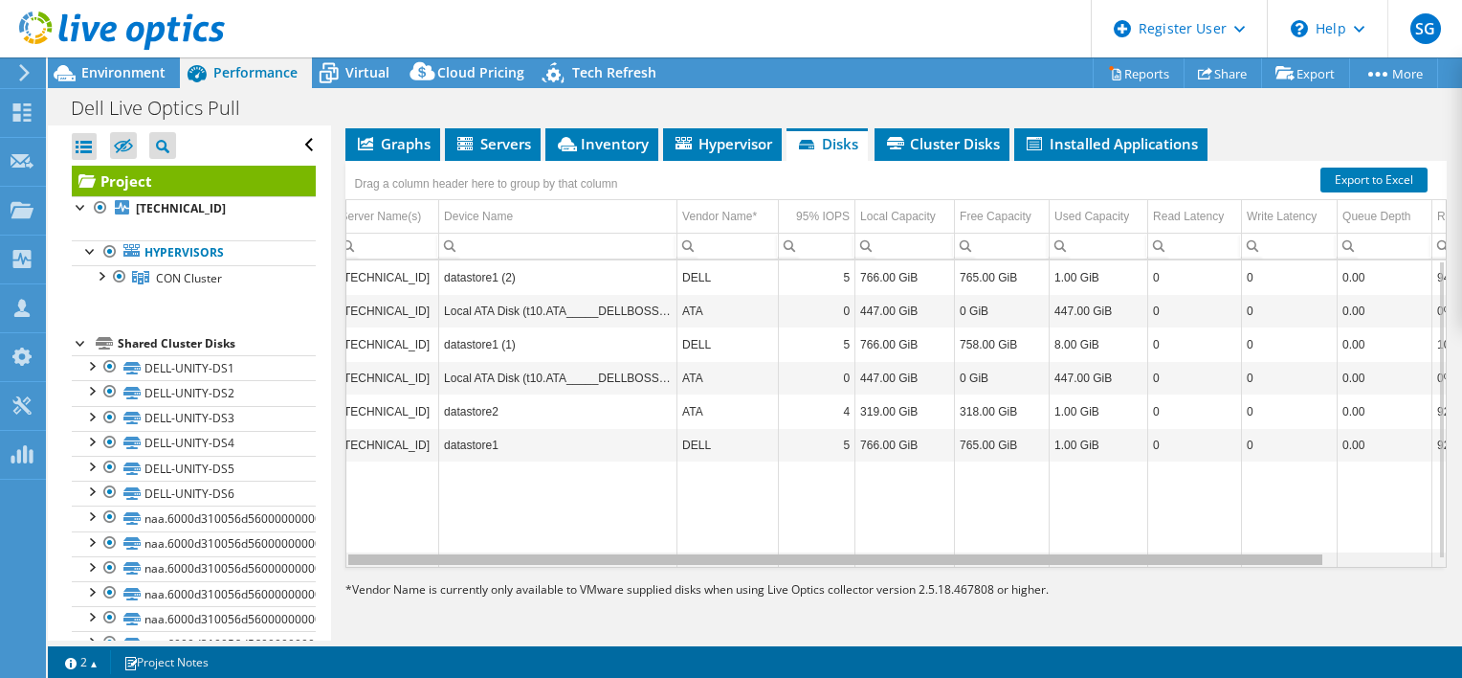
drag, startPoint x: 536, startPoint y: 560, endPoint x: 555, endPoint y: 561, distance: 19.2
click at [555, 561] on body "SG Dell User Sachin Ganeshbabu Sachin.Ganeshbabu@Dell.com Dell My Profile Log O…" at bounding box center [731, 339] width 1462 height 678
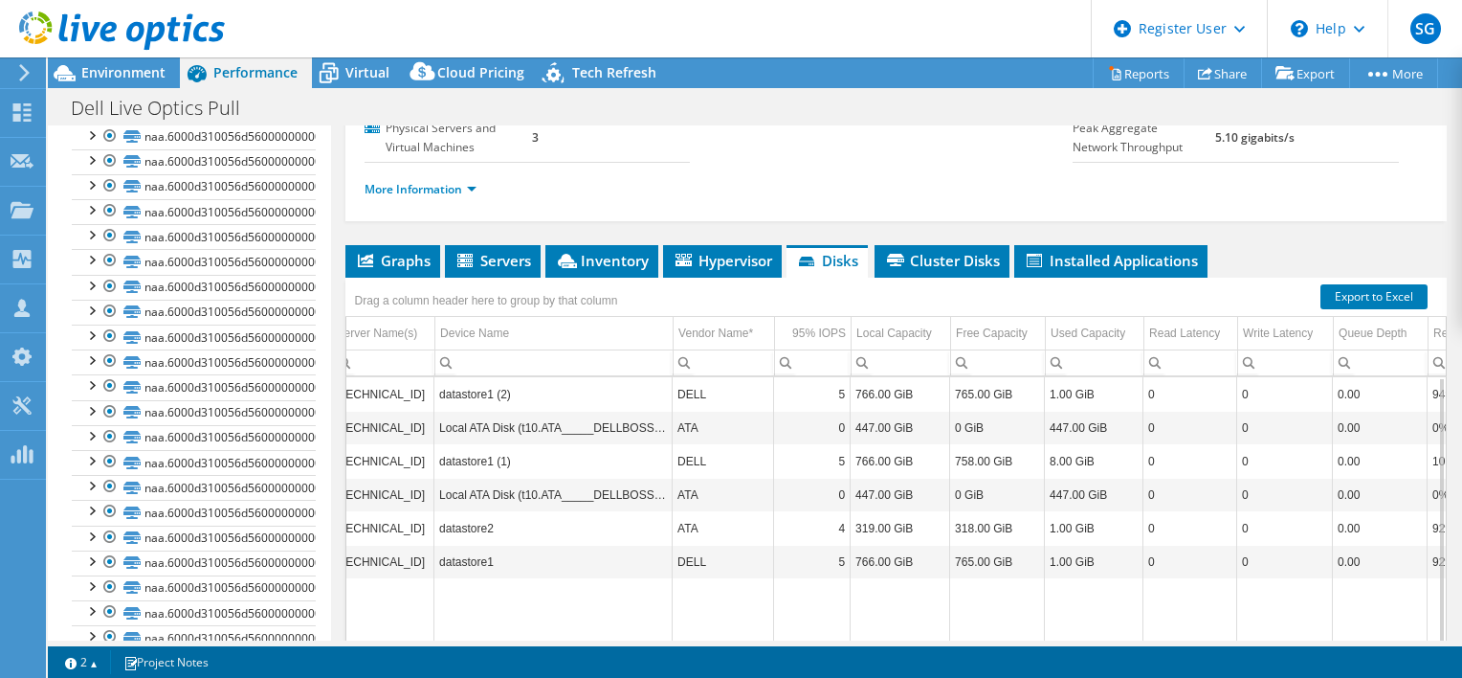
scroll to position [257, 0]
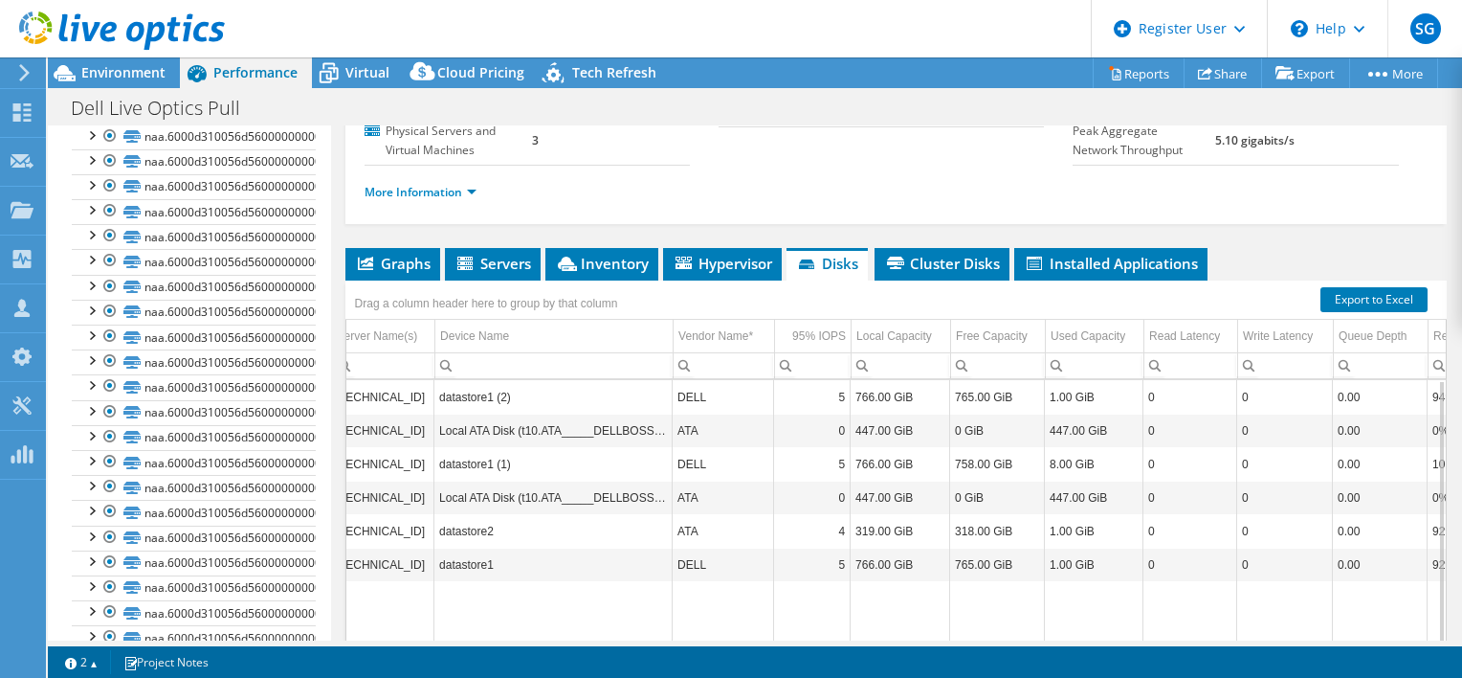
click at [642, 115] on div "Dell Live Optics Pull Print" at bounding box center [755, 107] width 1415 height 35
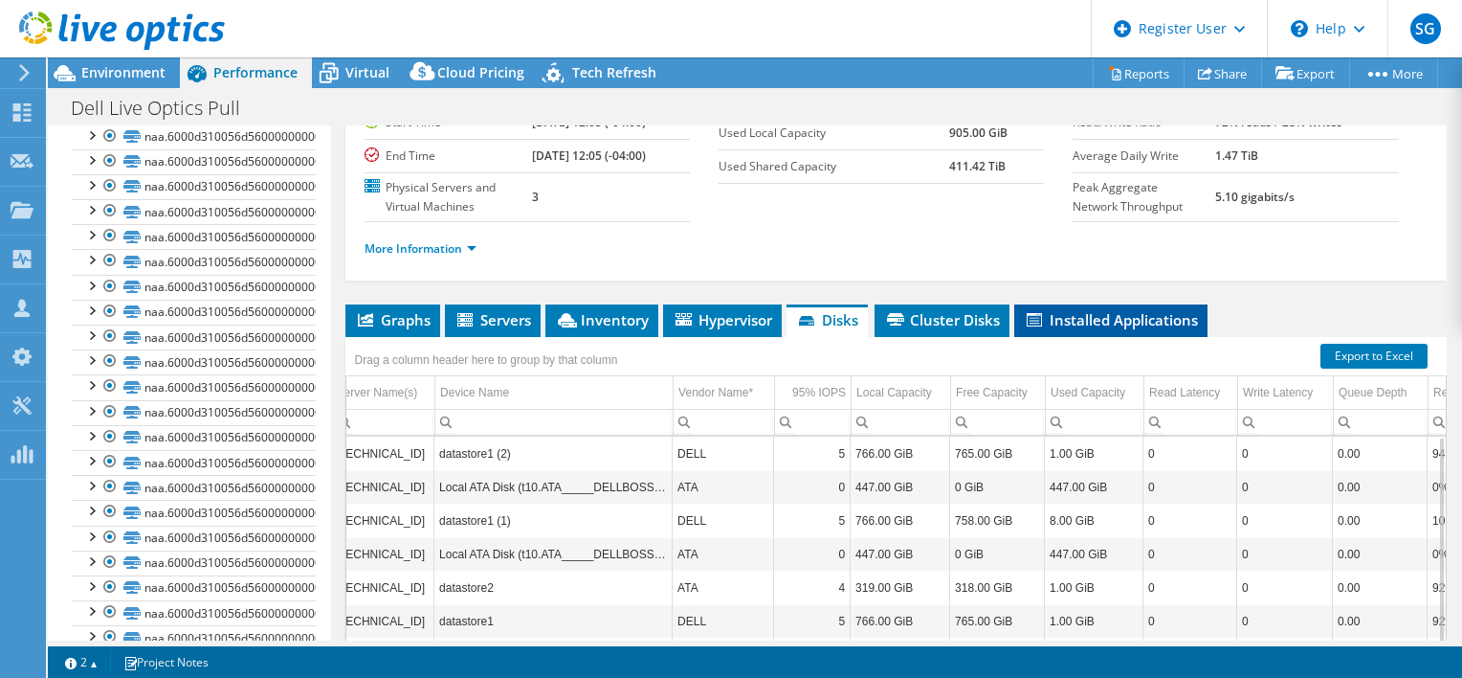
click at [1096, 337] on li "Installed Applications" at bounding box center [1111, 320] width 193 height 33
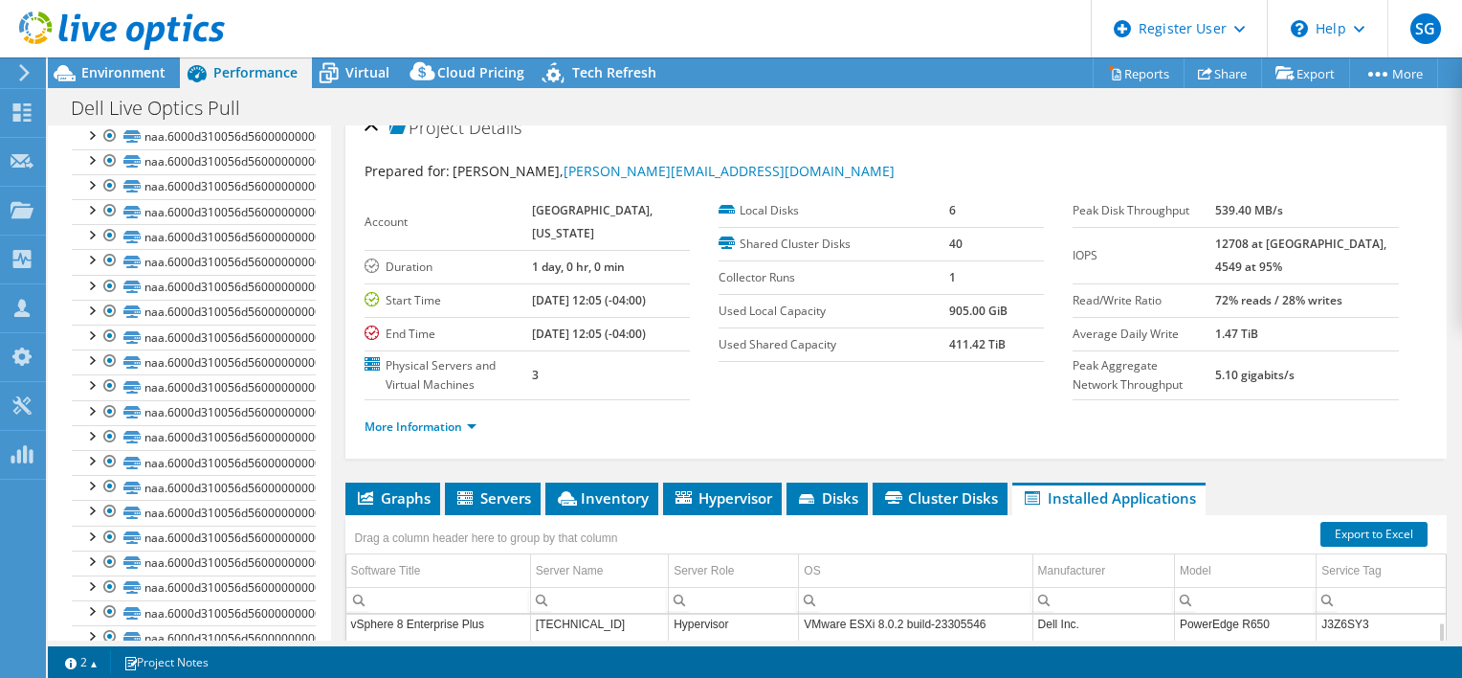
scroll to position [0, 0]
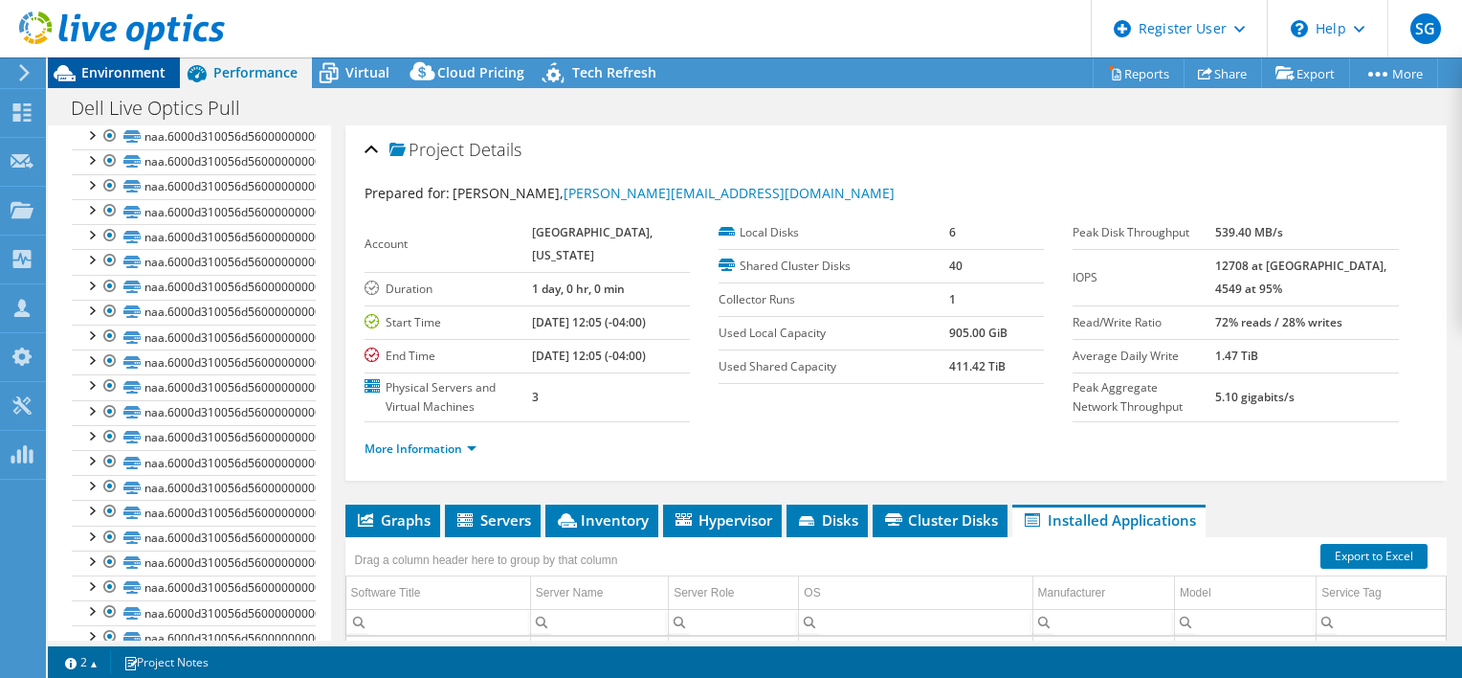
click at [80, 70] on icon at bounding box center [64, 72] width 33 height 33
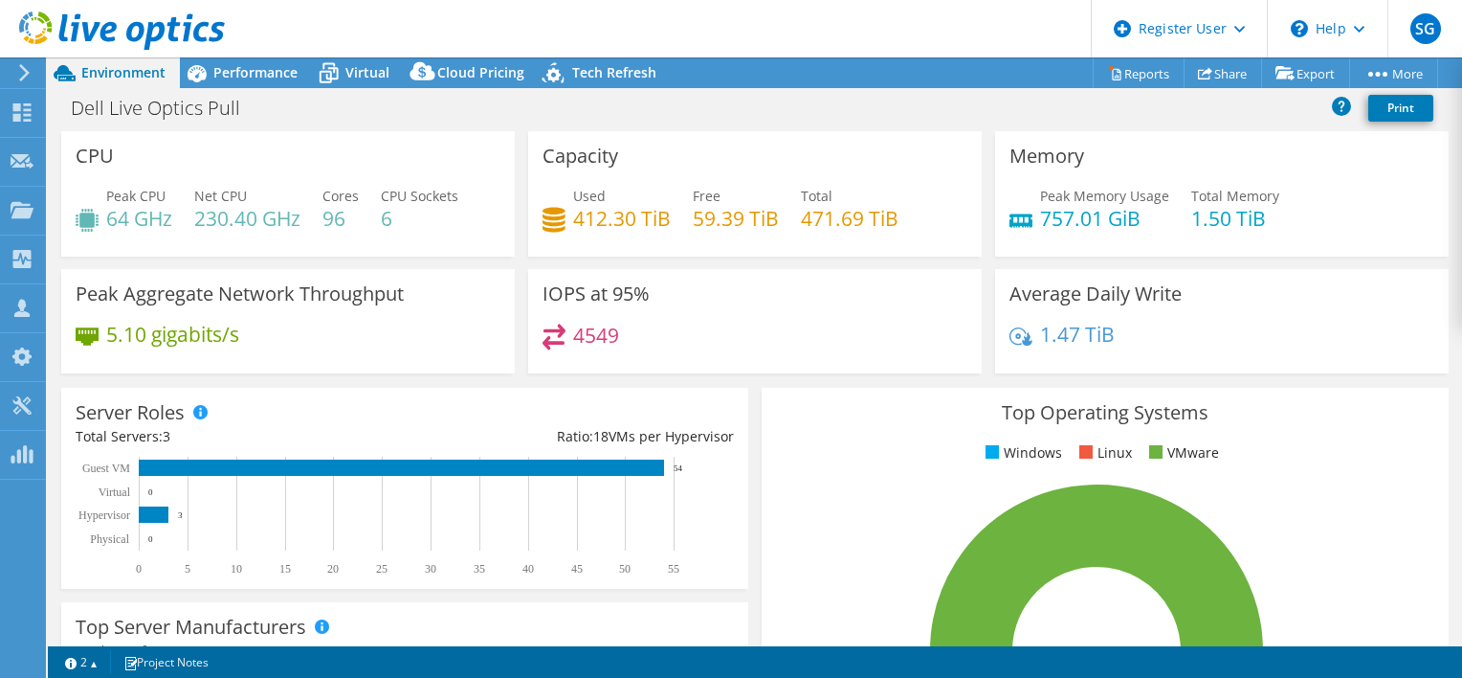
click at [1283, 125] on div "Dell Live Optics Pull Print" at bounding box center [755, 110] width 1415 height 41
